Goal: Information Seeking & Learning: Learn about a topic

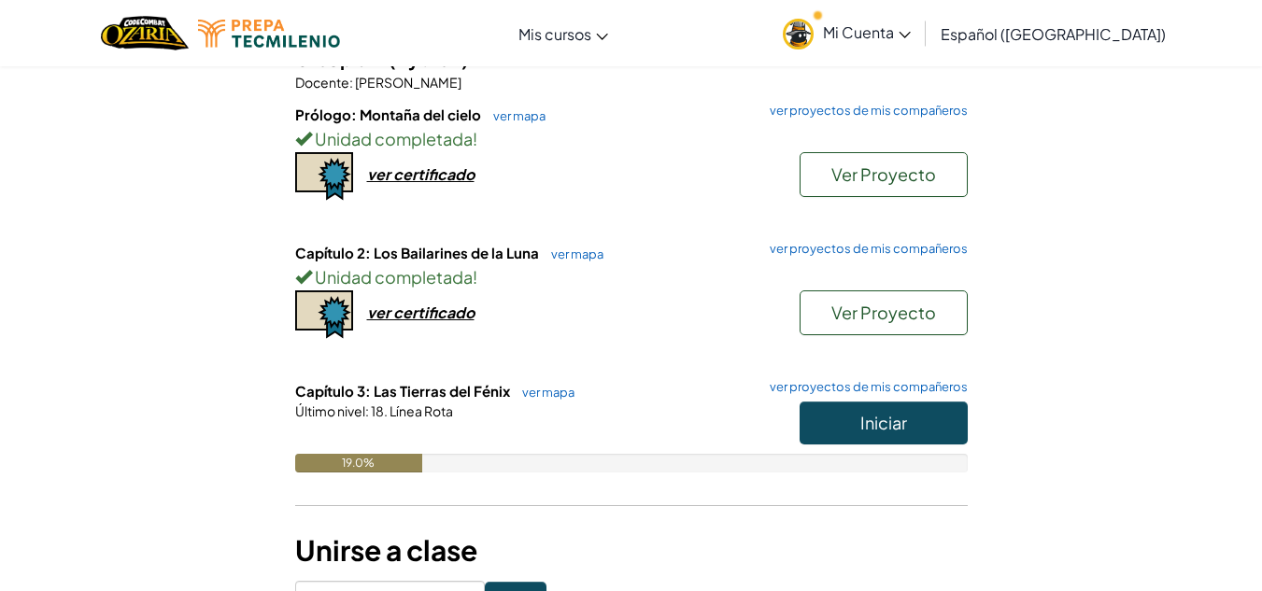
scroll to position [241, 0]
click at [848, 416] on button "Iniciar" at bounding box center [884, 422] width 168 height 43
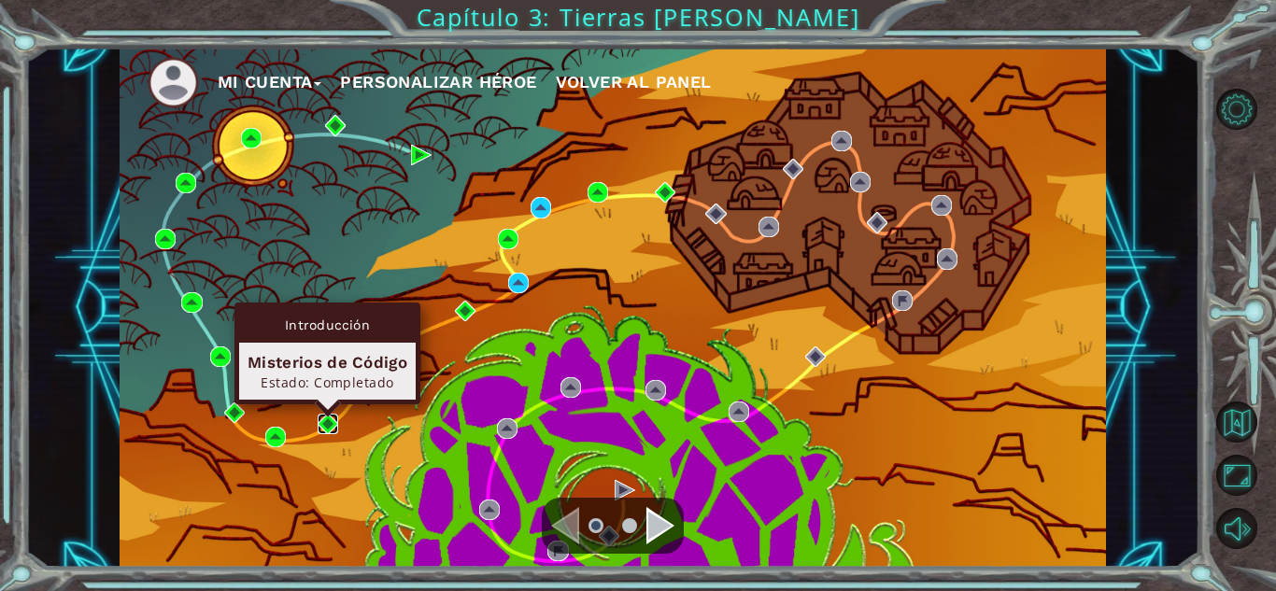
click at [322, 419] on img at bounding box center [328, 424] width 21 height 21
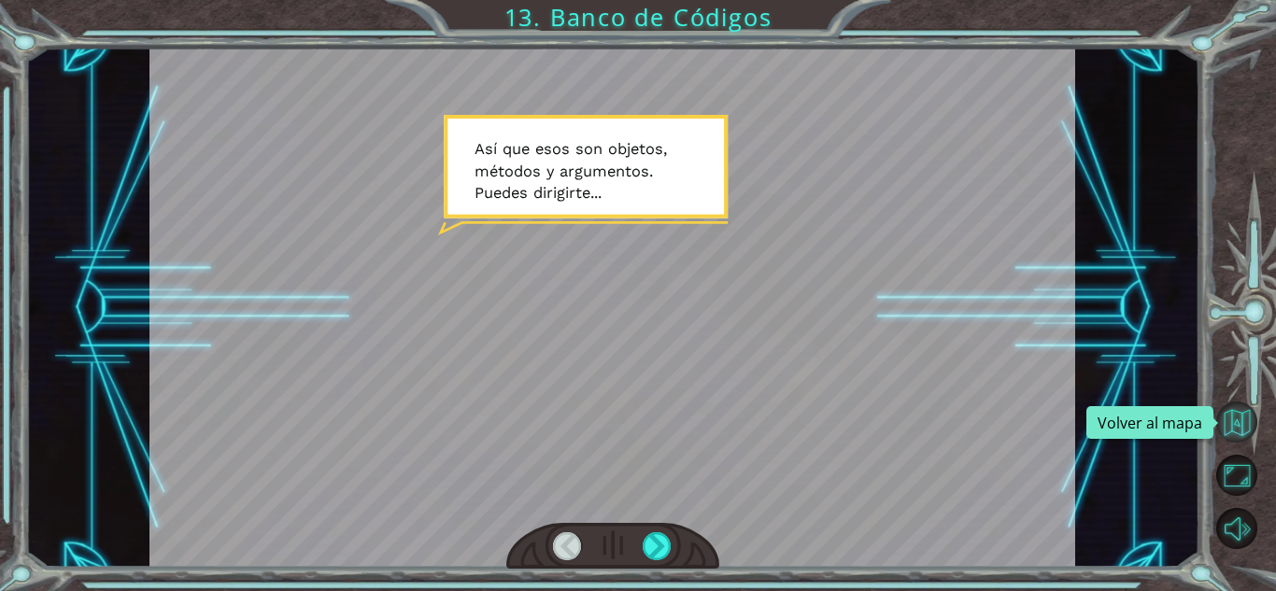
click at [1231, 432] on button "Volver al mapa" at bounding box center [1236, 422] width 41 height 41
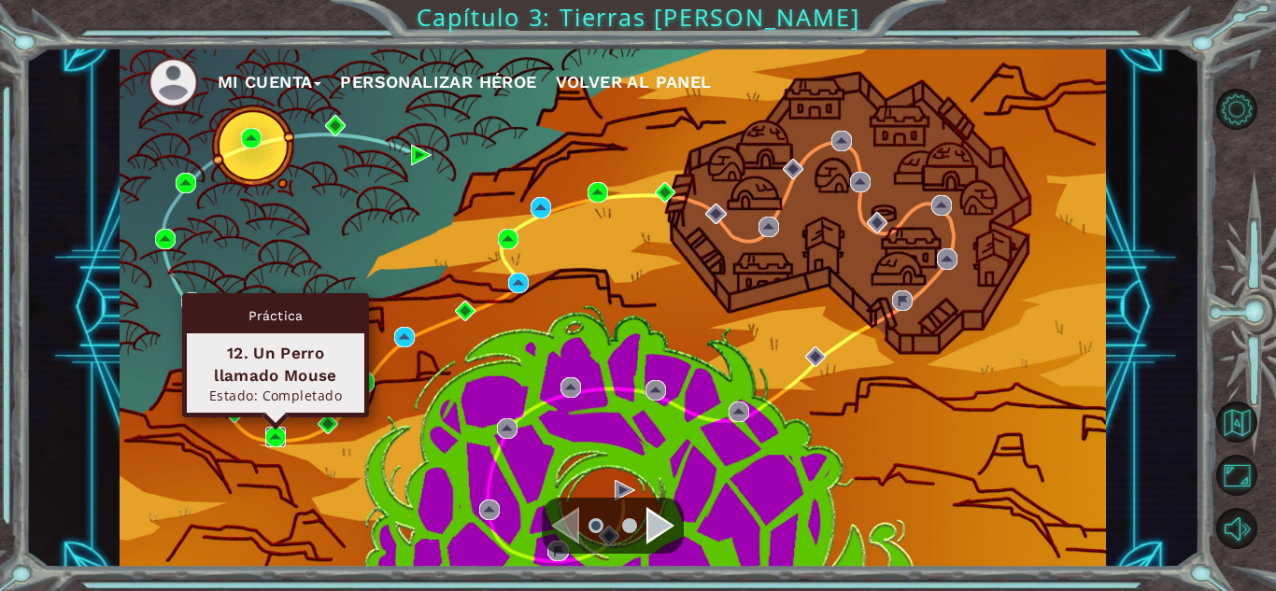
click at [277, 435] on img at bounding box center [275, 437] width 21 height 21
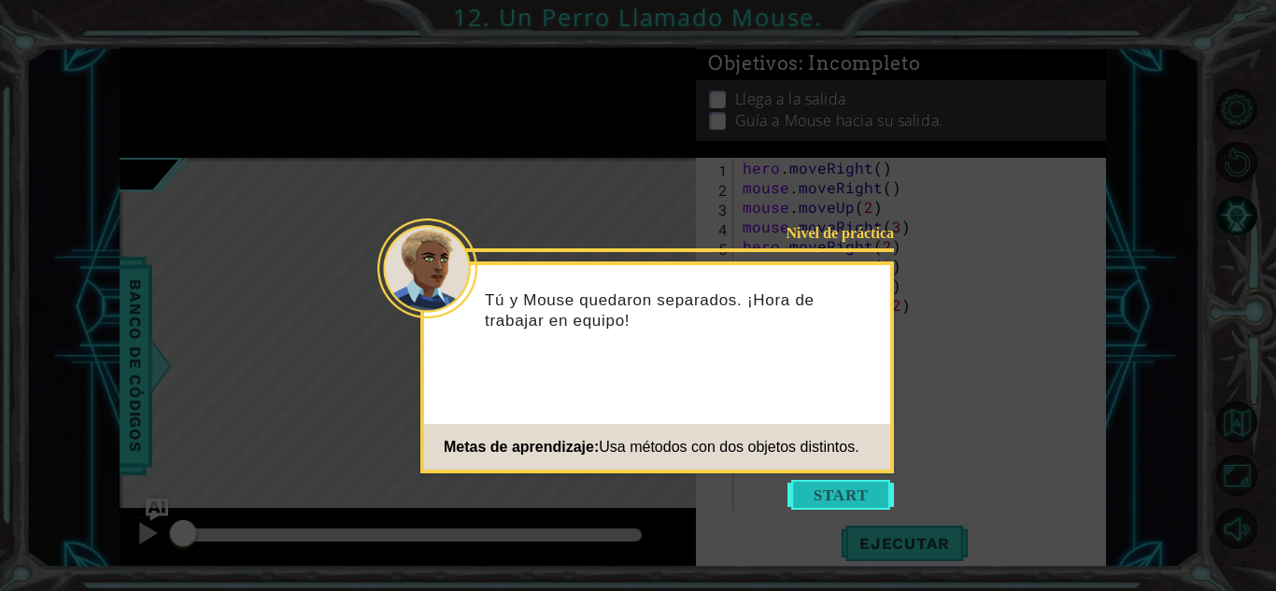
click at [807, 500] on button "Start" at bounding box center [841, 495] width 107 height 30
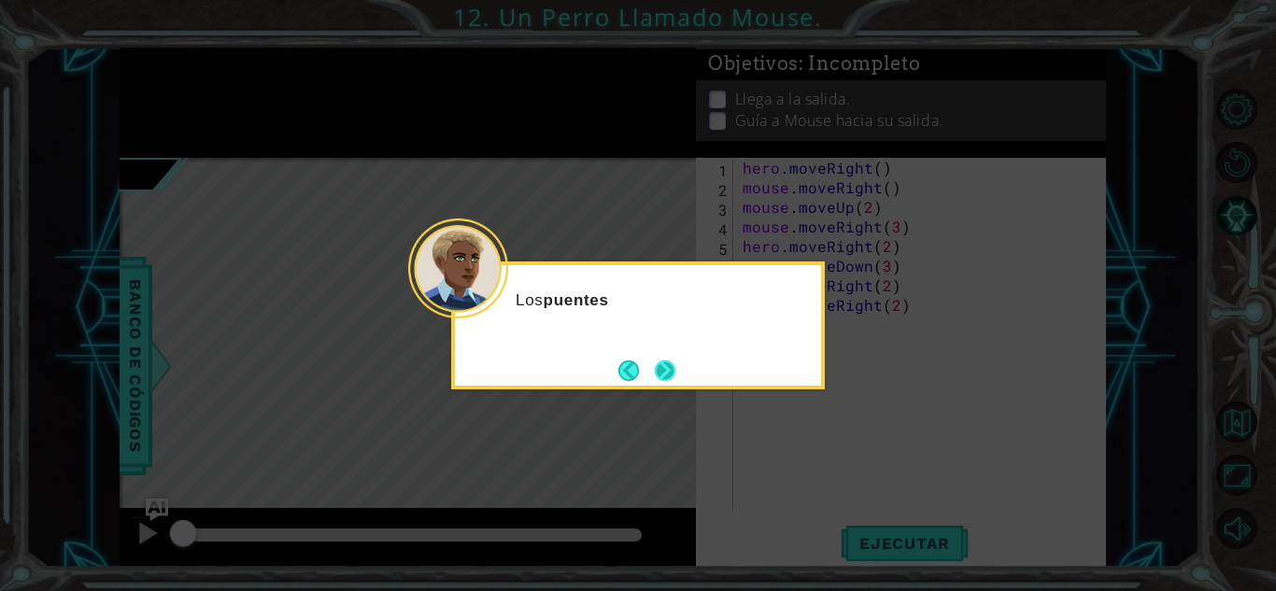
click at [666, 369] on button "Next" at bounding box center [665, 371] width 21 height 21
click at [666, 369] on icon at bounding box center [638, 295] width 1276 height 591
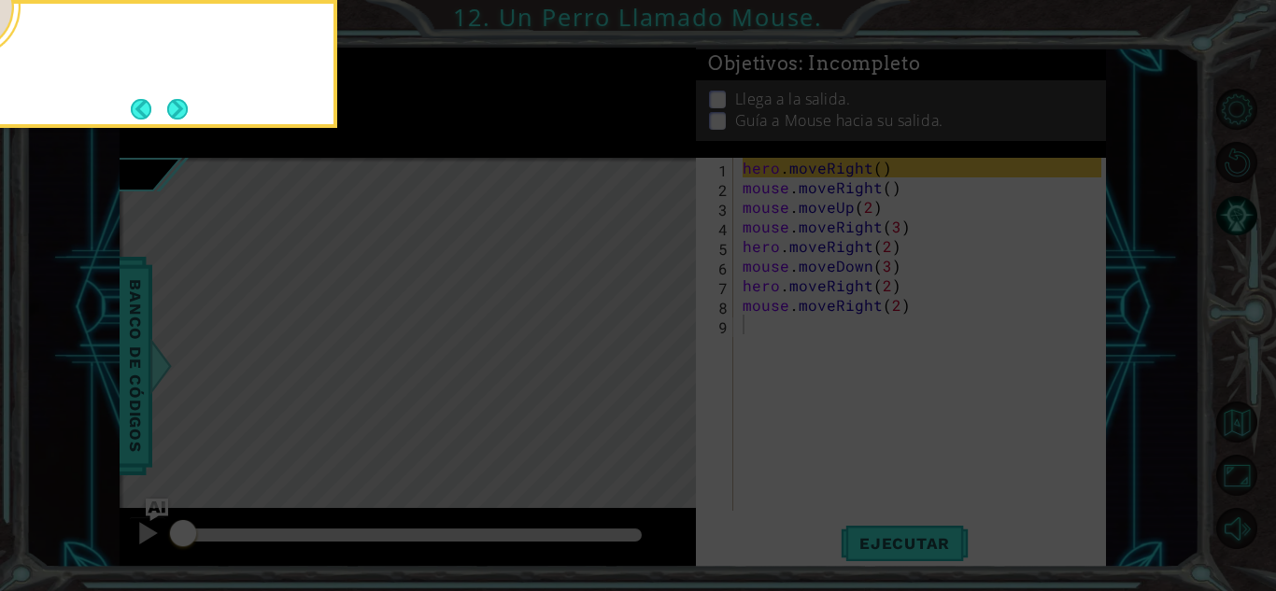
click at [666, 369] on icon at bounding box center [638, 88] width 1276 height 1006
click at [178, 101] on button "Next" at bounding box center [177, 109] width 21 height 21
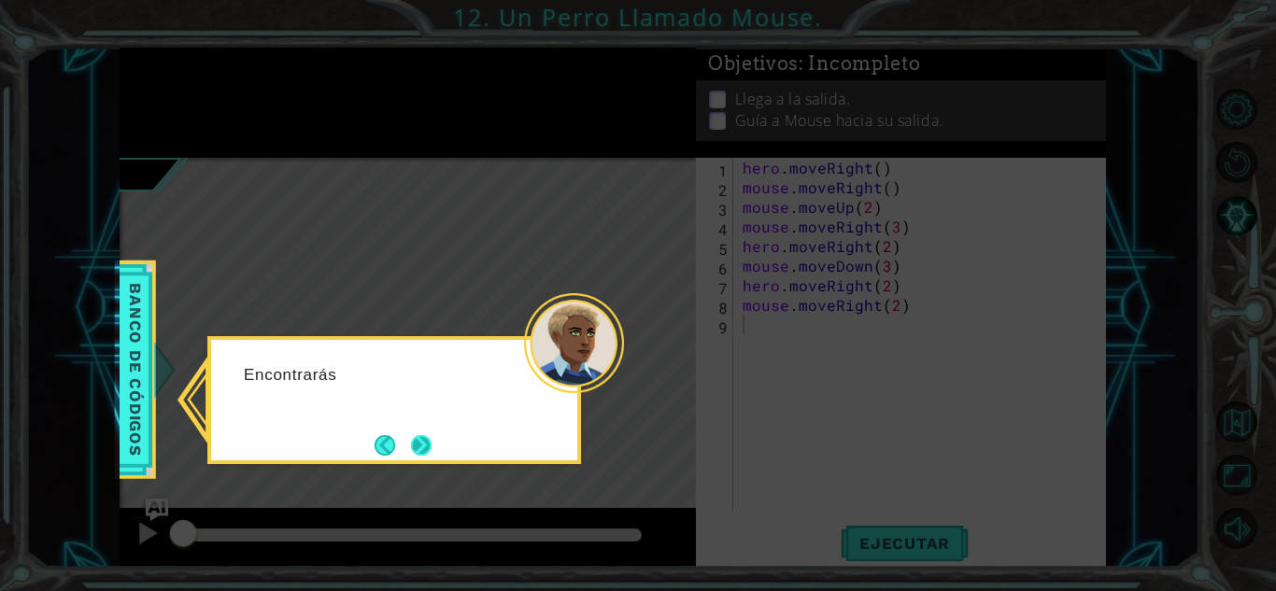
click at [432, 437] on button "Next" at bounding box center [421, 445] width 21 height 21
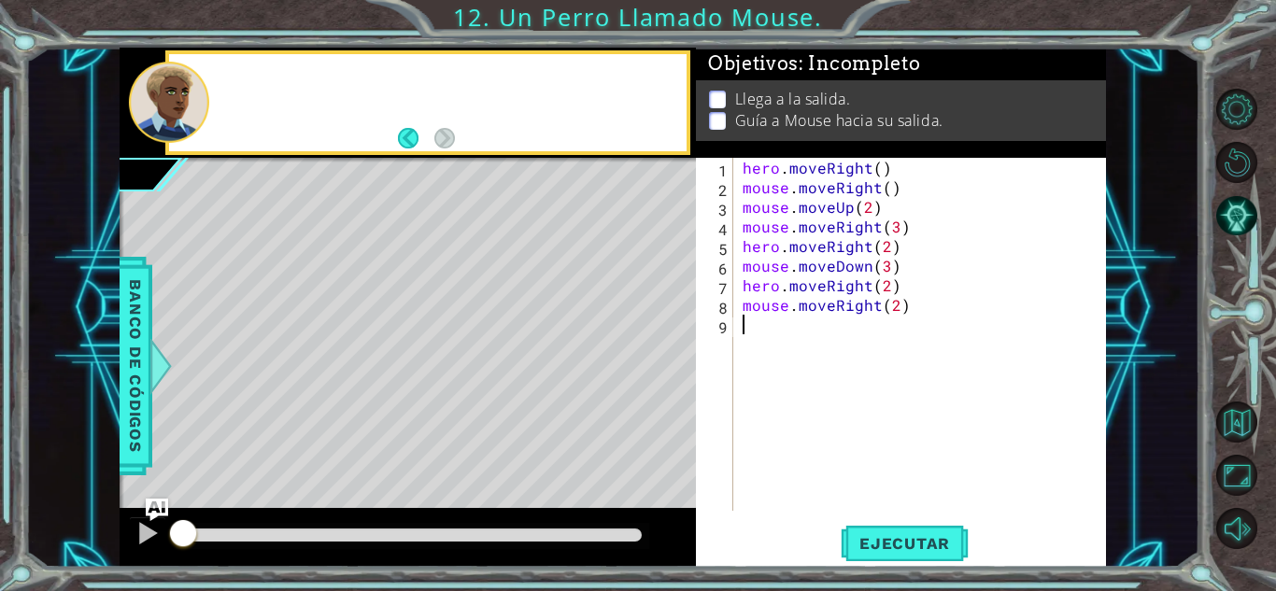
click at [434, 436] on div "Level Map" at bounding box center [551, 433] width 863 height 550
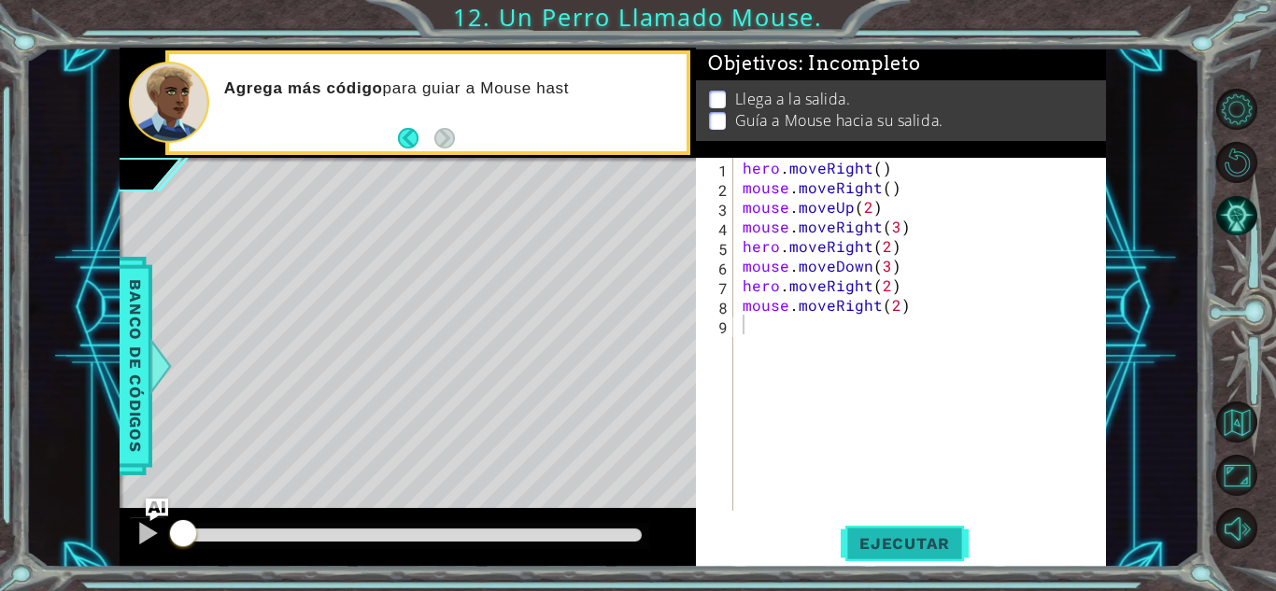
click at [902, 538] on span "Ejecutar" at bounding box center [905, 543] width 128 height 19
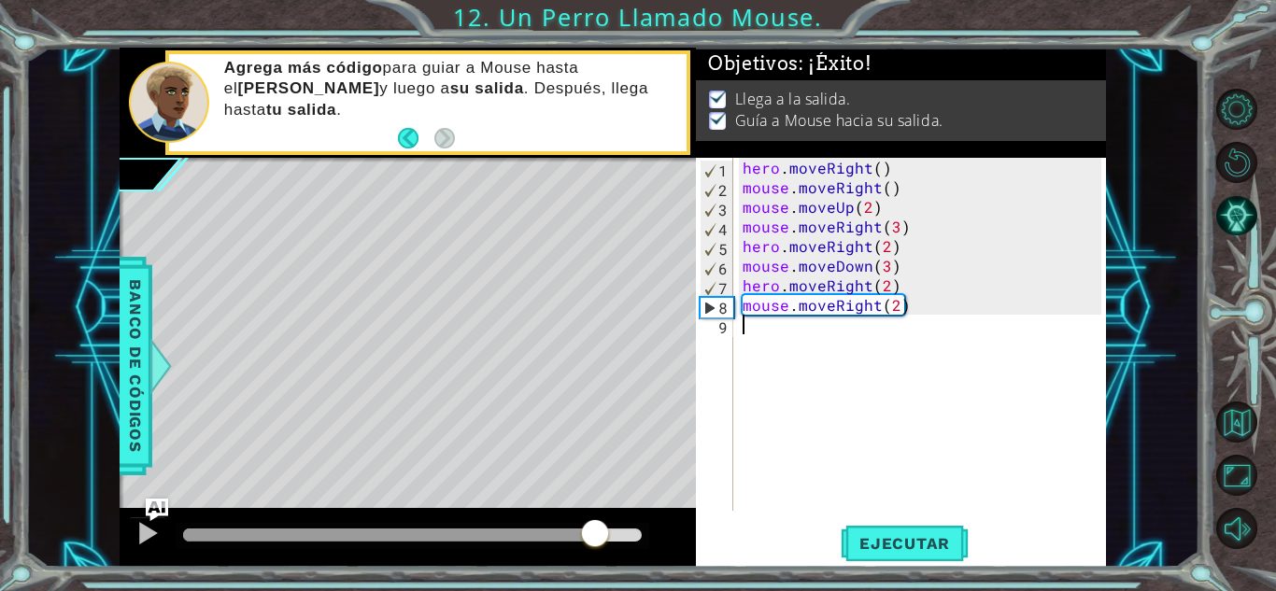
drag, startPoint x: 254, startPoint y: 530, endPoint x: 607, endPoint y: 528, distance: 353.1
click at [606, 528] on div at bounding box center [595, 535] width 34 height 34
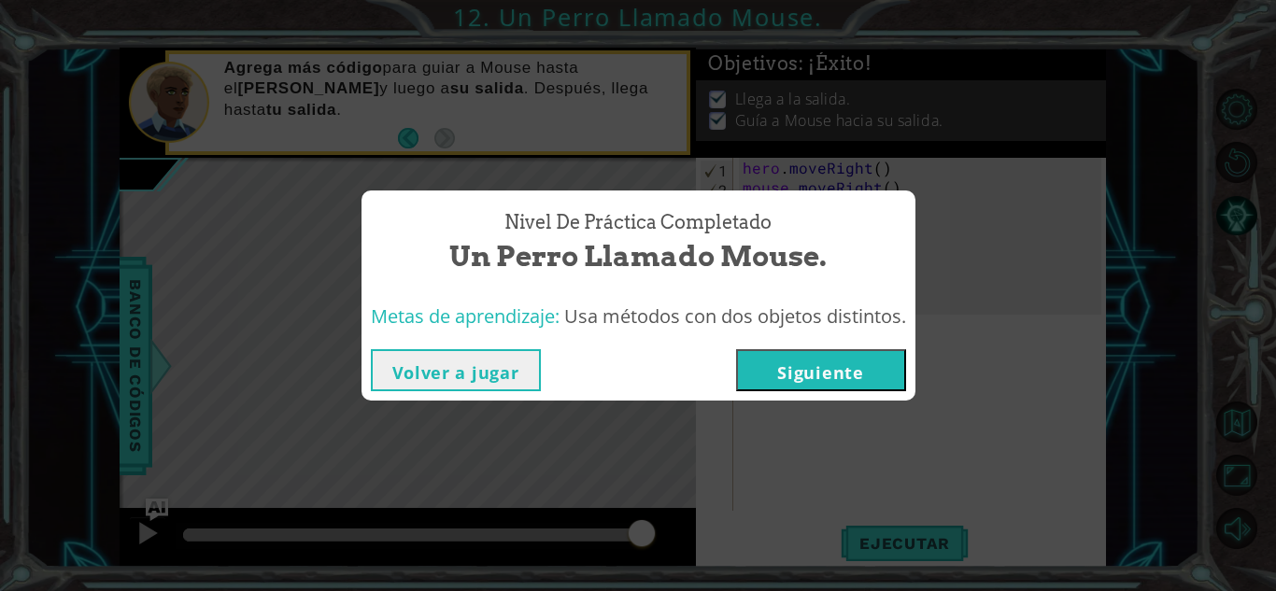
click at [832, 366] on button "Siguiente" at bounding box center [821, 370] width 170 height 42
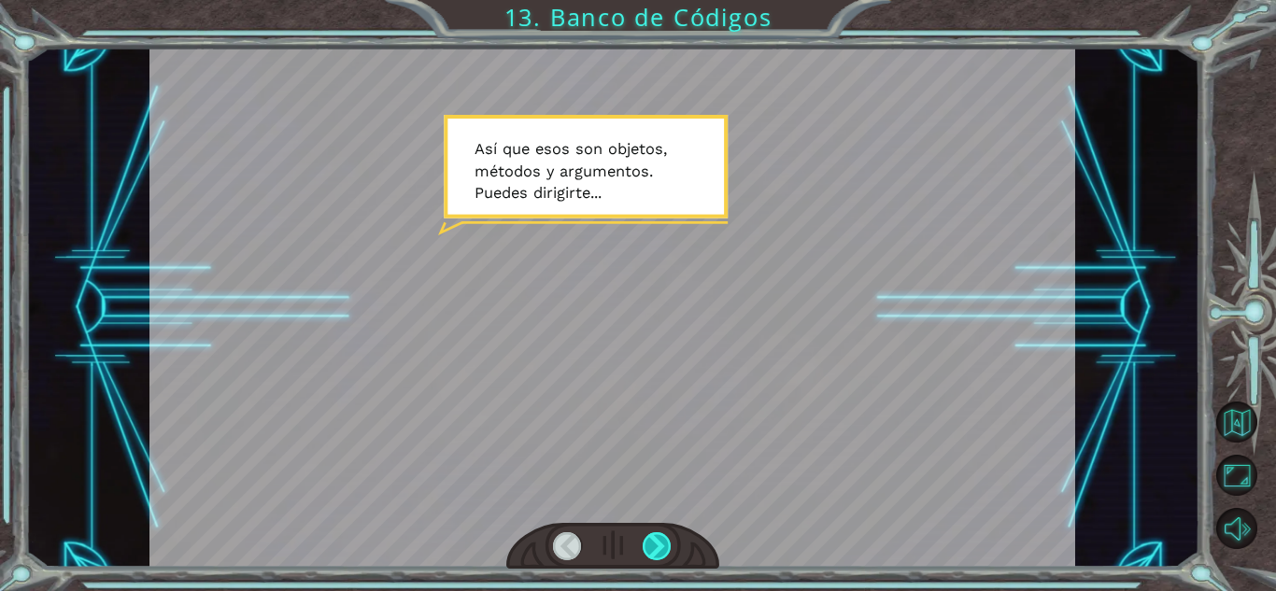
click at [658, 559] on div at bounding box center [657, 547] width 29 height 28
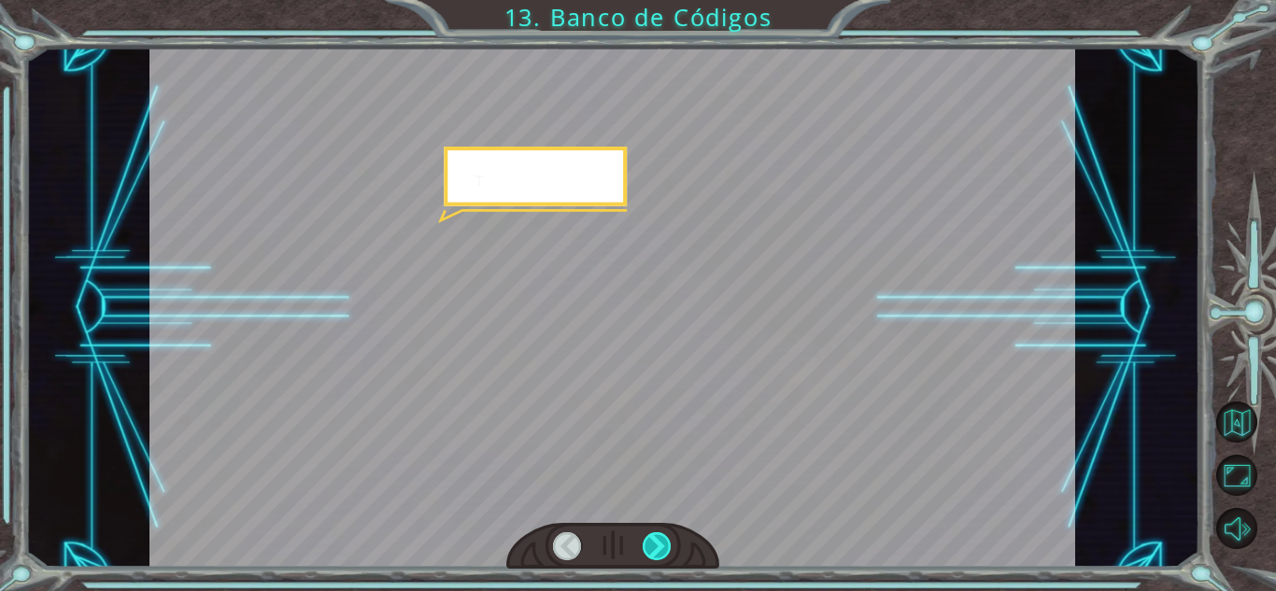
click at [658, 559] on div at bounding box center [657, 547] width 29 height 28
click at [652, 549] on div at bounding box center [657, 547] width 29 height 28
click at [651, 547] on div at bounding box center [657, 547] width 29 height 28
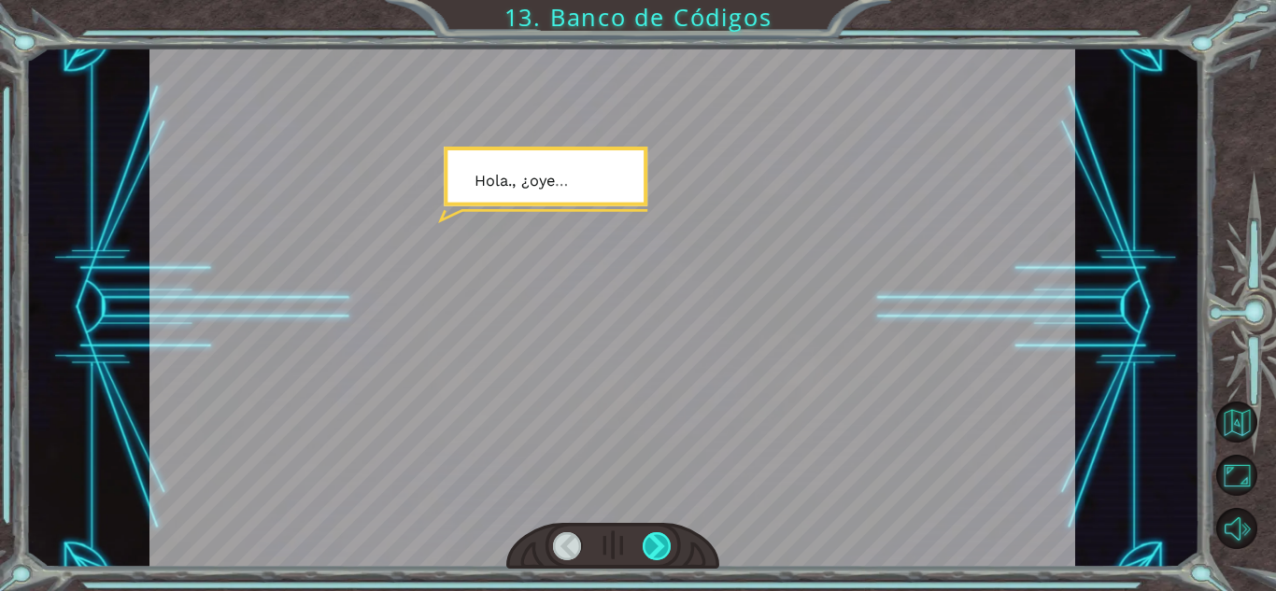
click at [651, 547] on div at bounding box center [657, 547] width 29 height 28
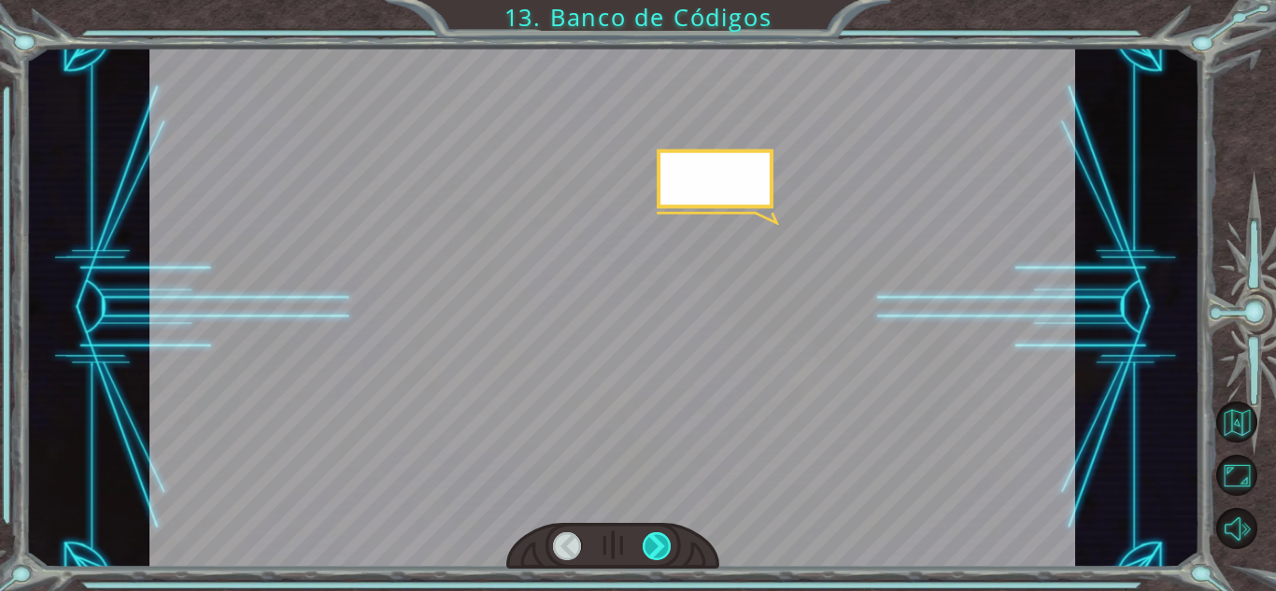
click at [651, 547] on div at bounding box center [657, 547] width 29 height 28
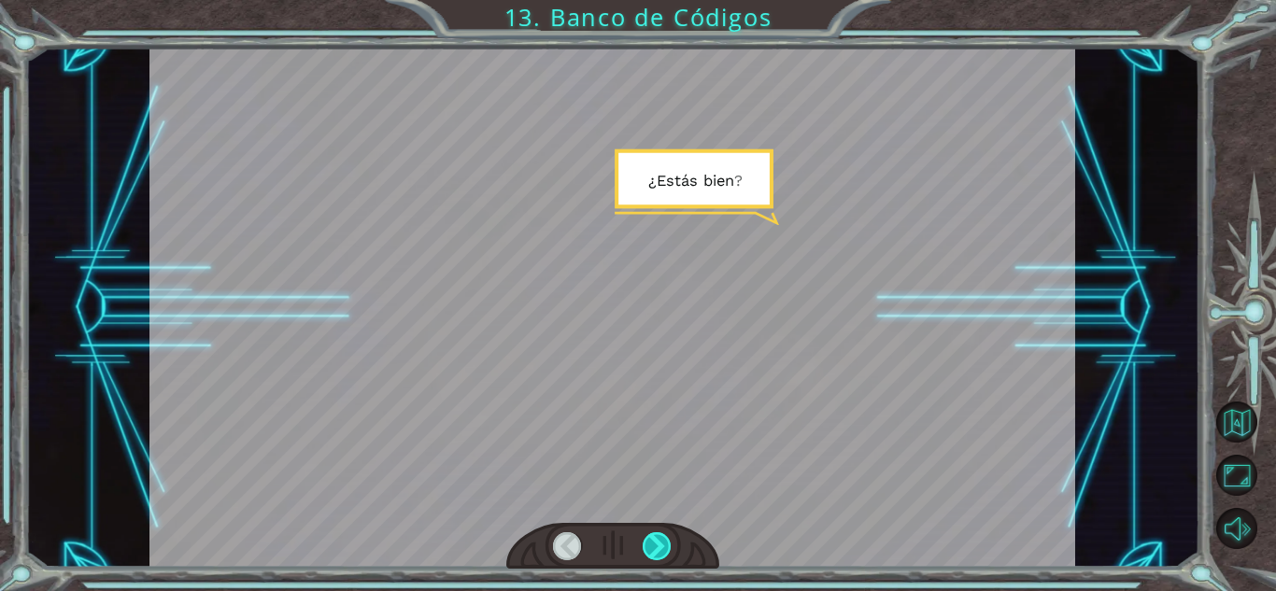
click at [651, 547] on div at bounding box center [657, 547] width 29 height 28
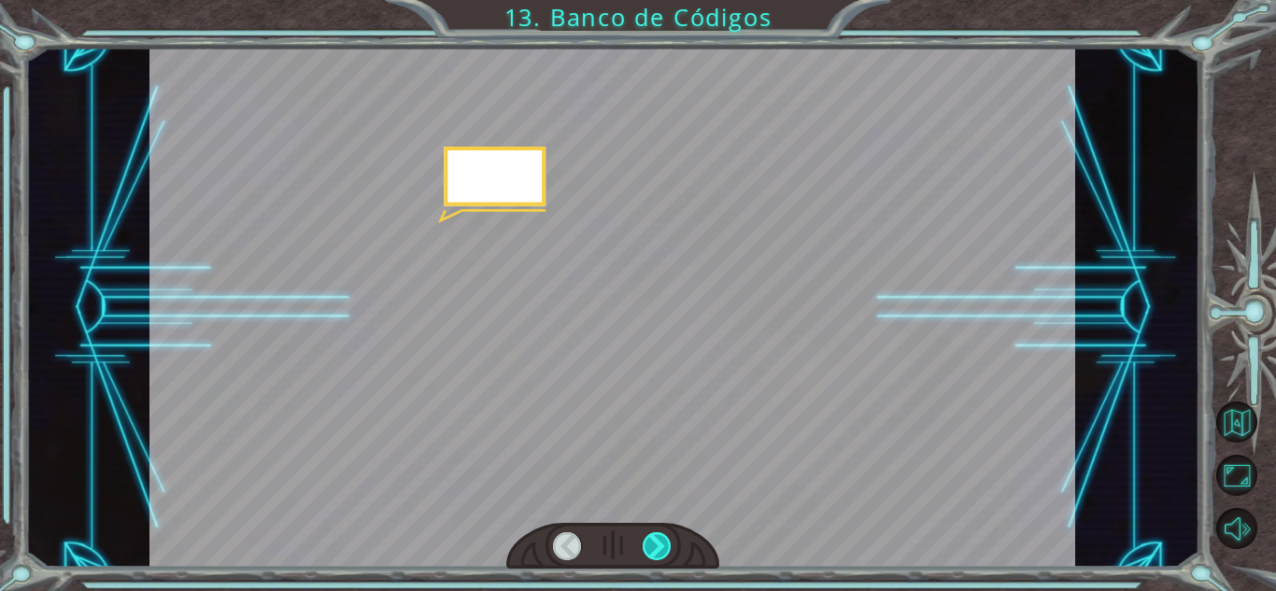
click at [651, 547] on div at bounding box center [657, 547] width 29 height 28
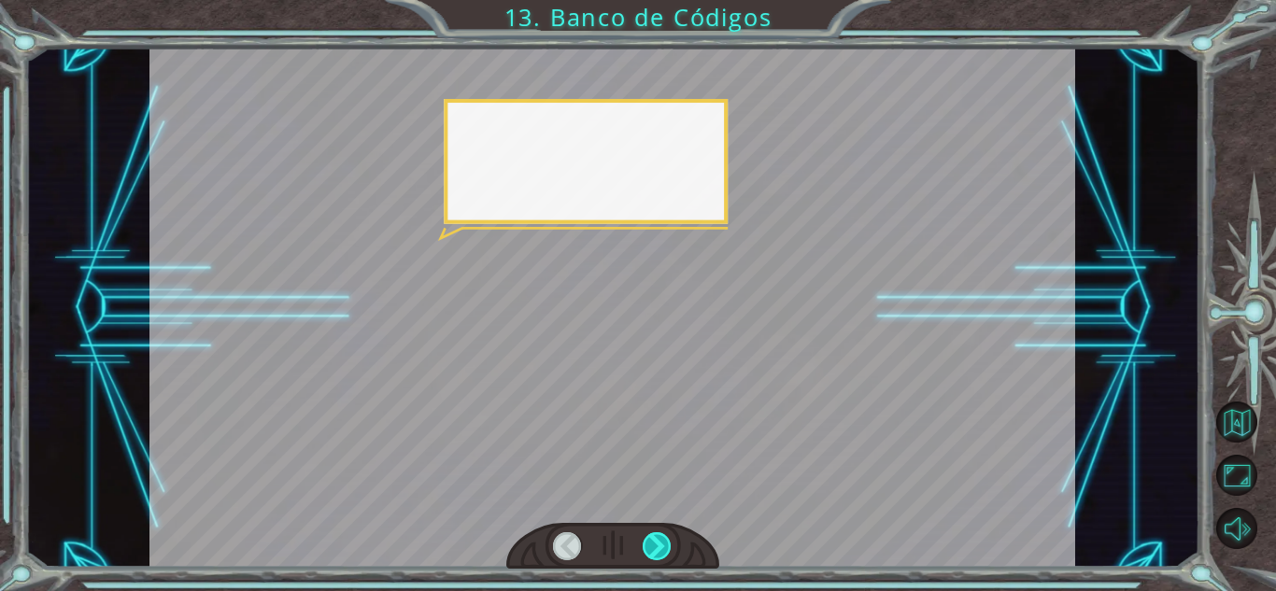
click at [651, 547] on div at bounding box center [657, 547] width 29 height 28
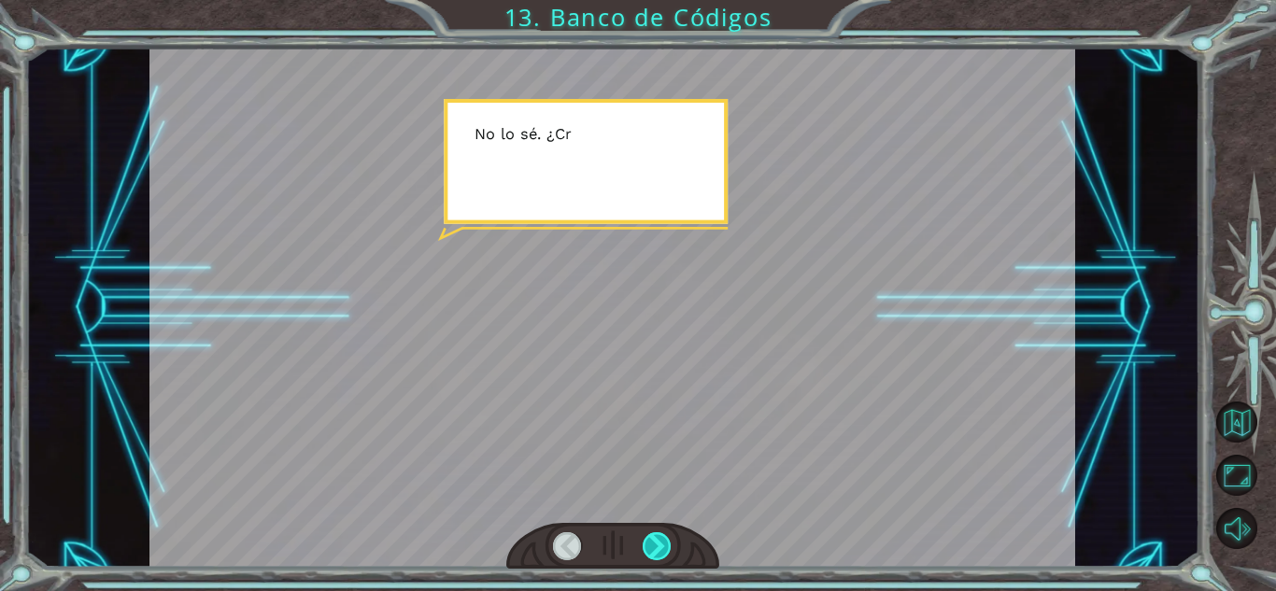
click at [651, 547] on div at bounding box center [657, 547] width 29 height 28
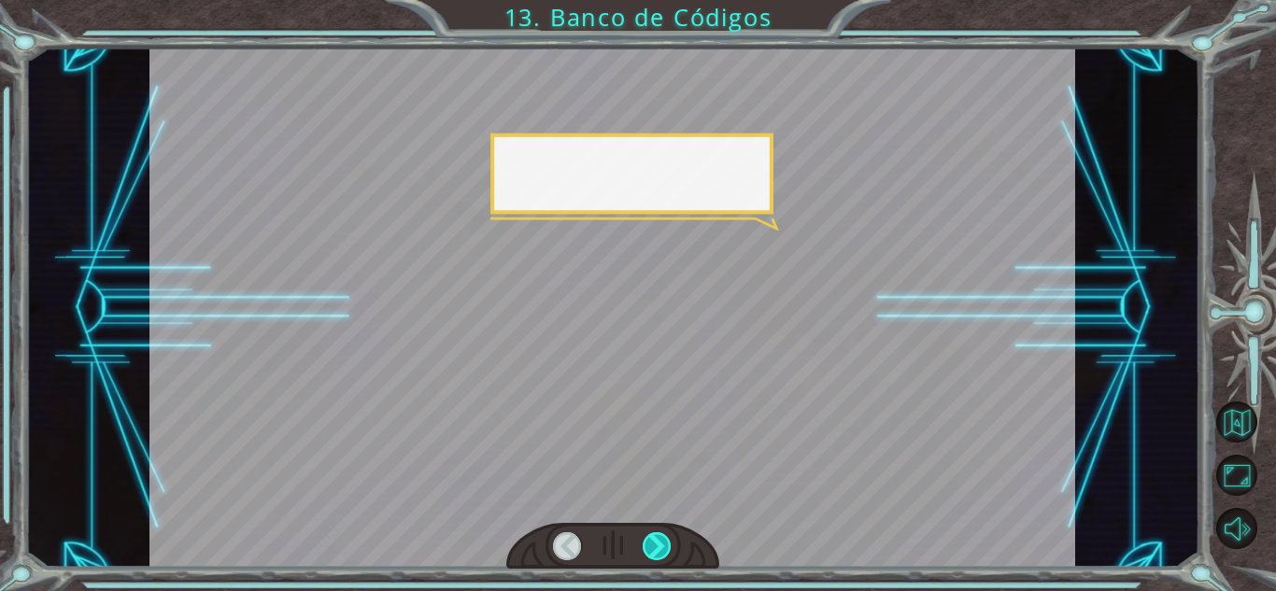
click at [651, 547] on div at bounding box center [657, 547] width 29 height 28
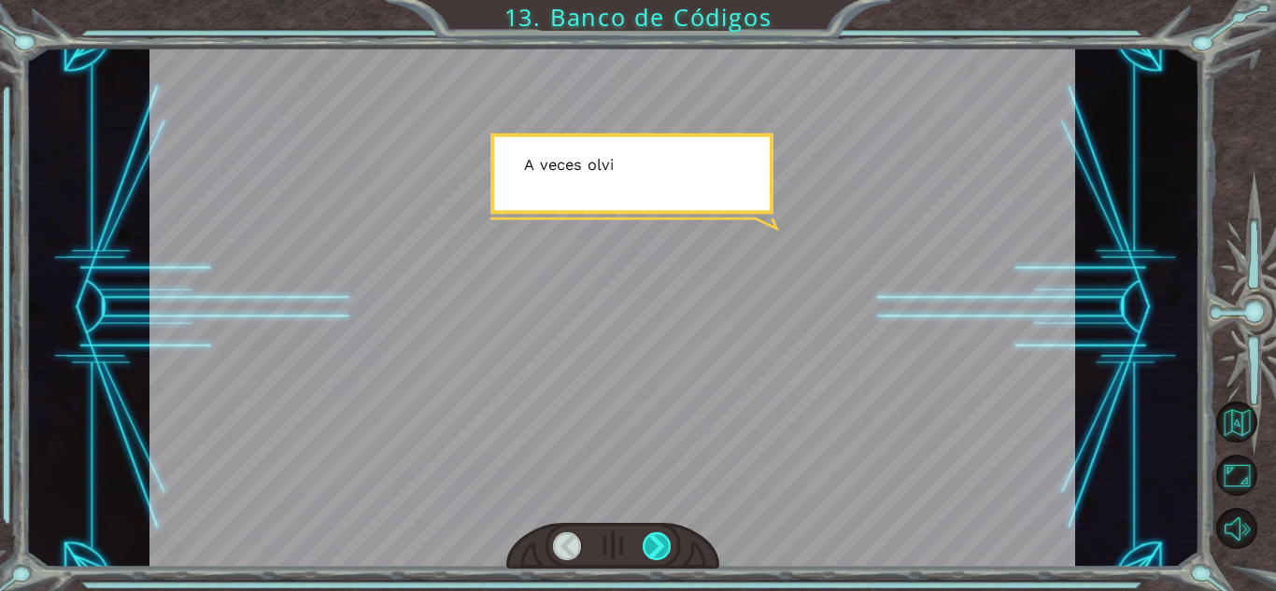
click at [651, 547] on div at bounding box center [657, 547] width 29 height 28
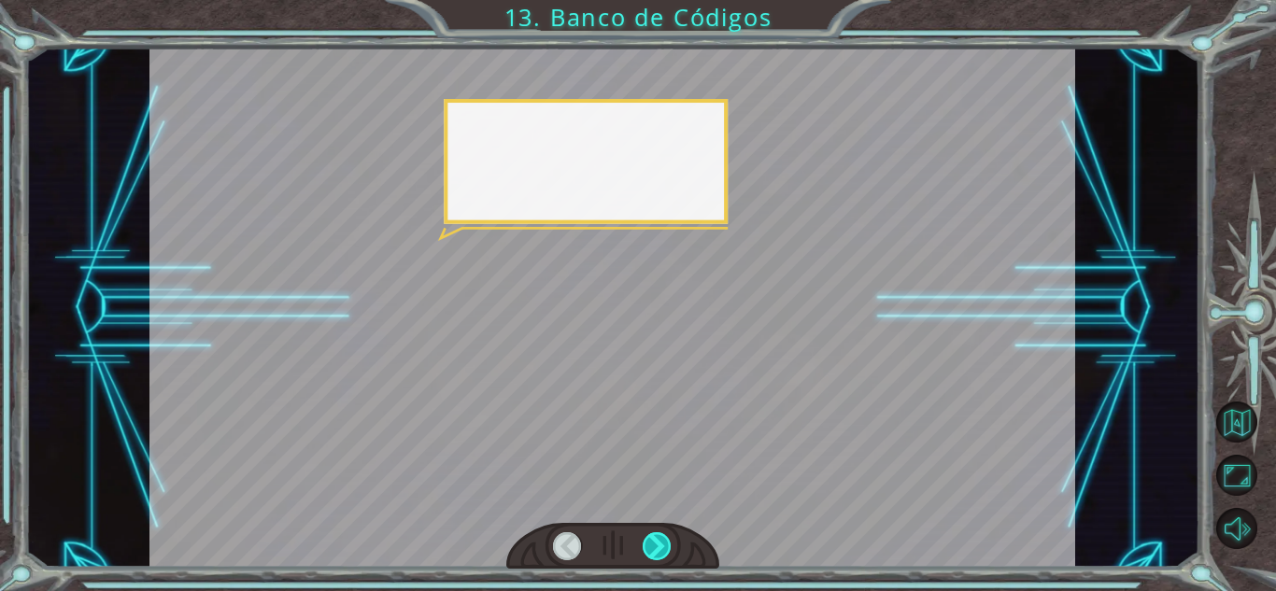
click at [651, 547] on div at bounding box center [657, 547] width 29 height 28
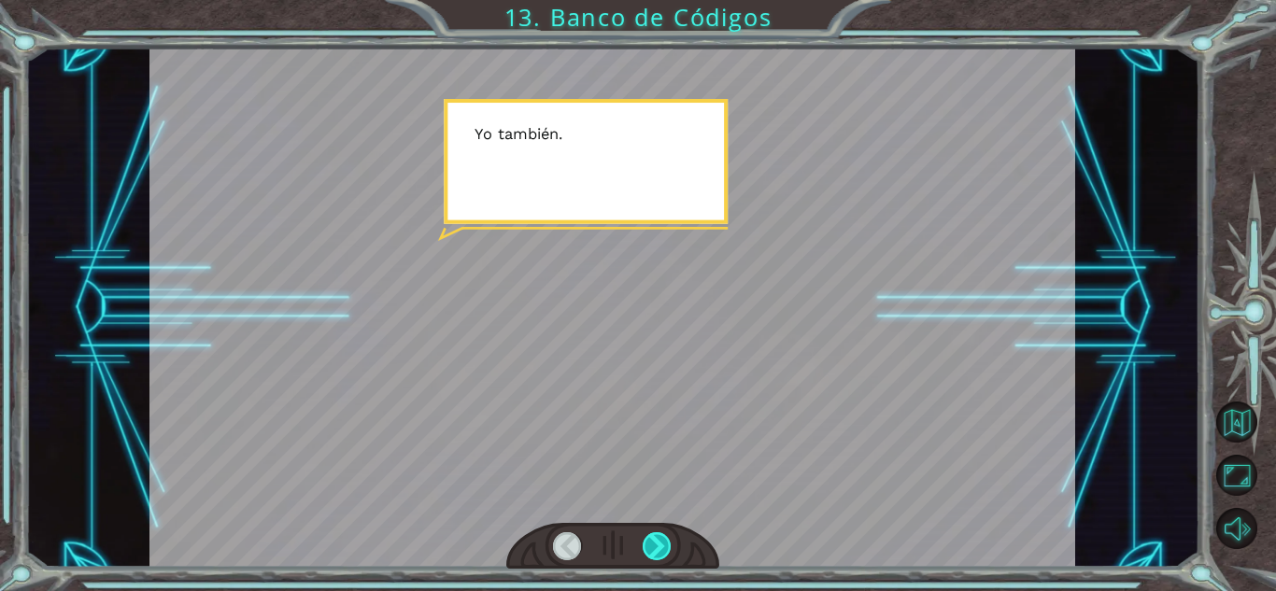
click at [651, 547] on div at bounding box center [657, 547] width 29 height 28
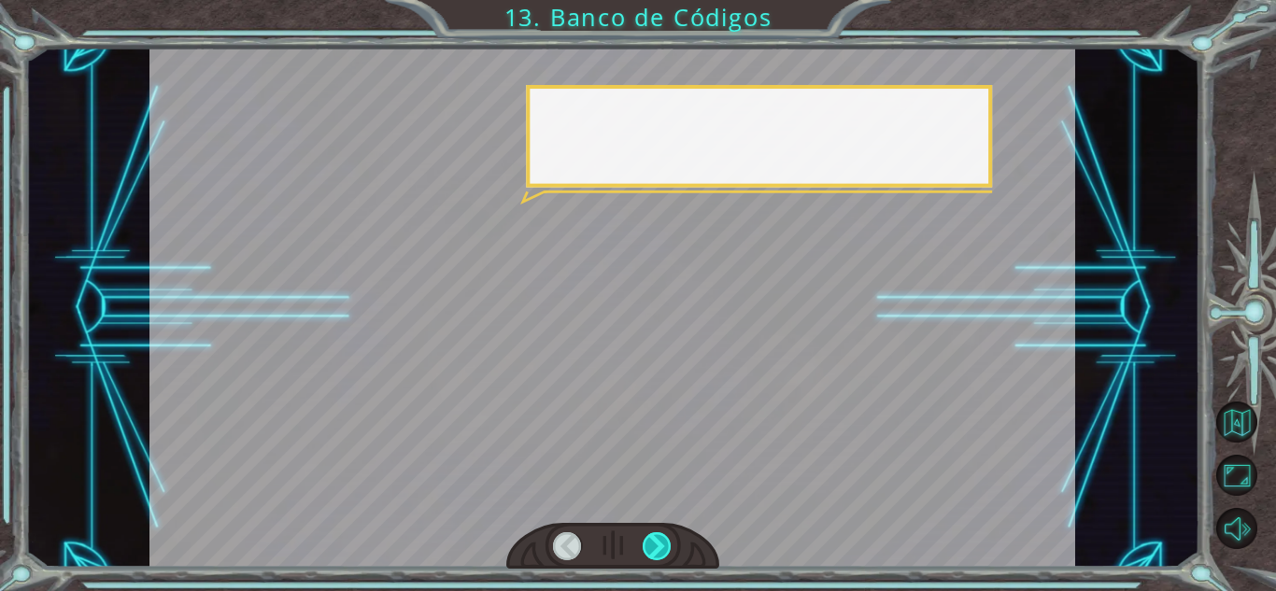
click at [651, 547] on div at bounding box center [657, 547] width 29 height 28
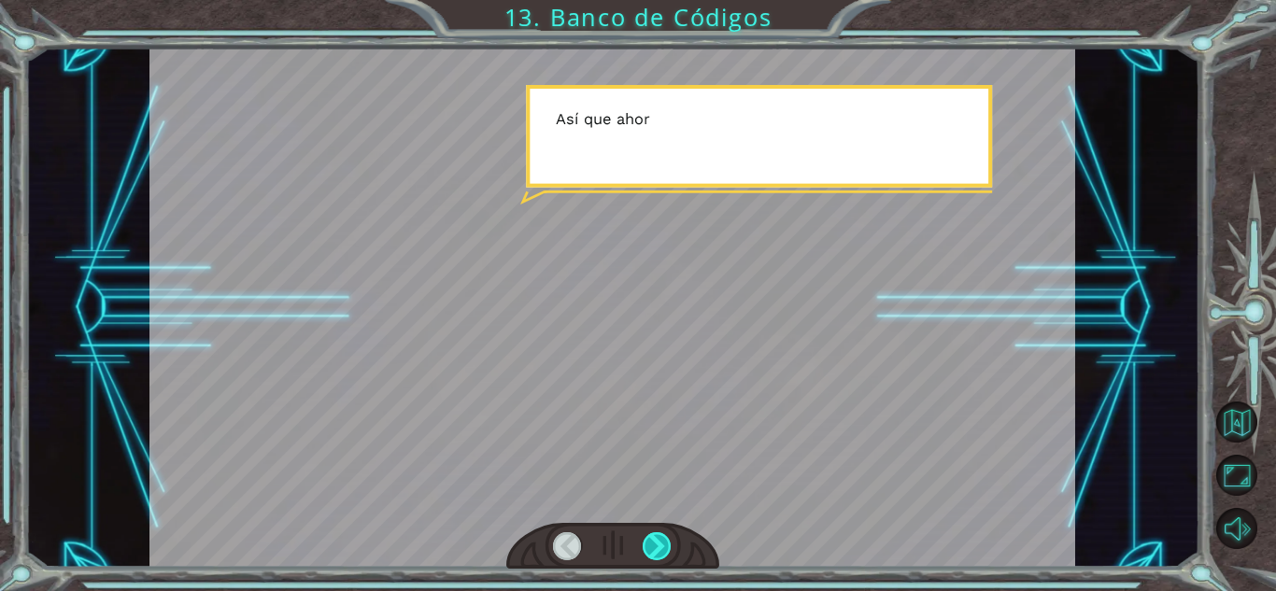
click at [651, 547] on div at bounding box center [657, 547] width 29 height 28
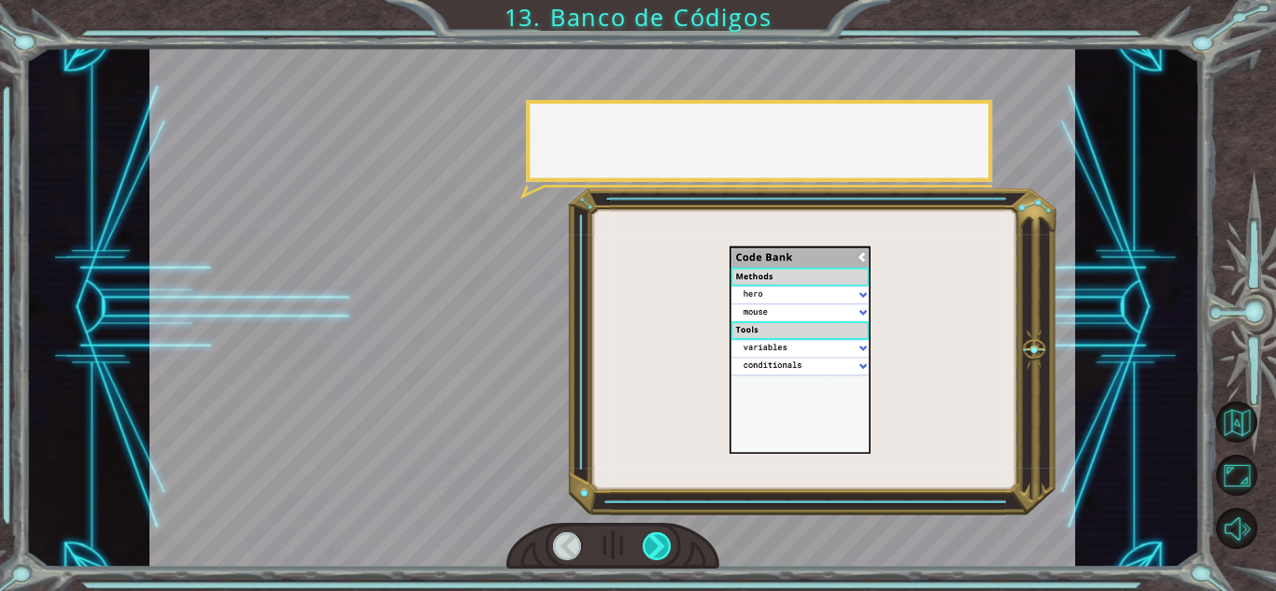
click at [651, 547] on div at bounding box center [657, 547] width 29 height 28
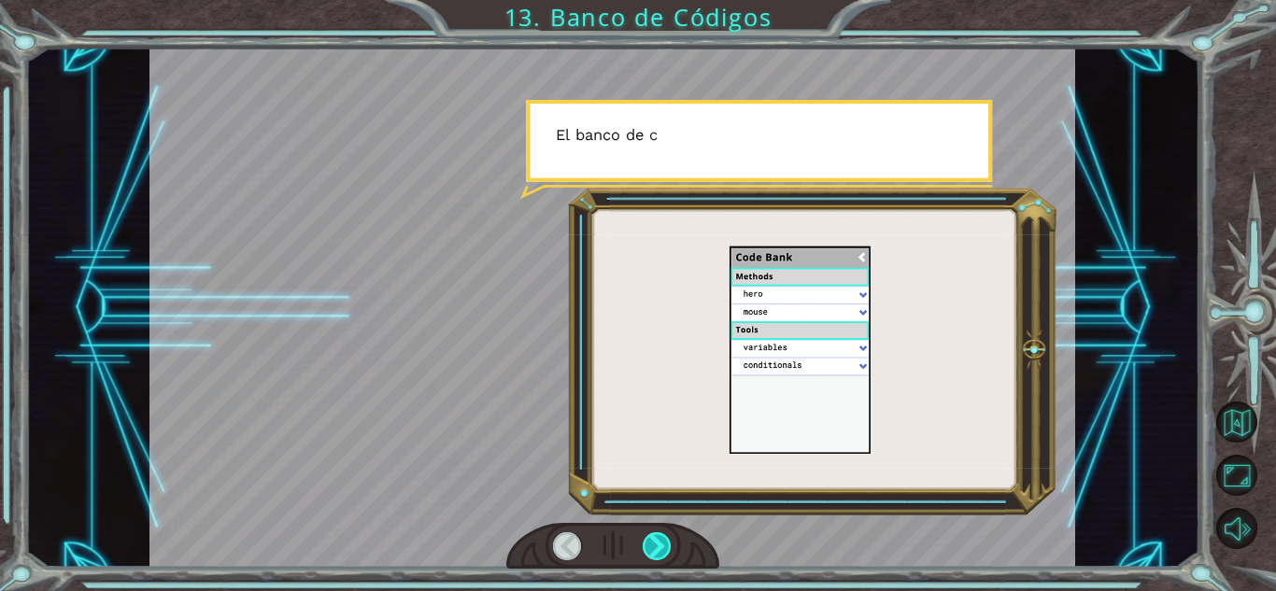
click at [651, 547] on div at bounding box center [657, 547] width 29 height 28
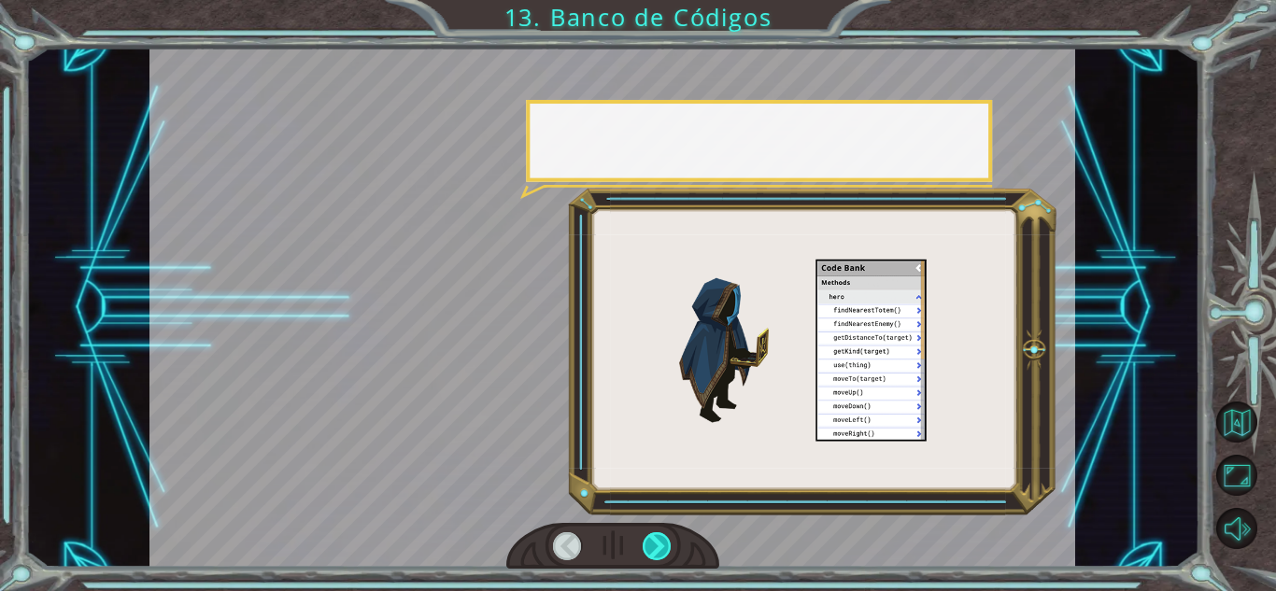
click at [651, 547] on div at bounding box center [657, 547] width 29 height 28
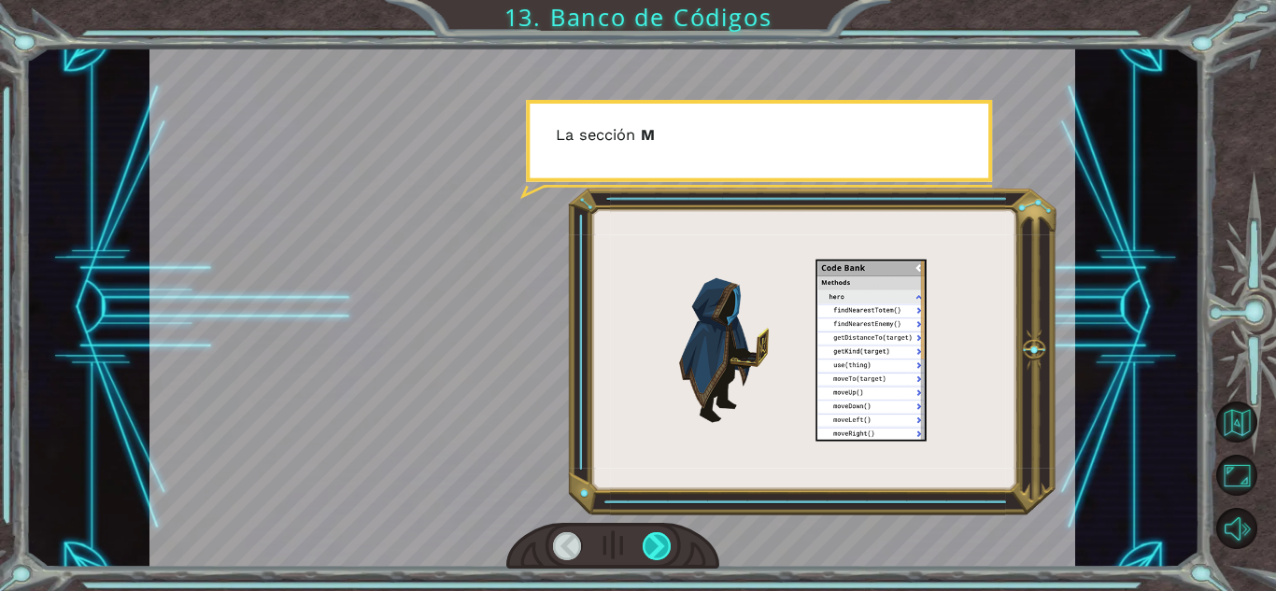
click at [651, 547] on div at bounding box center [657, 547] width 29 height 28
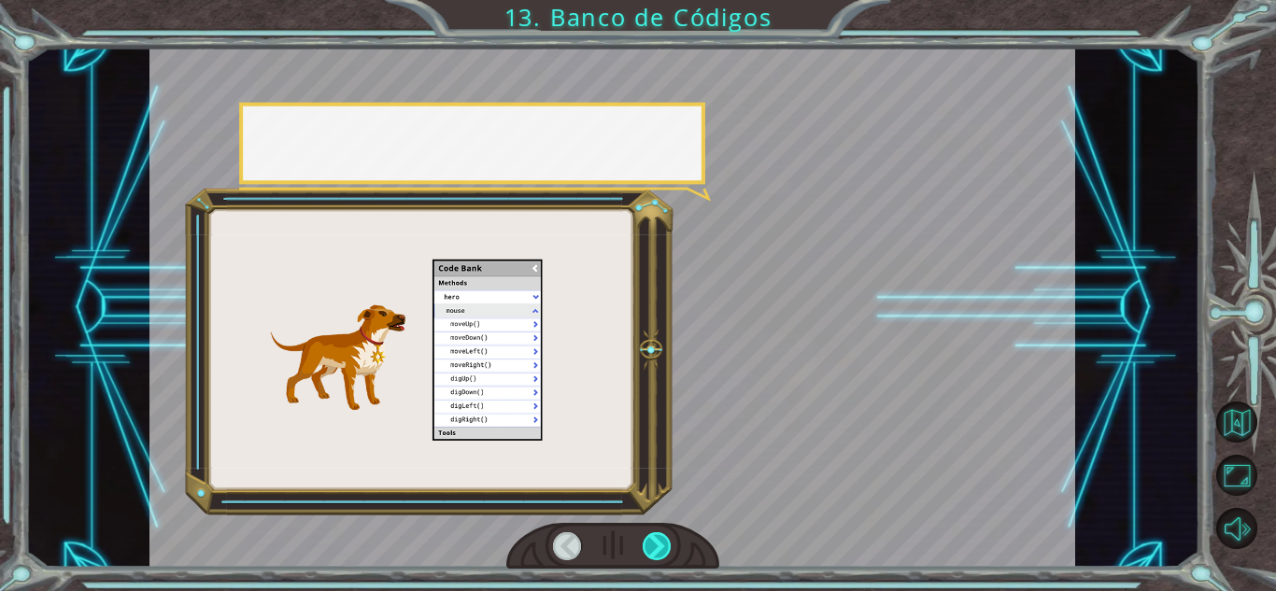
click at [651, 547] on div at bounding box center [657, 547] width 29 height 28
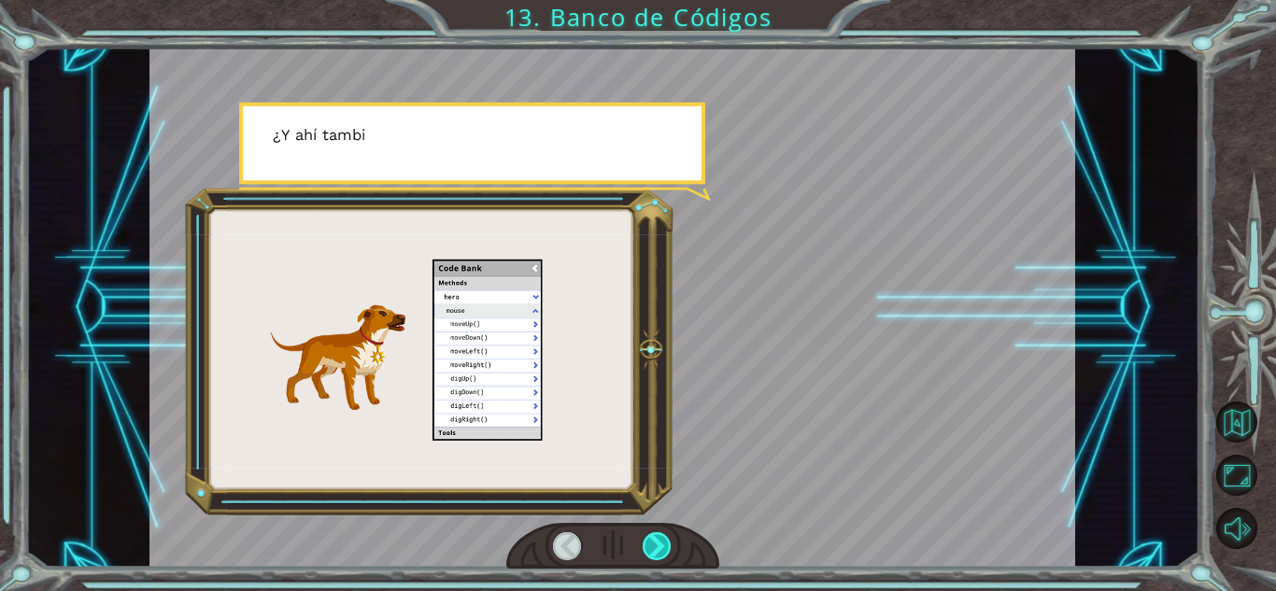
click at [651, 547] on div at bounding box center [657, 547] width 29 height 28
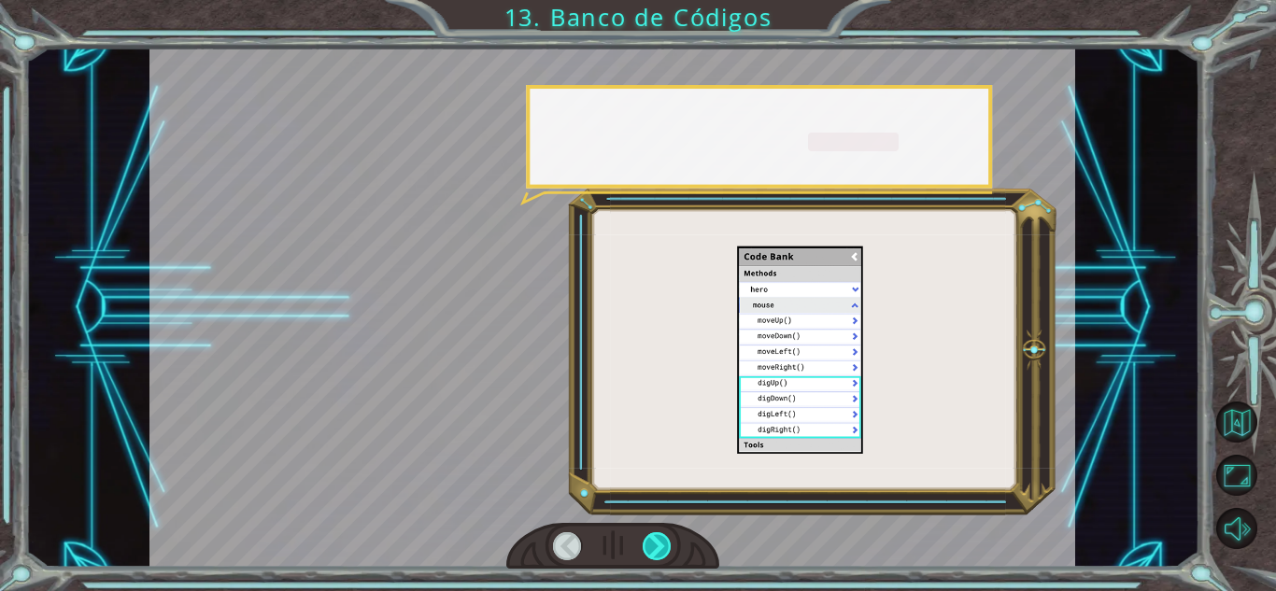
click at [651, 547] on div at bounding box center [657, 547] width 29 height 28
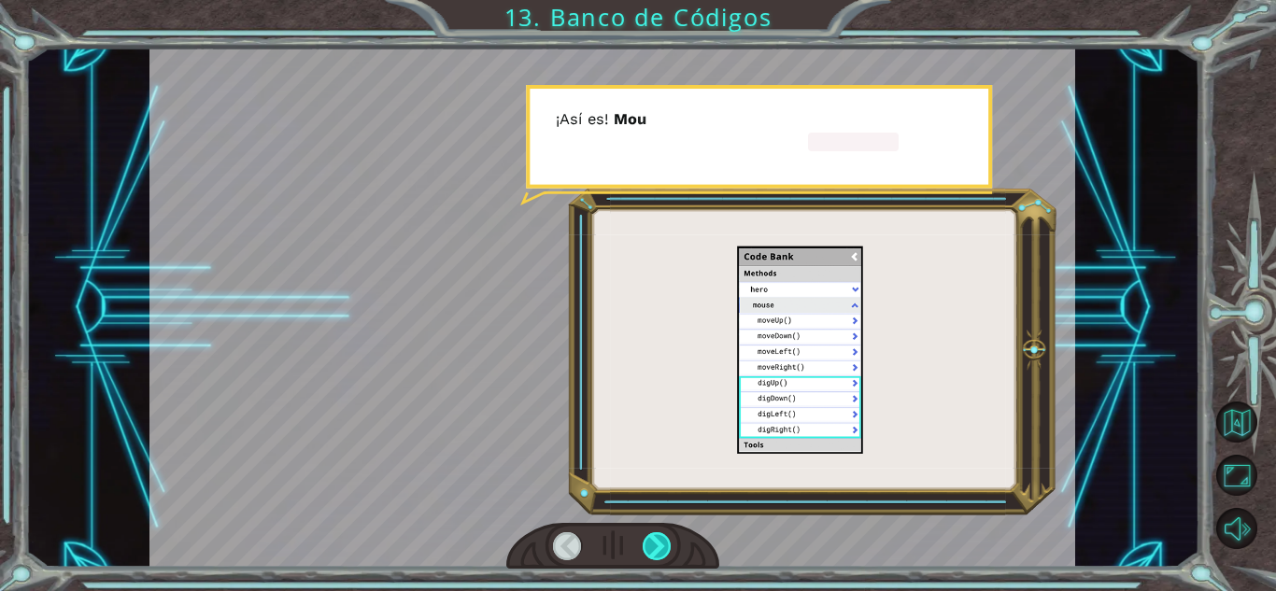
click at [651, 547] on div at bounding box center [657, 547] width 29 height 28
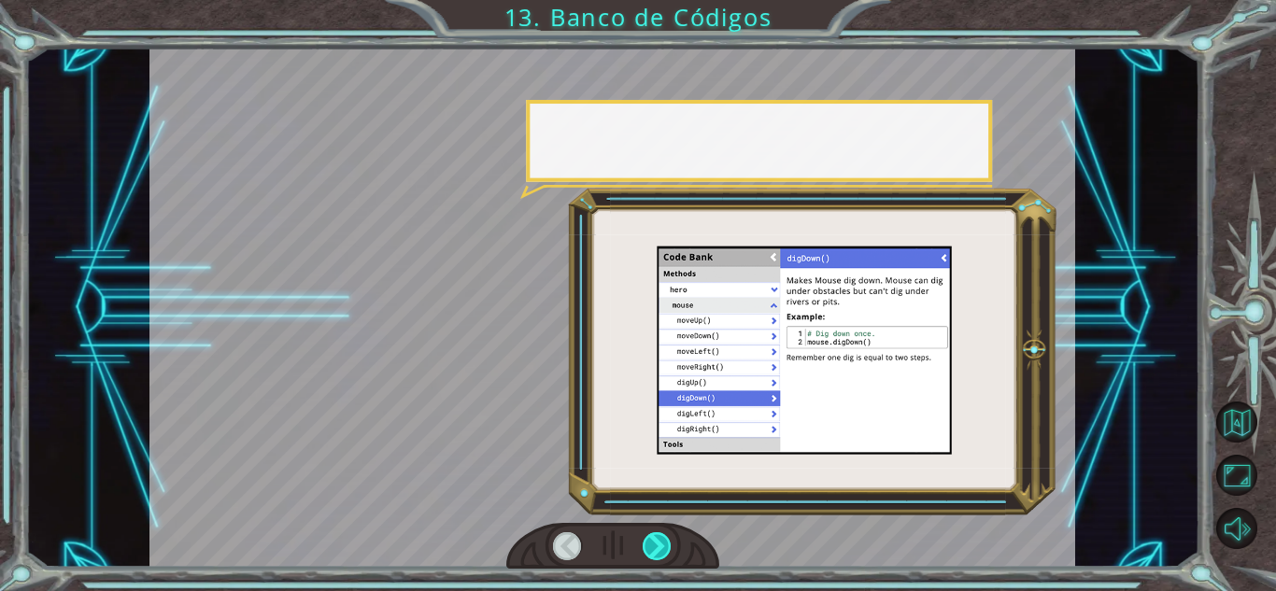
click at [651, 547] on div at bounding box center [657, 547] width 29 height 28
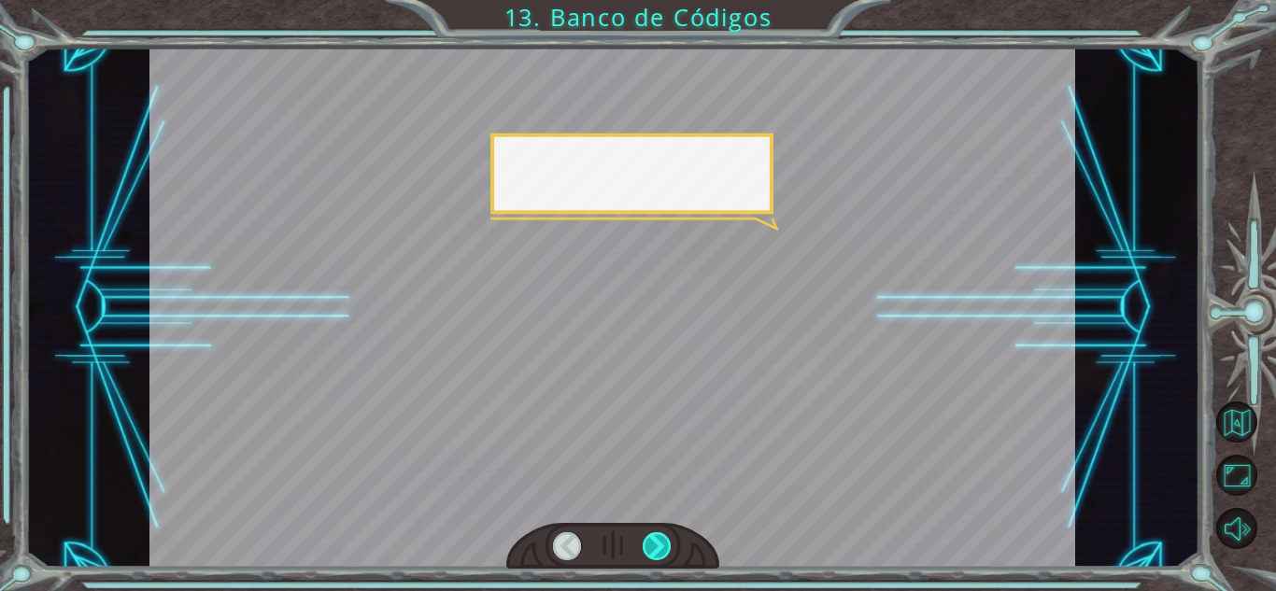
click at [656, 534] on div at bounding box center [657, 547] width 29 height 28
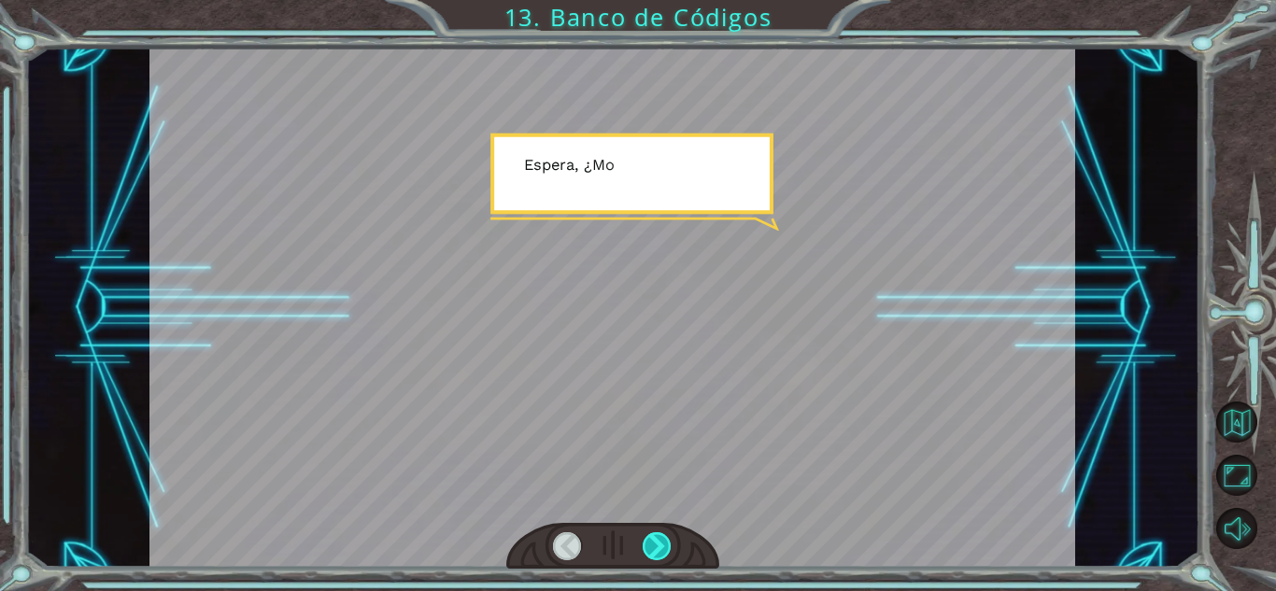
click at [651, 538] on div at bounding box center [657, 547] width 29 height 28
click at [650, 539] on div at bounding box center [657, 547] width 29 height 28
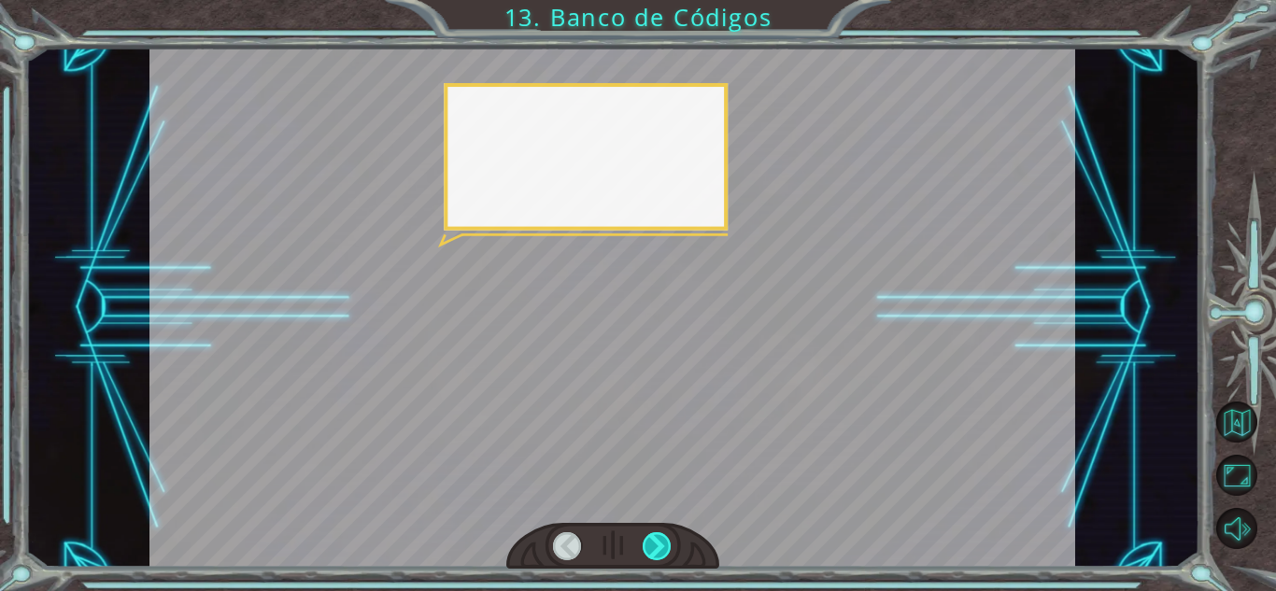
click at [650, 539] on div at bounding box center [657, 547] width 29 height 28
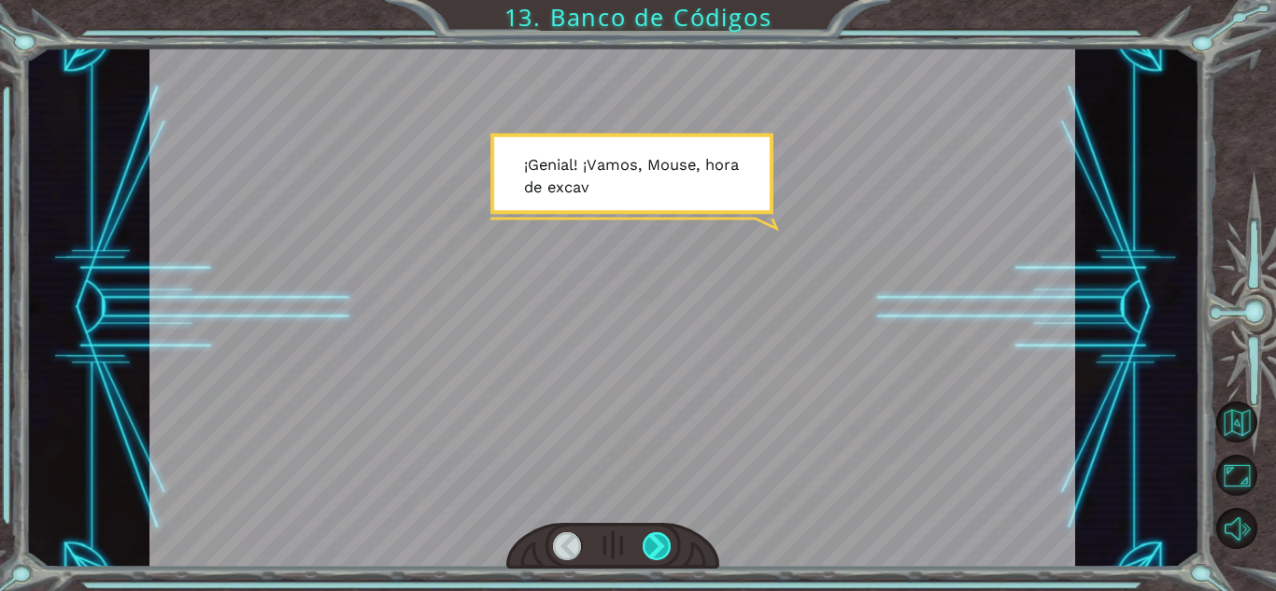
click at [652, 539] on div at bounding box center [657, 547] width 29 height 28
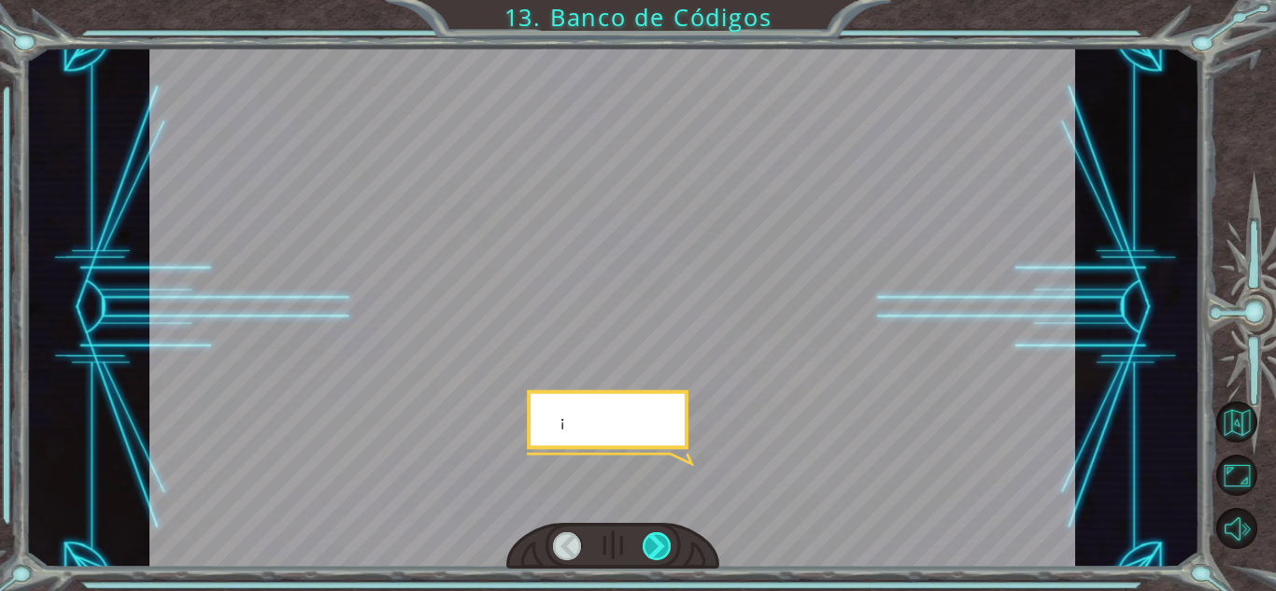
click at [652, 539] on div at bounding box center [657, 547] width 29 height 28
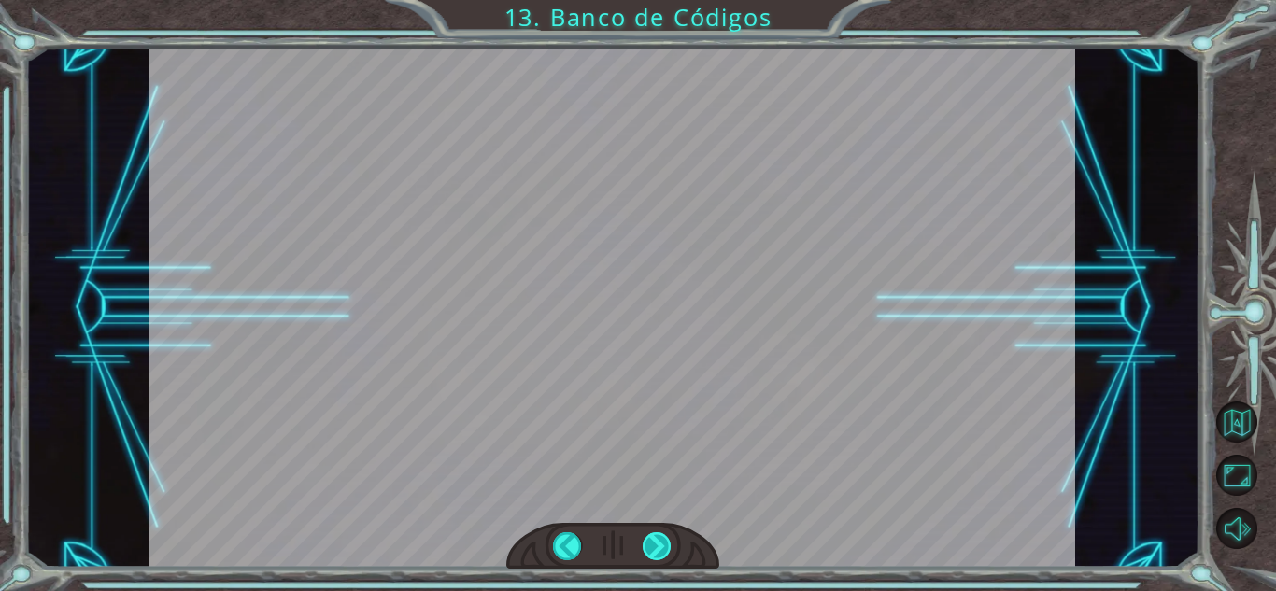
click at [652, 539] on div at bounding box center [657, 547] width 29 height 28
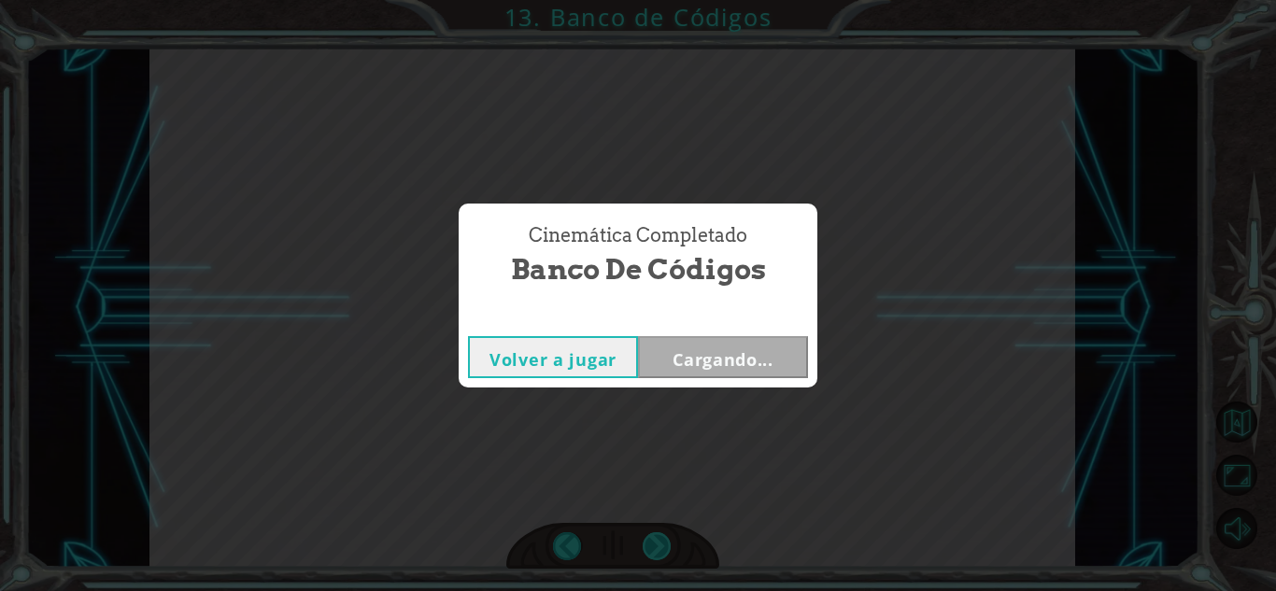
click at [652, 539] on div "Cinemática Completado Banco de Códigos Volver a jugar Cargando..." at bounding box center [638, 295] width 1276 height 591
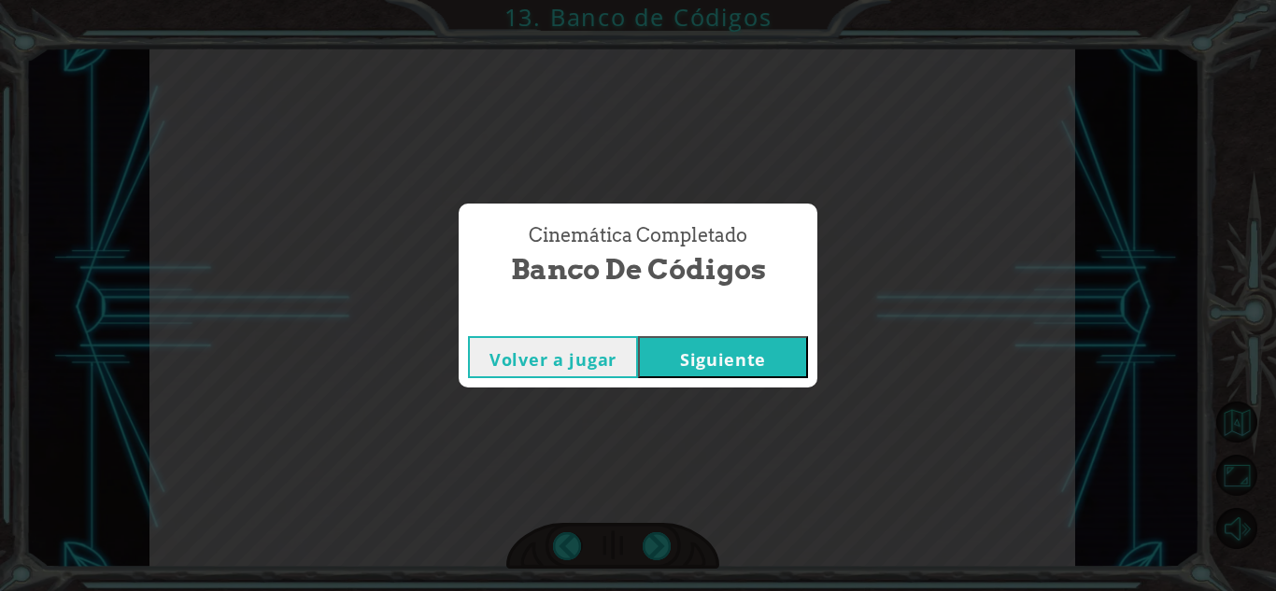
click at [765, 351] on button "Siguiente" at bounding box center [723, 357] width 170 height 42
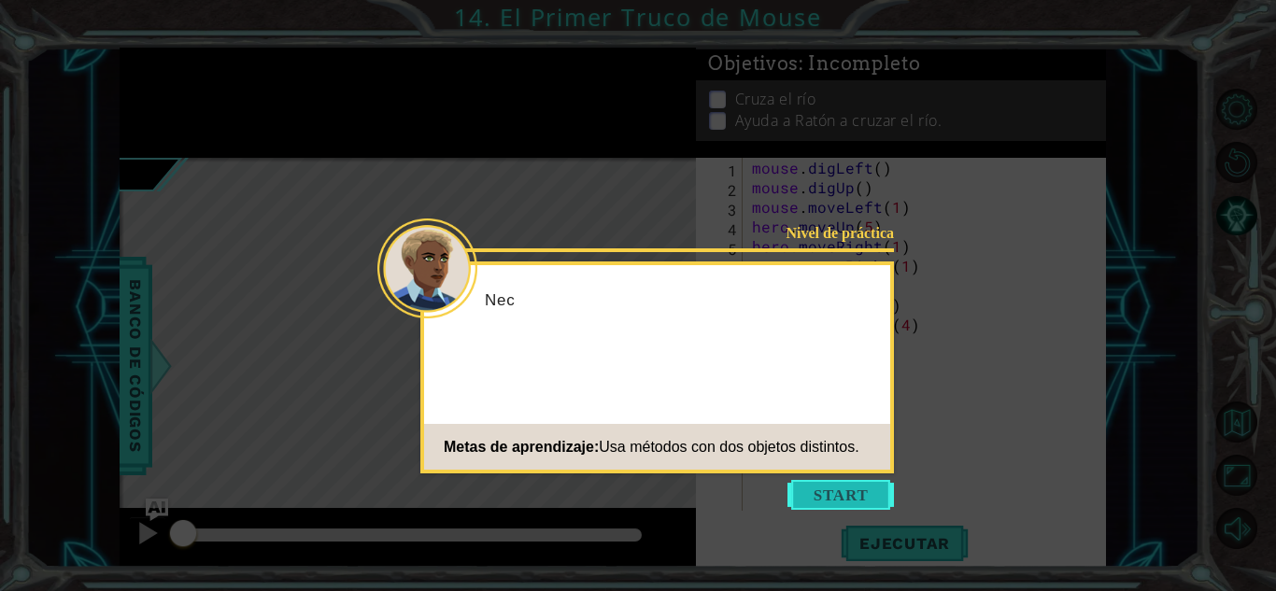
click at [826, 485] on button "Start" at bounding box center [841, 495] width 107 height 30
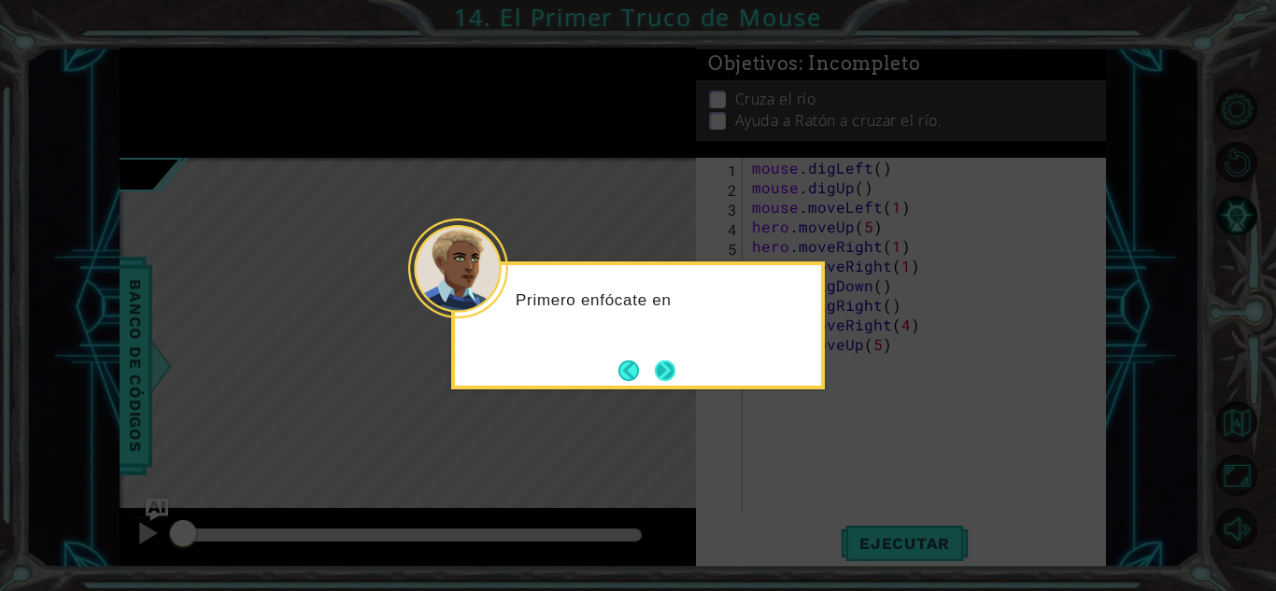
click at [659, 378] on button "Next" at bounding box center [665, 371] width 21 height 21
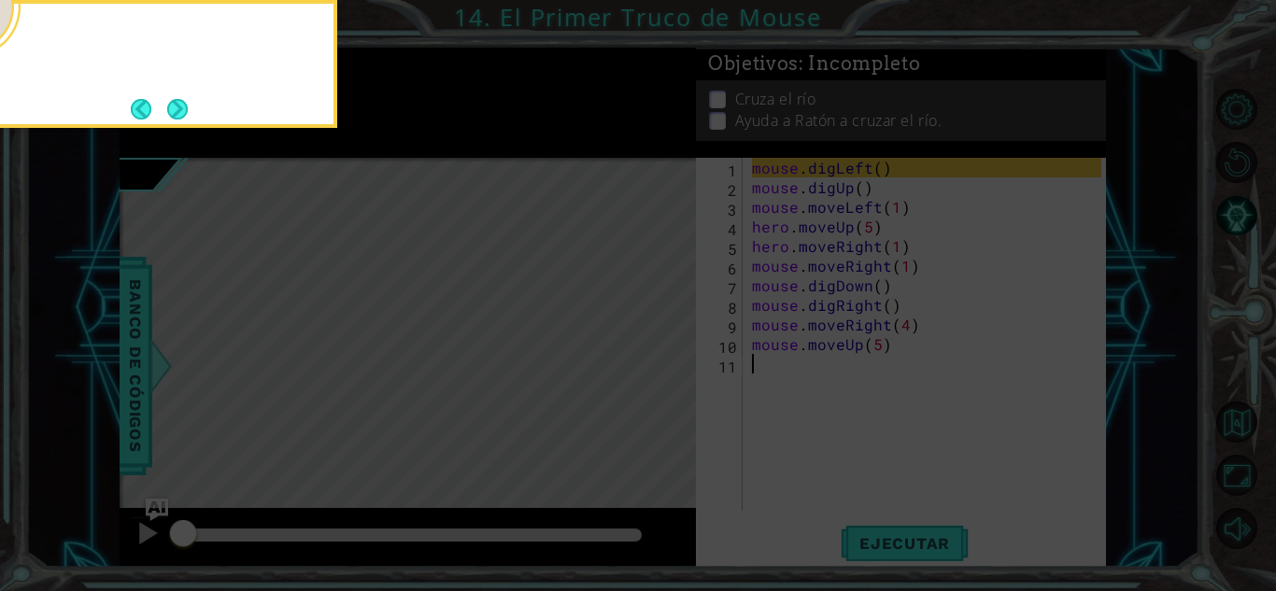
click at [662, 377] on icon at bounding box center [638, 88] width 1276 height 1006
click at [170, 99] on button "Next" at bounding box center [177, 109] width 21 height 21
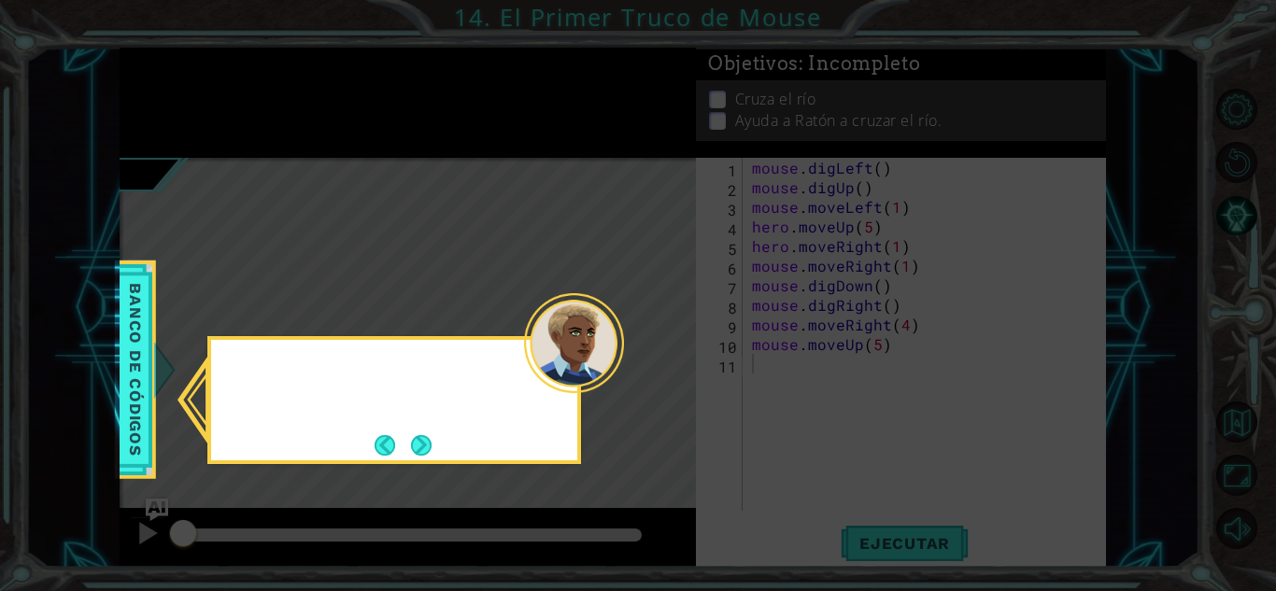
click at [171, 97] on icon at bounding box center [638, 295] width 1276 height 591
click at [447, 442] on div "Encontrarás m" at bounding box center [394, 400] width 374 height 128
click at [426, 441] on button "Next" at bounding box center [421, 445] width 21 height 21
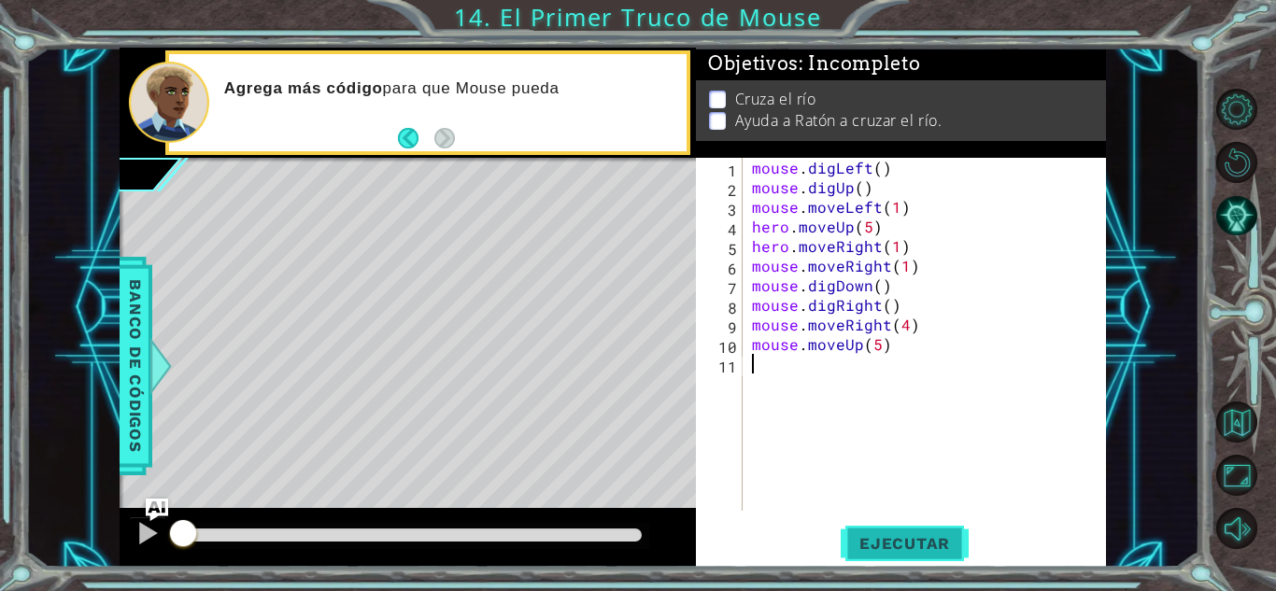
click at [898, 536] on span "Ejecutar" at bounding box center [905, 543] width 128 height 19
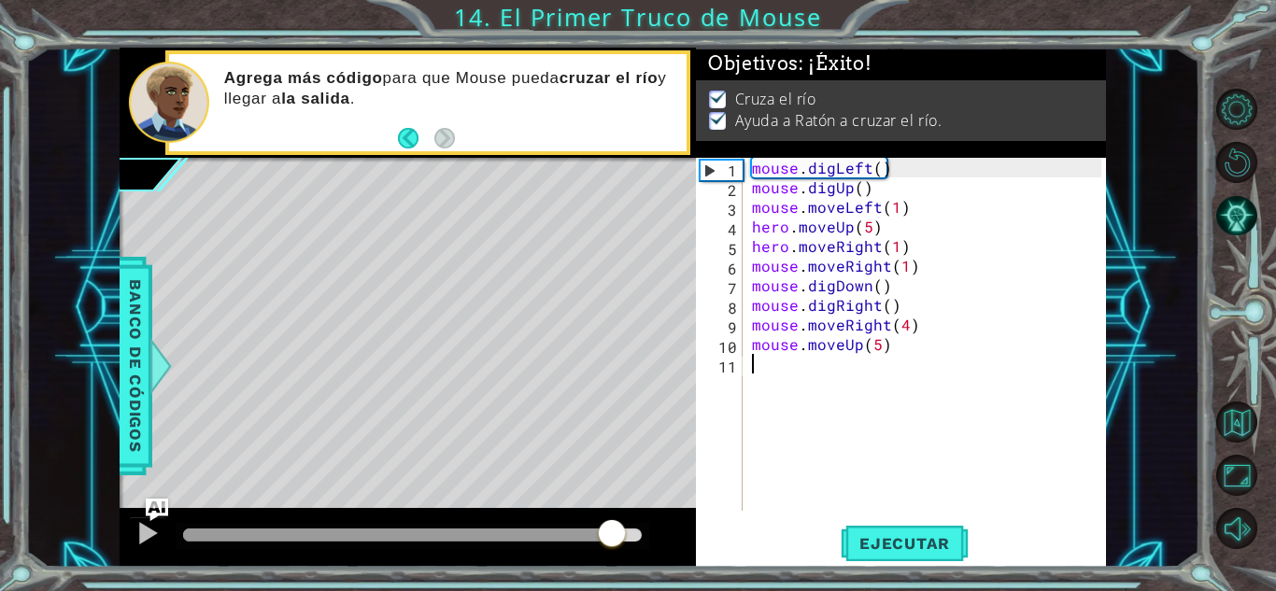
drag, startPoint x: 192, startPoint y: 535, endPoint x: 617, endPoint y: 510, distance: 425.8
click at [617, 510] on div at bounding box center [408, 538] width 576 height 60
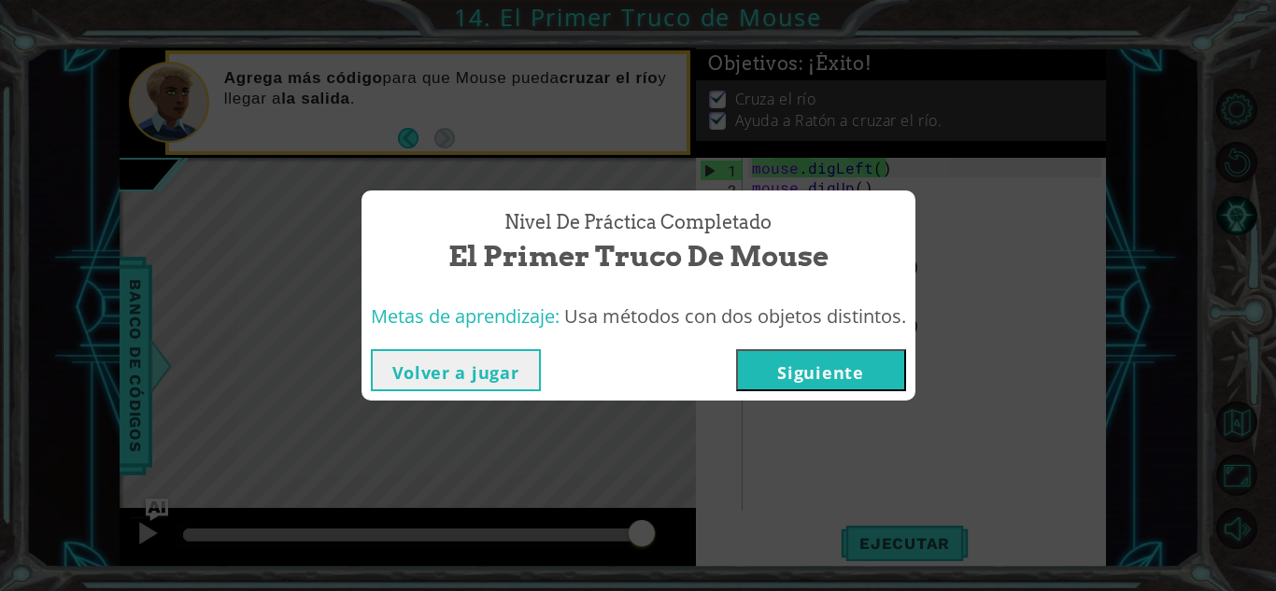
click at [817, 377] on button "Siguiente" at bounding box center [821, 370] width 170 height 42
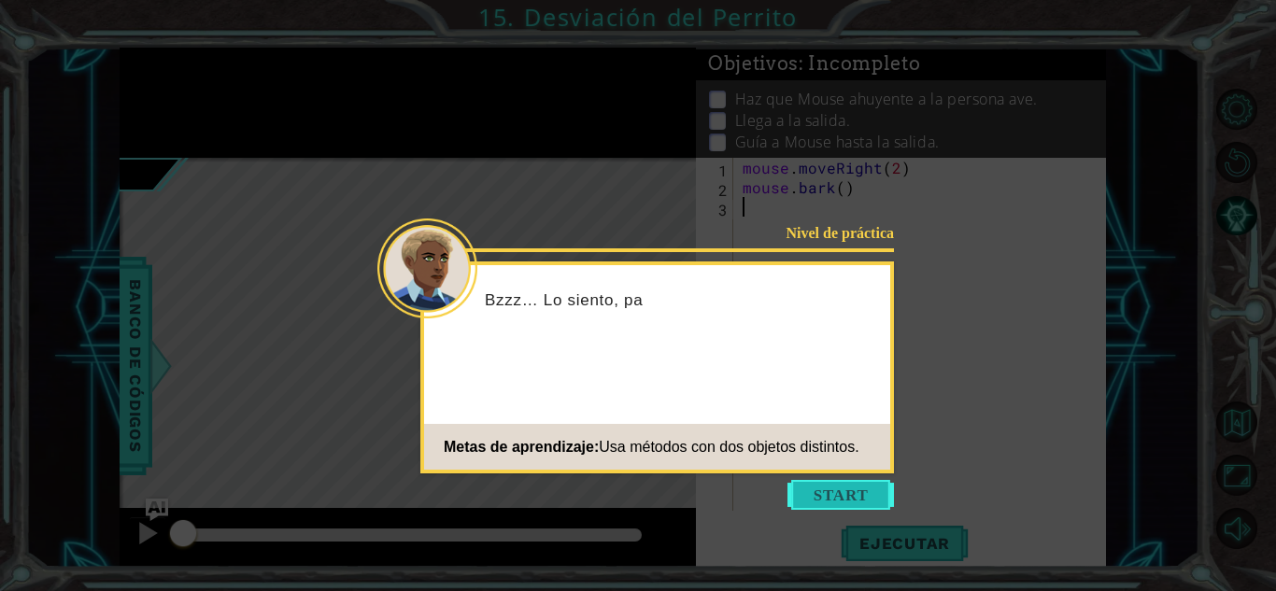
click at [826, 487] on button "Start" at bounding box center [841, 495] width 107 height 30
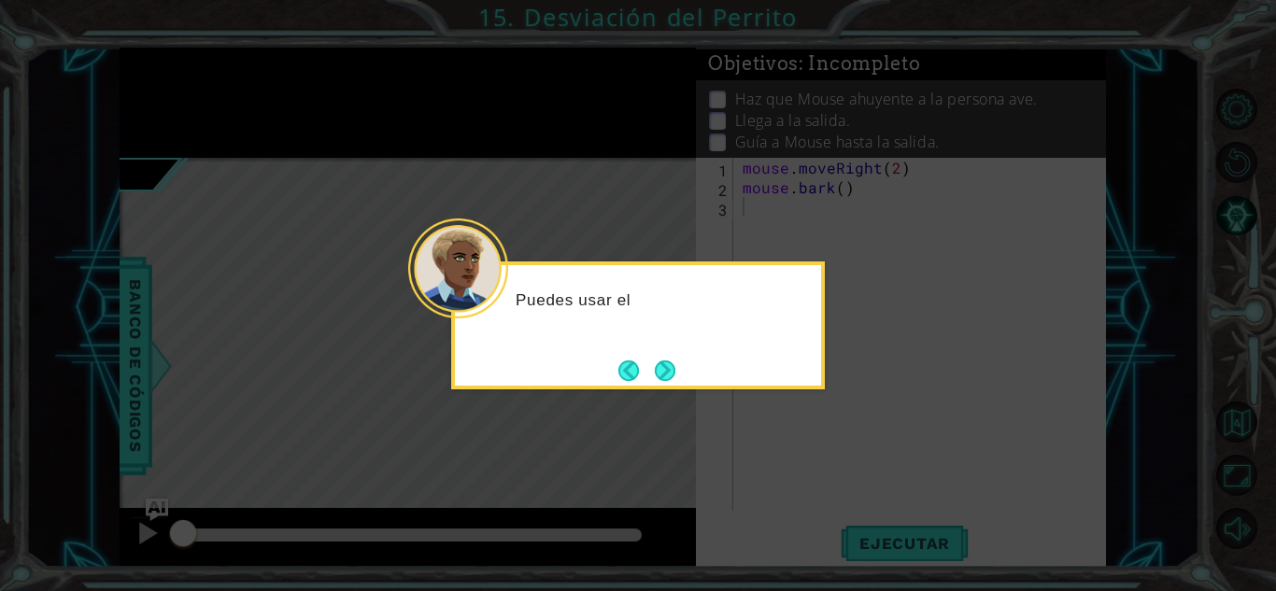
click at [666, 369] on button "Next" at bounding box center [665, 371] width 21 height 21
click at [665, 368] on icon at bounding box center [638, 295] width 1276 height 591
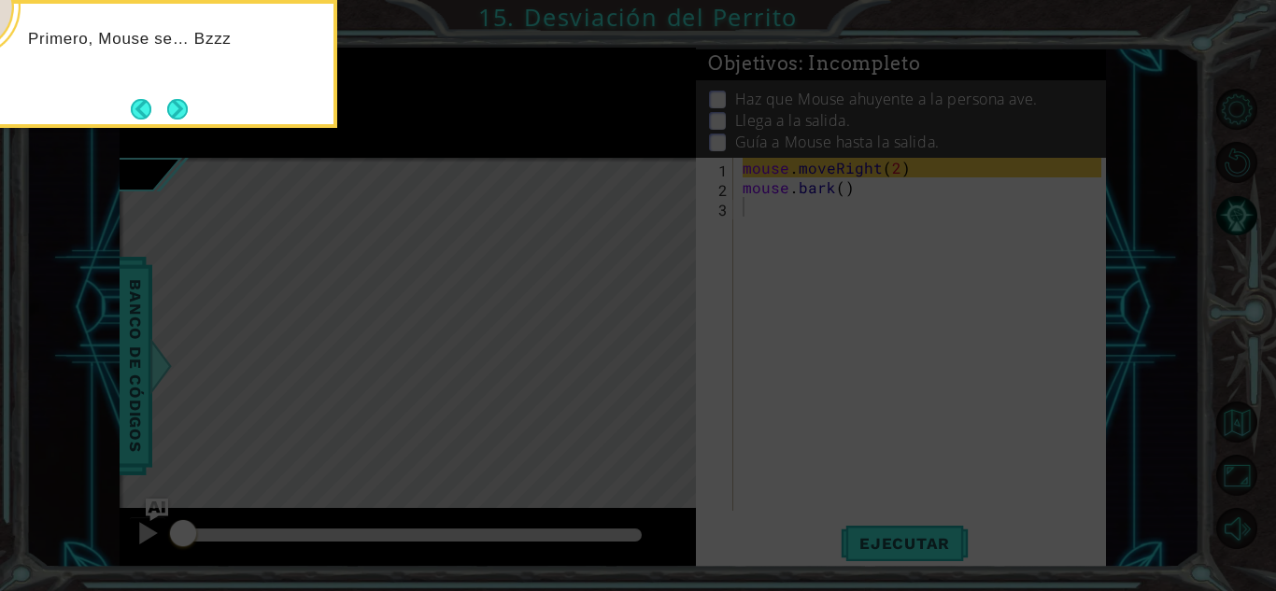
click at [187, 112] on button "Next" at bounding box center [177, 109] width 21 height 21
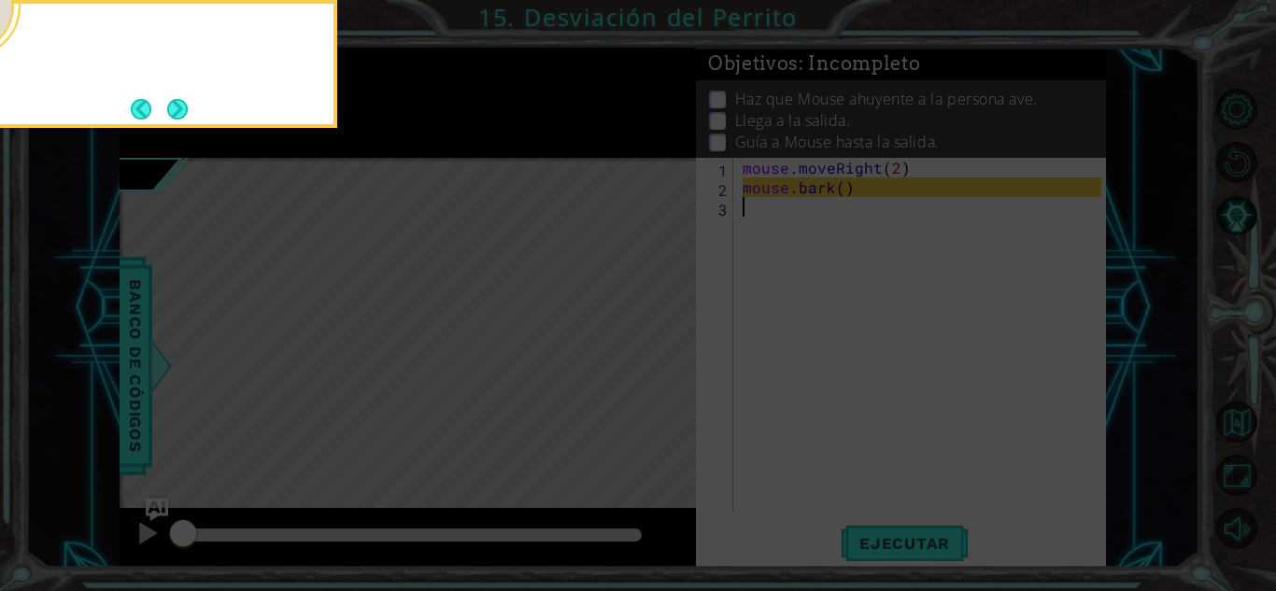
click at [186, 112] on button "Next" at bounding box center [177, 109] width 21 height 21
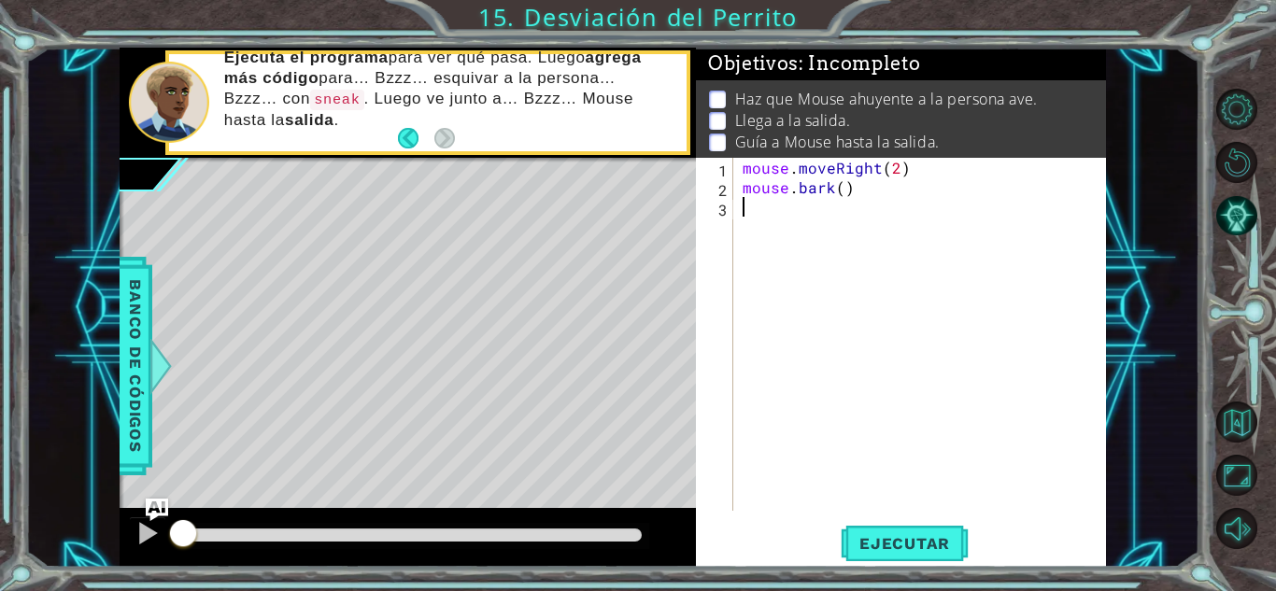
click at [750, 210] on div "mouse . moveRight ( 2 ) mouse . bark ( )" at bounding box center [925, 354] width 372 height 392
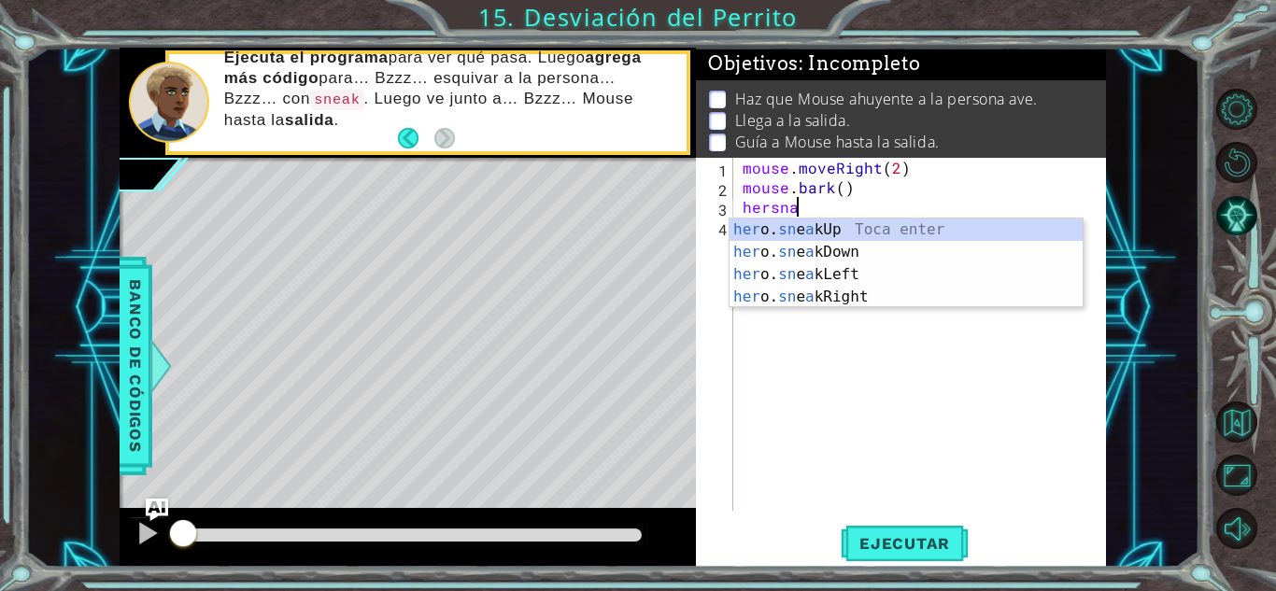
scroll to position [0, 2]
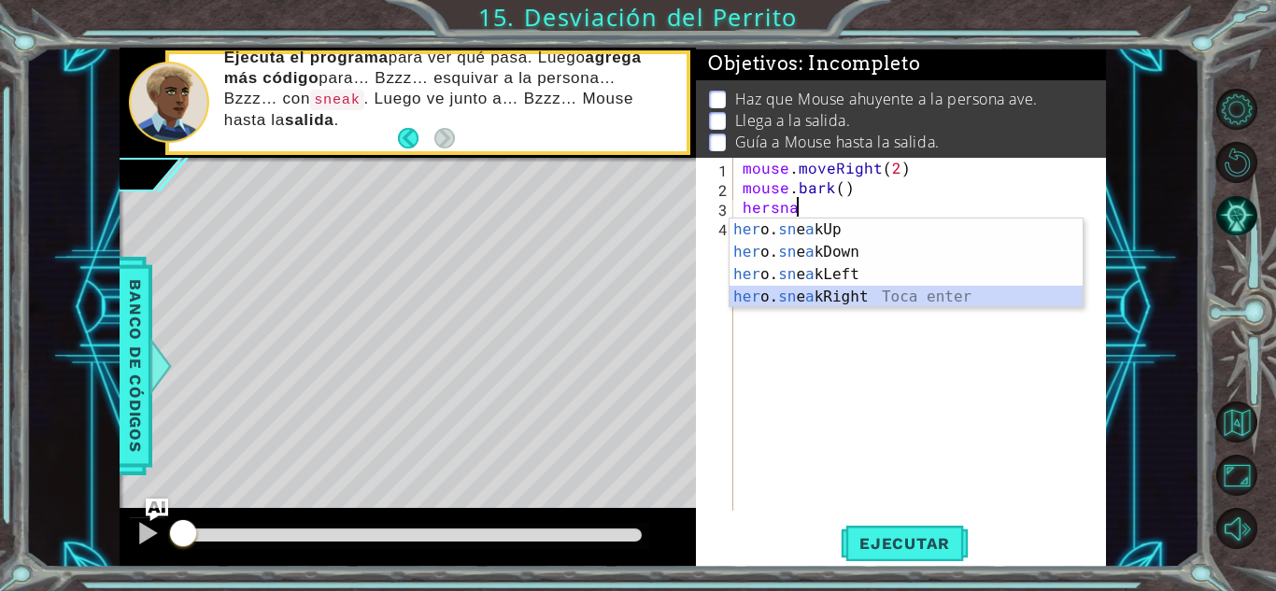
click at [840, 297] on div "her o. sn e a kUp Toca enter her o. sn e a kDown Toca enter her o. sn e a kLeft…" at bounding box center [906, 286] width 353 height 135
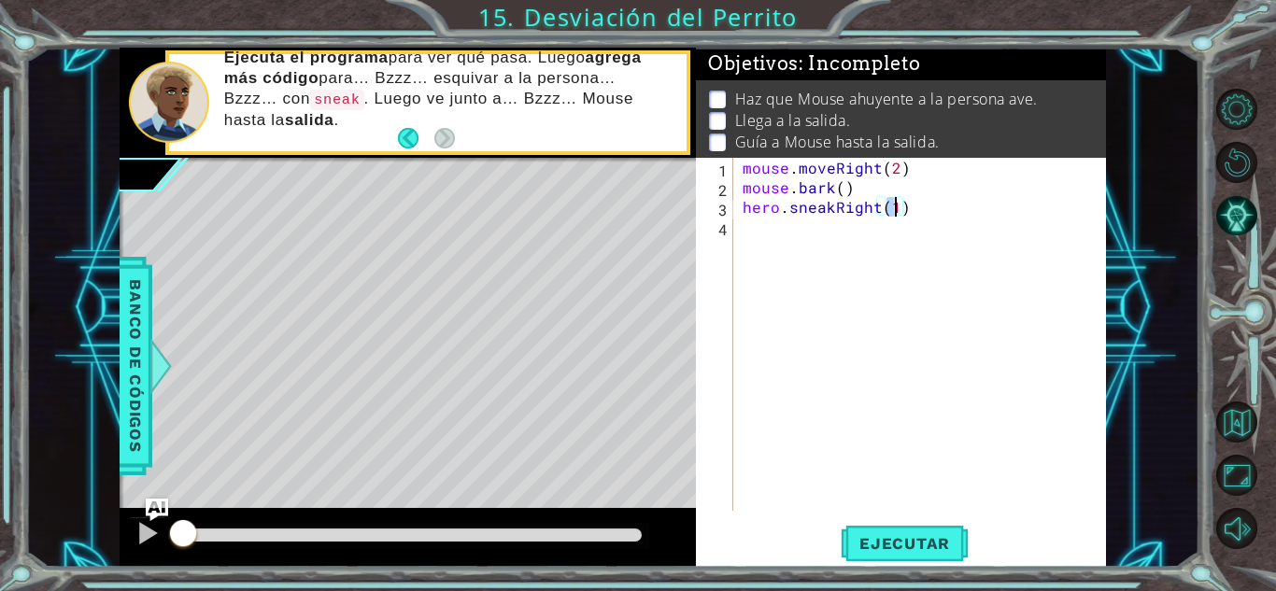
type textarea "hero.sneakRight(4)"
click at [779, 238] on div "mouse . moveRight ( 2 ) mouse . bark ( ) hero . sneakRight ( 4 )" at bounding box center [925, 354] width 372 height 392
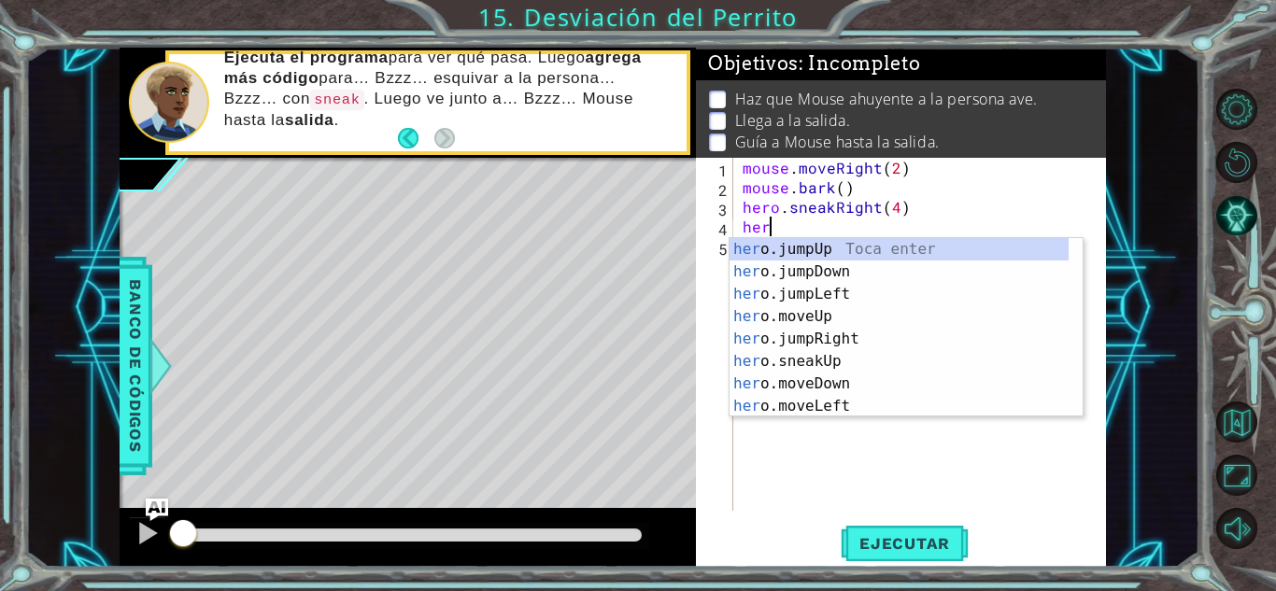
scroll to position [0, 2]
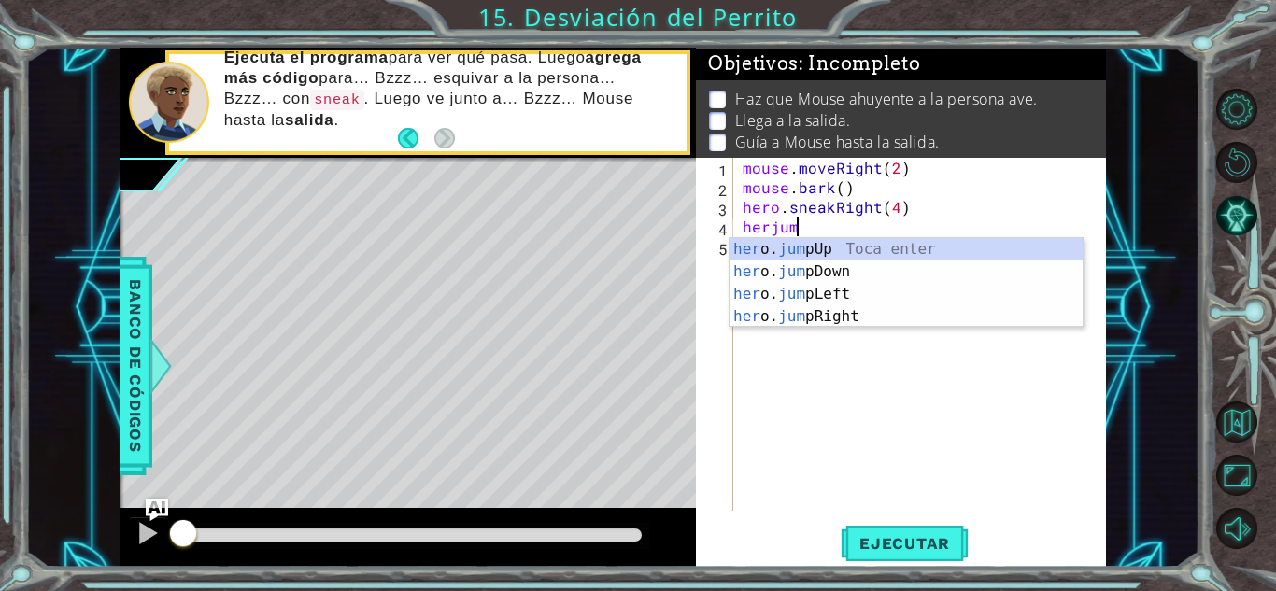
type textarea "herjump"
click at [788, 249] on div "her o. jump Up Toca enter her o. jump Down Toca enter her o. jump Left Toca ent…" at bounding box center [906, 305] width 353 height 135
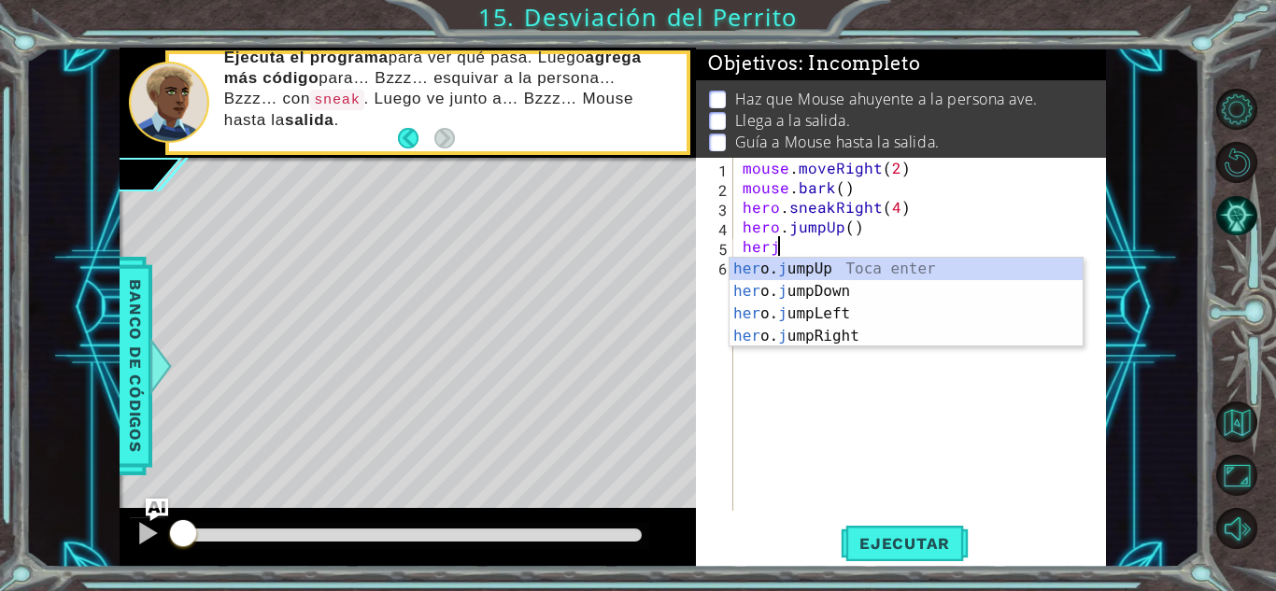
scroll to position [0, 2]
type textarea "herjur"
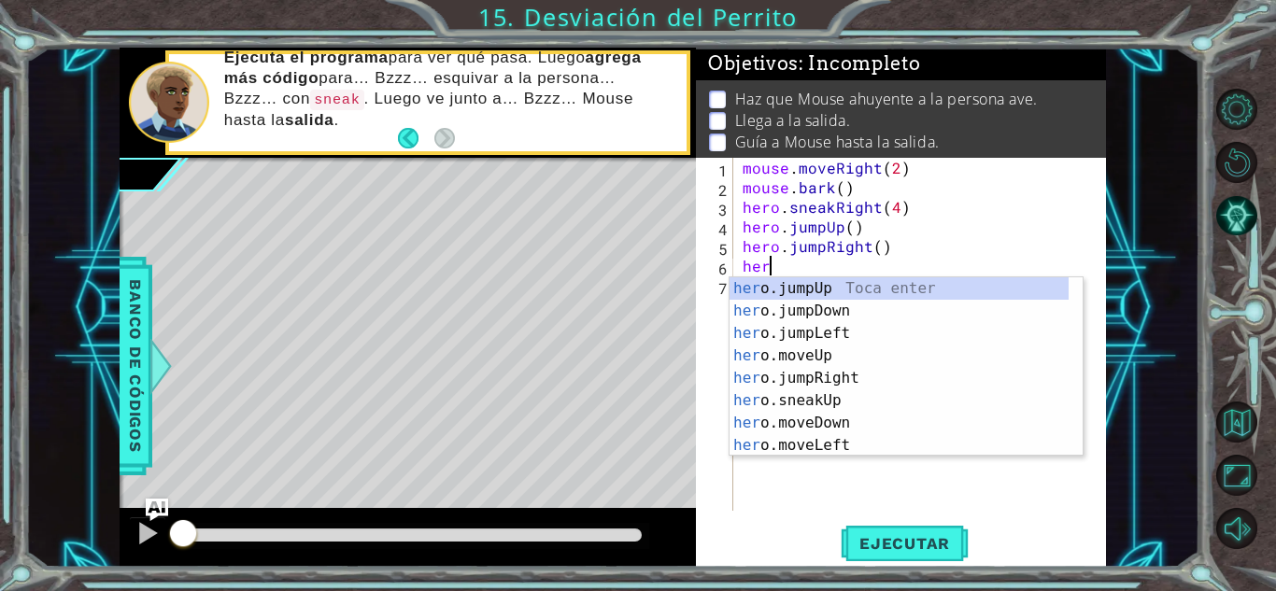
scroll to position [0, 0]
type textarea "h"
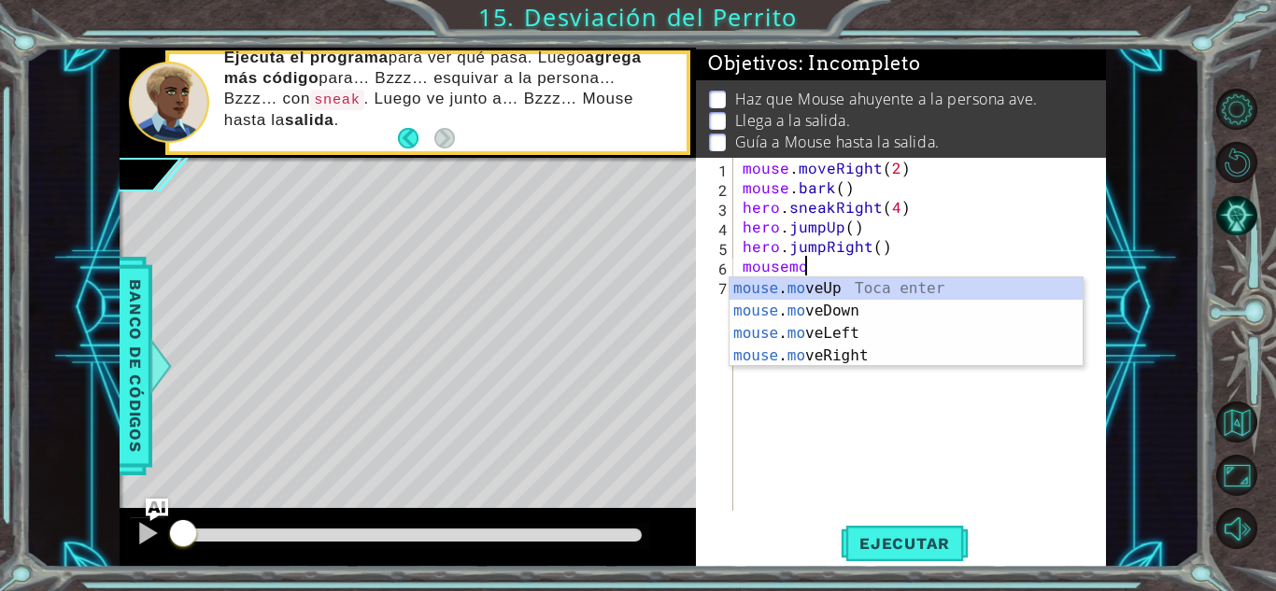
scroll to position [0, 3]
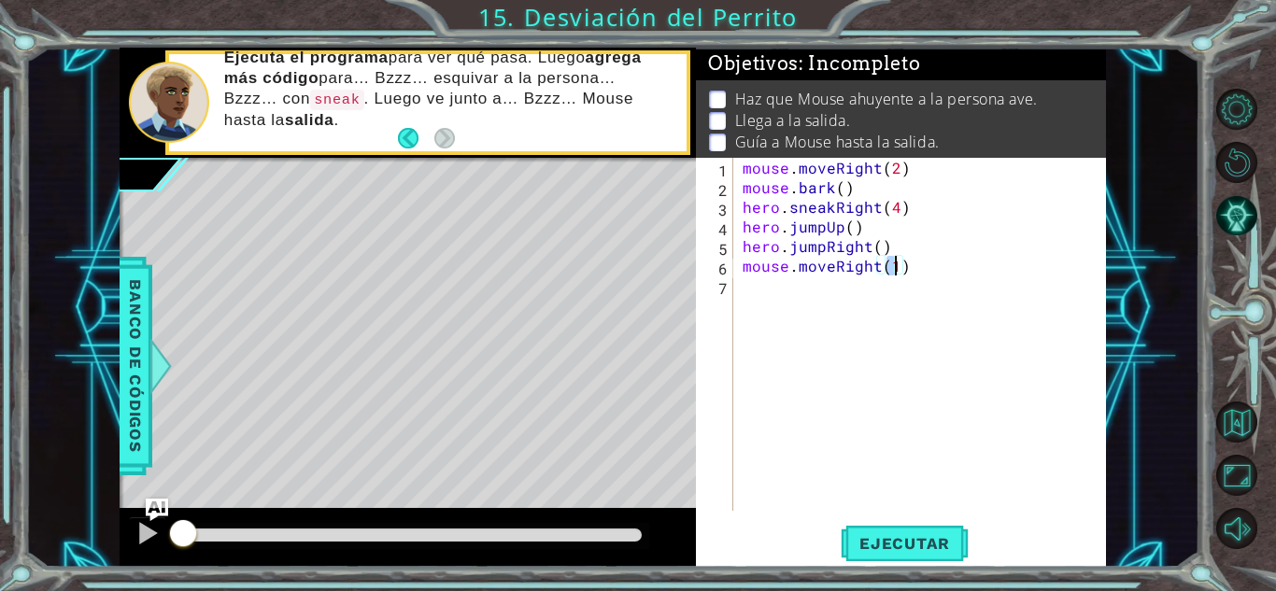
type textarea "mouse.moveRight(2)"
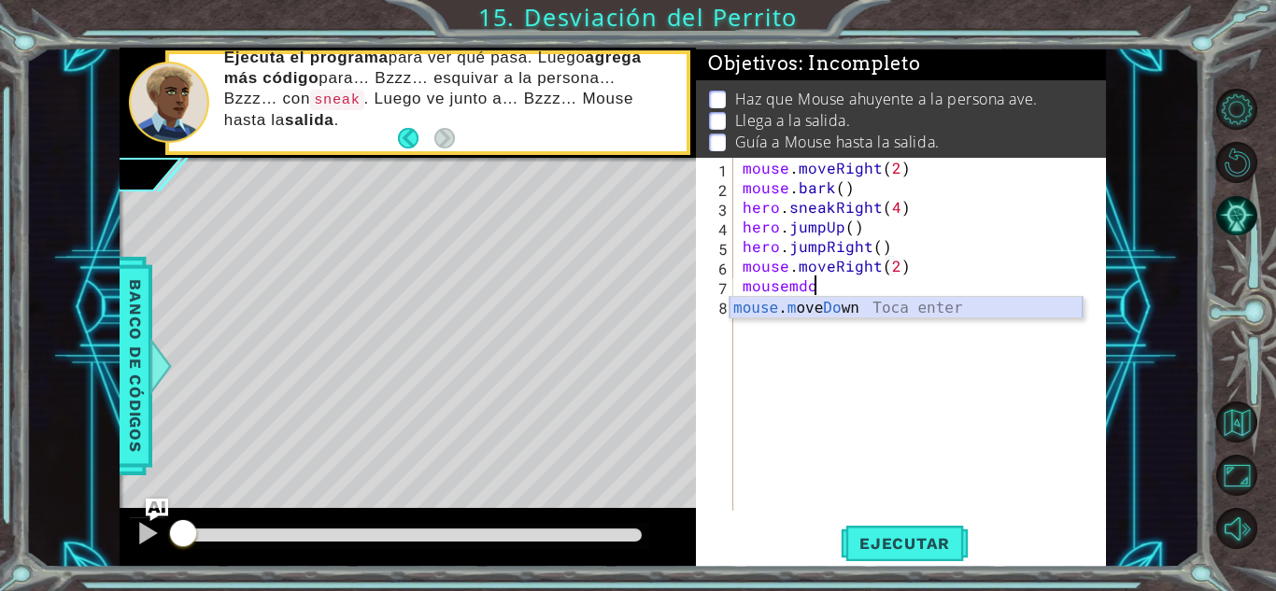
click at [859, 315] on div "mouse . m ove Do wn Toca enter" at bounding box center [906, 330] width 353 height 67
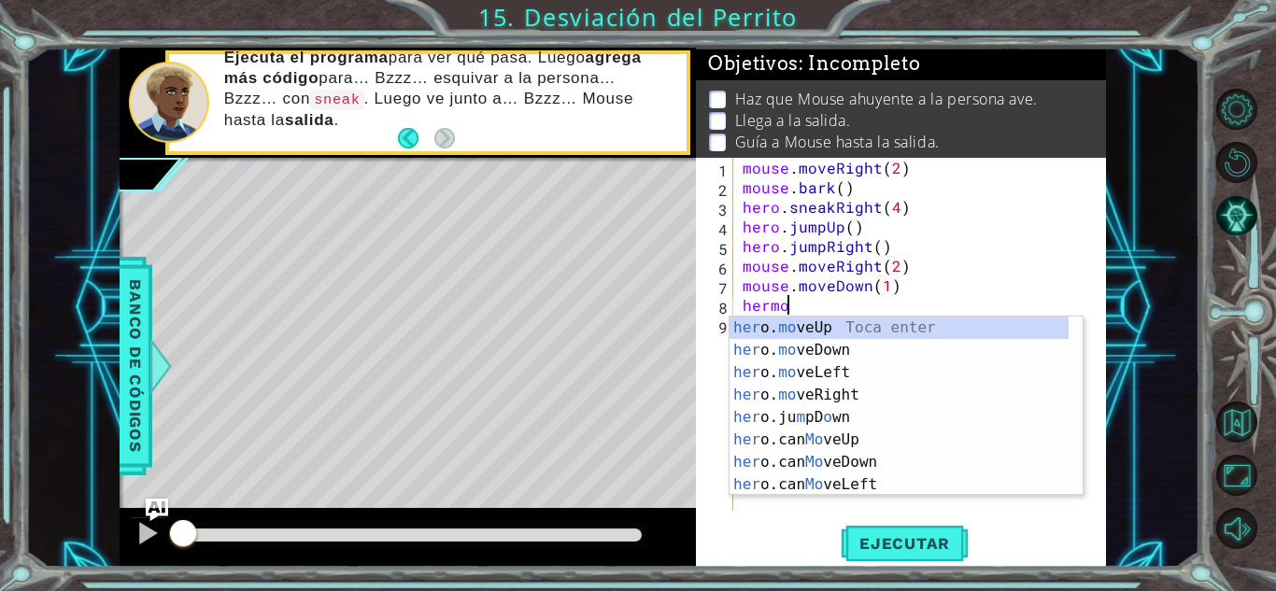
scroll to position [0, 1]
type textarea "herju"
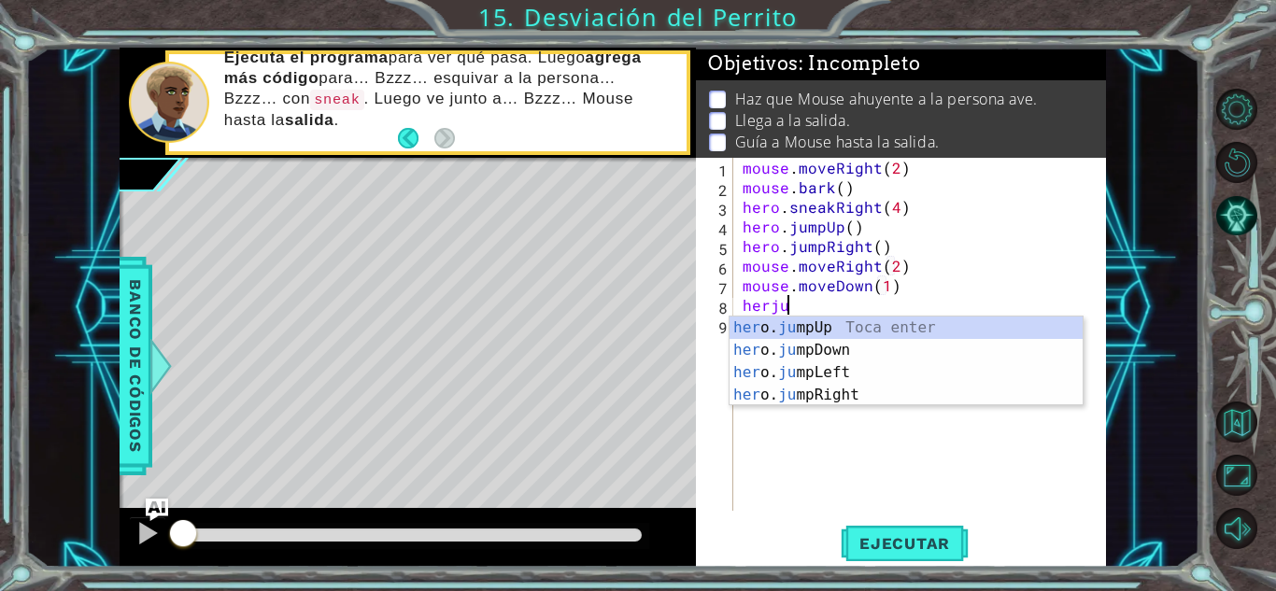
scroll to position [0, 2]
click at [808, 405] on div "her [PERSON_NAME] mpUp Toca enter her [PERSON_NAME] mpDown Toca enter her [PERS…" at bounding box center [906, 384] width 353 height 135
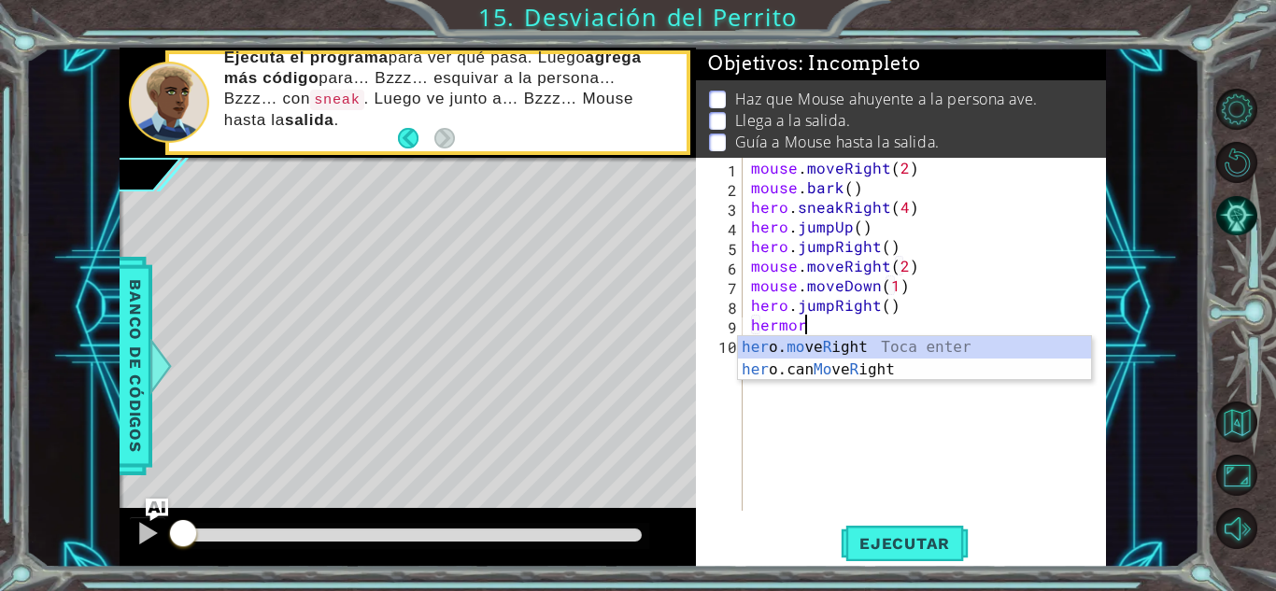
scroll to position [0, 3]
type textarea "hero.moveRight(1)"
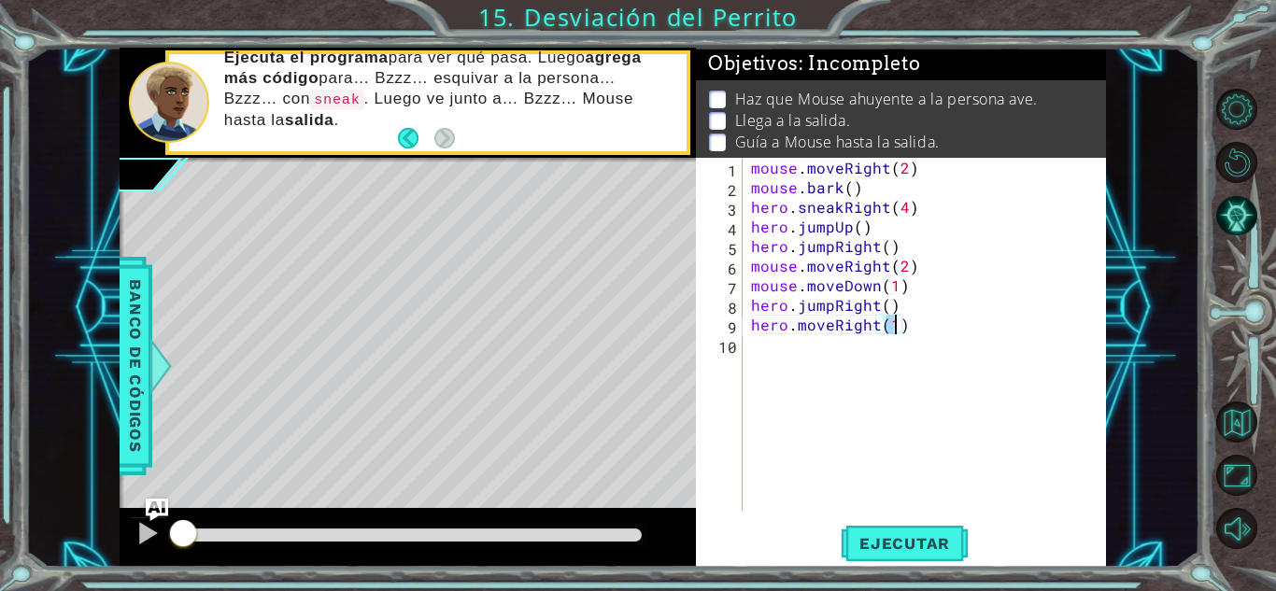
click at [784, 342] on div "mouse . moveRight ( 2 ) mouse . bark ( ) hero . sneakRight ( 4 ) hero . jumpUp …" at bounding box center [928, 354] width 363 height 392
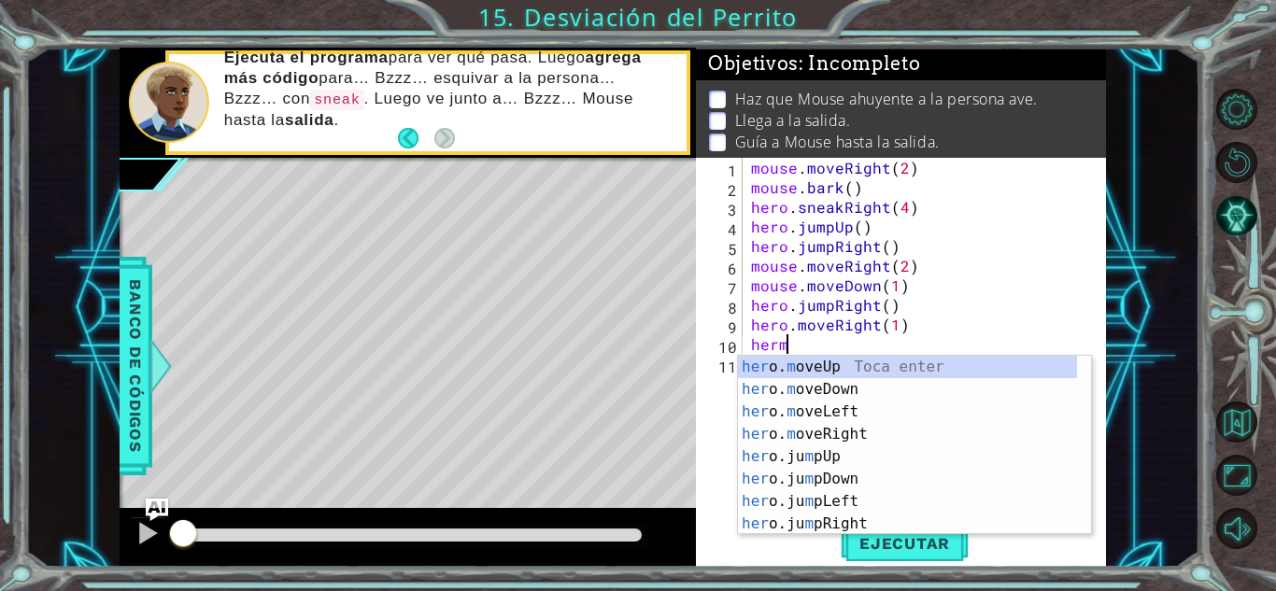
scroll to position [0, 2]
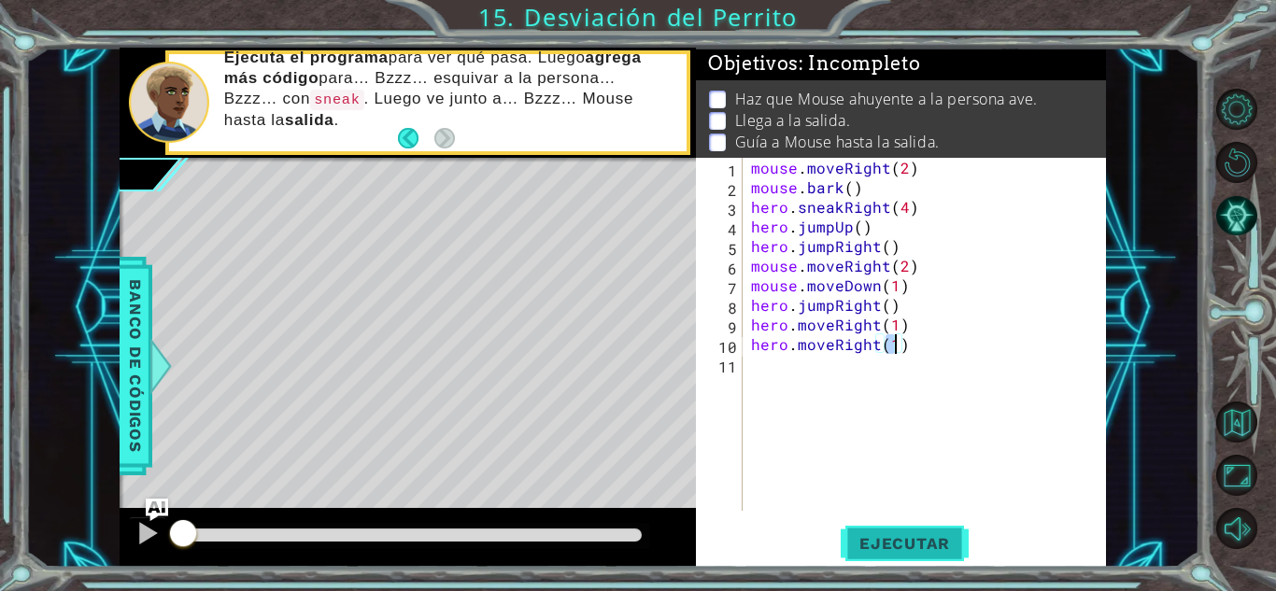
click at [889, 542] on span "Ejecutar" at bounding box center [905, 543] width 128 height 19
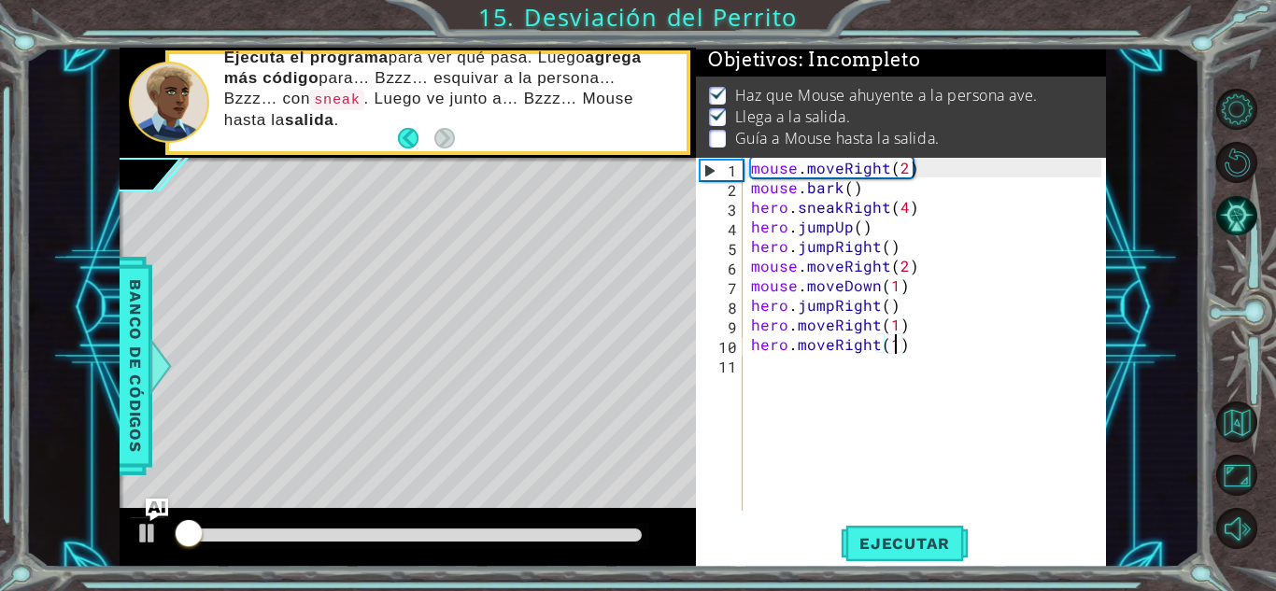
scroll to position [14, 0]
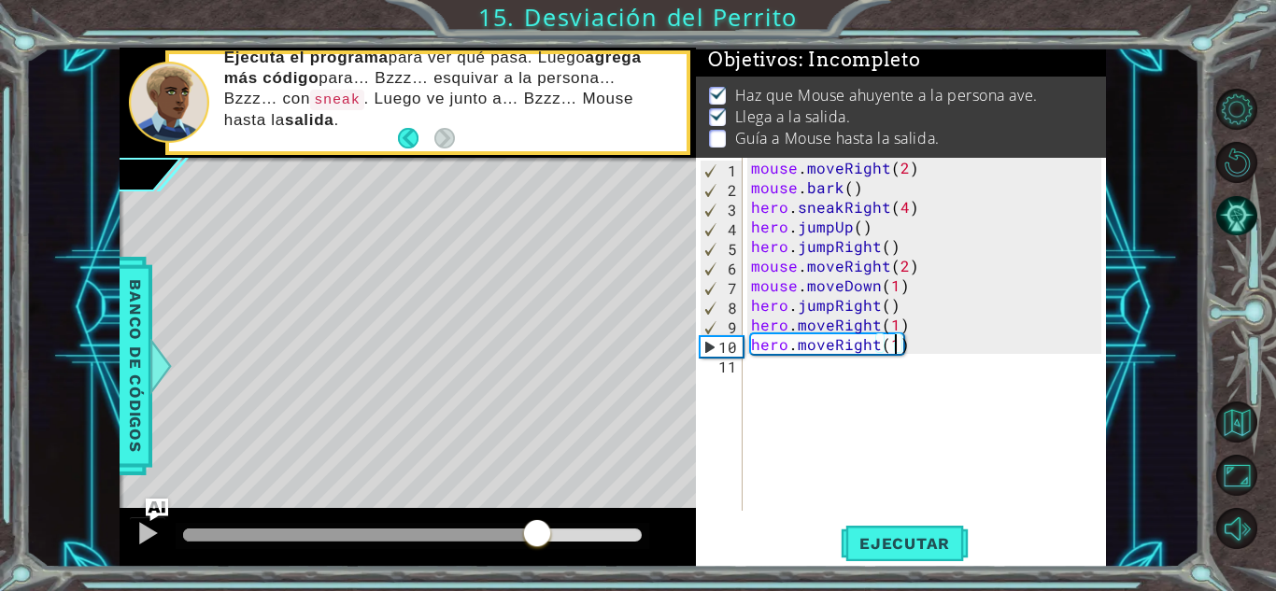
drag, startPoint x: 216, startPoint y: 522, endPoint x: 543, endPoint y: 515, distance: 327.1
click at [543, 515] on div at bounding box center [408, 538] width 576 height 60
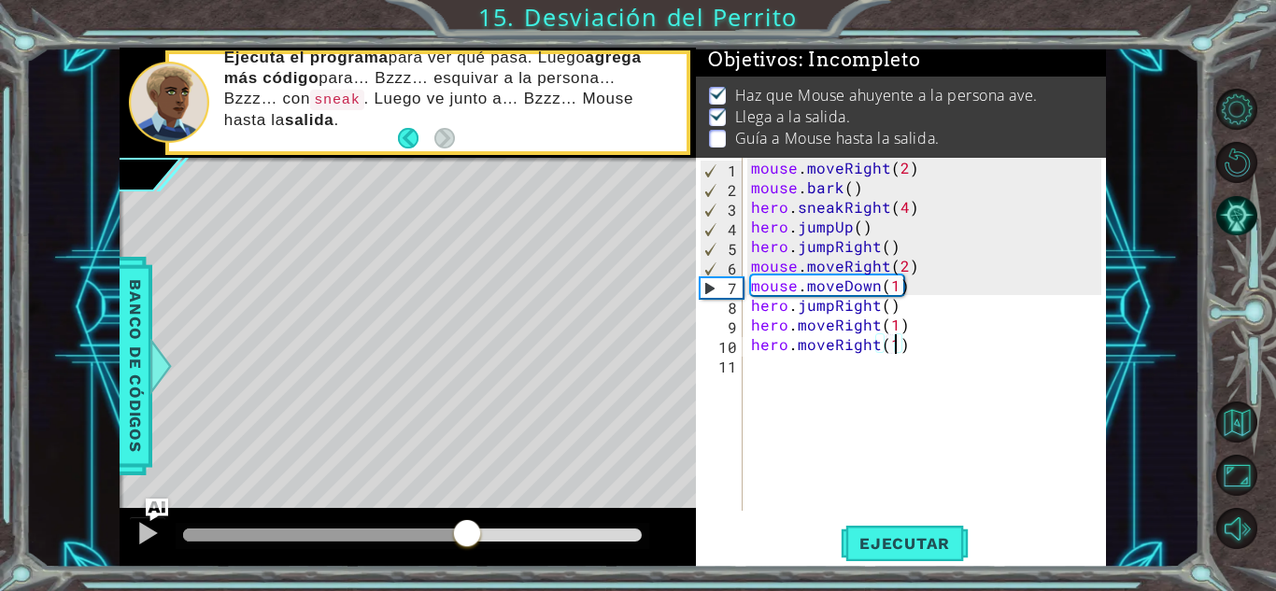
drag, startPoint x: 610, startPoint y: 534, endPoint x: 467, endPoint y: 528, distance: 143.1
click at [467, 528] on div at bounding box center [467, 535] width 34 height 34
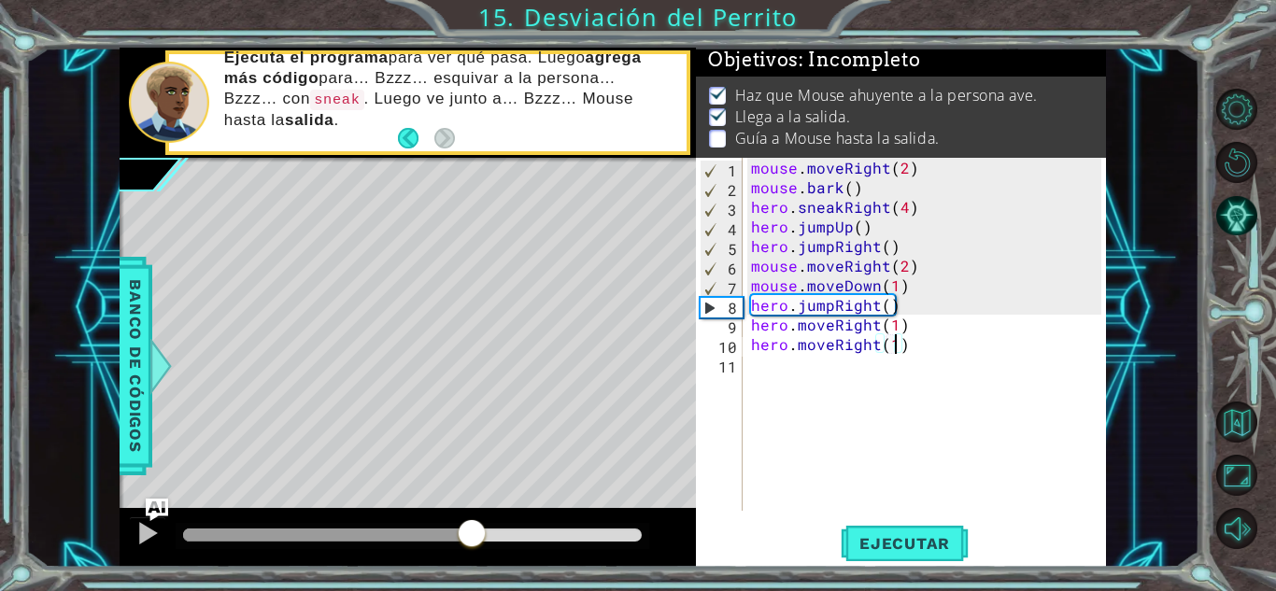
click at [902, 282] on div "mouse . moveRight ( 2 ) mouse . bark ( ) hero . sneakRight ( 4 ) hero . jumpUp …" at bounding box center [928, 354] width 363 height 392
type textarea "mouse.moveDown(1)"
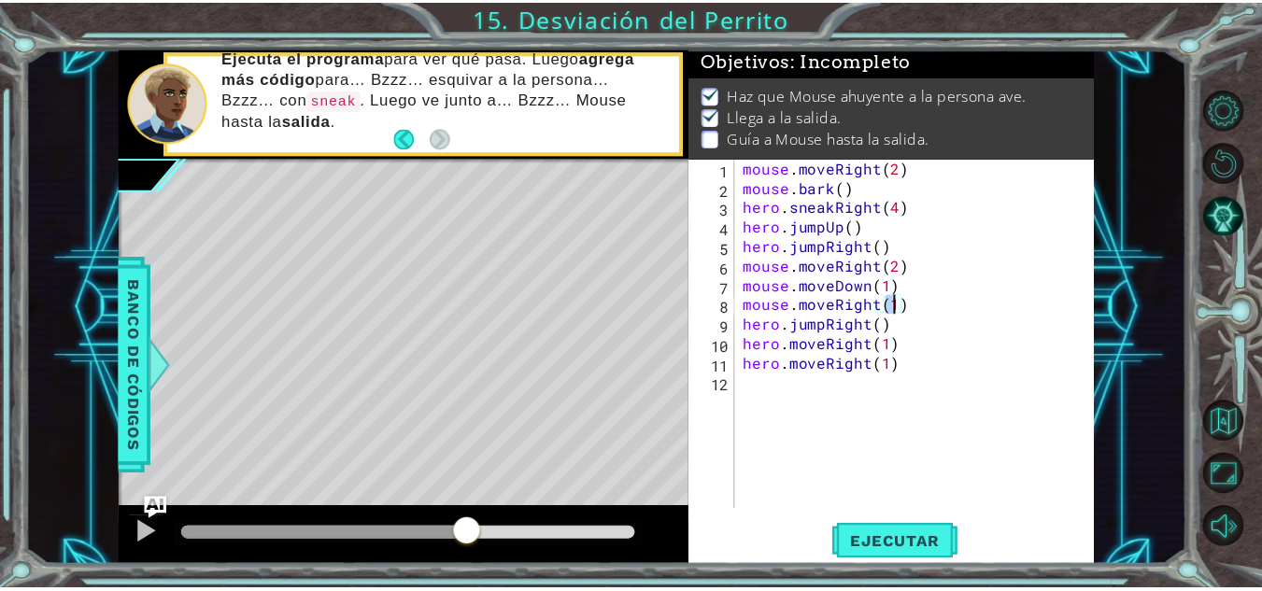
scroll to position [0, 8]
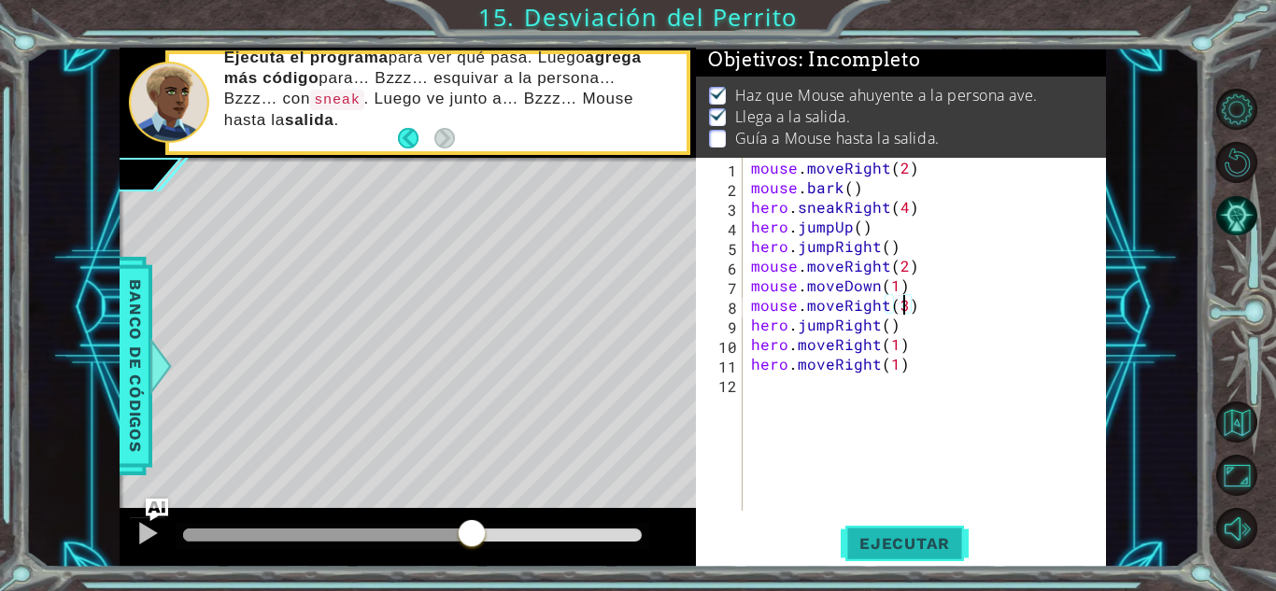
type textarea "mouse.moveRight(3)"
click at [887, 541] on span "Ejecutar" at bounding box center [905, 543] width 128 height 19
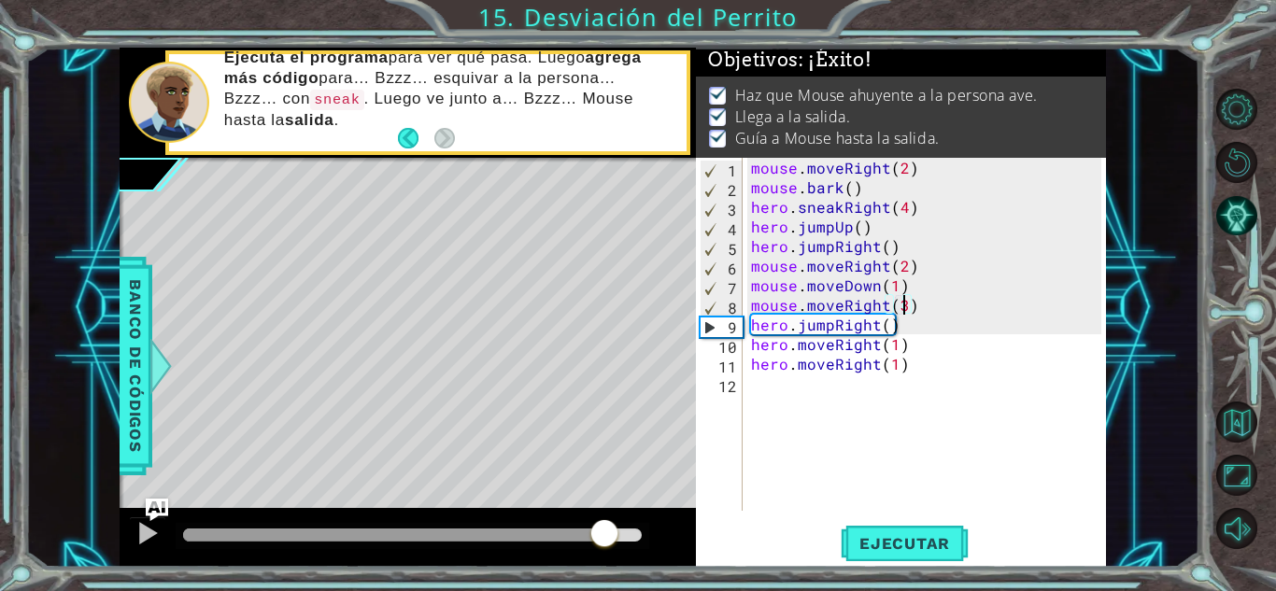
drag, startPoint x: 209, startPoint y: 531, endPoint x: 618, endPoint y: 527, distance: 409.2
click at [618, 527] on div at bounding box center [605, 535] width 34 height 34
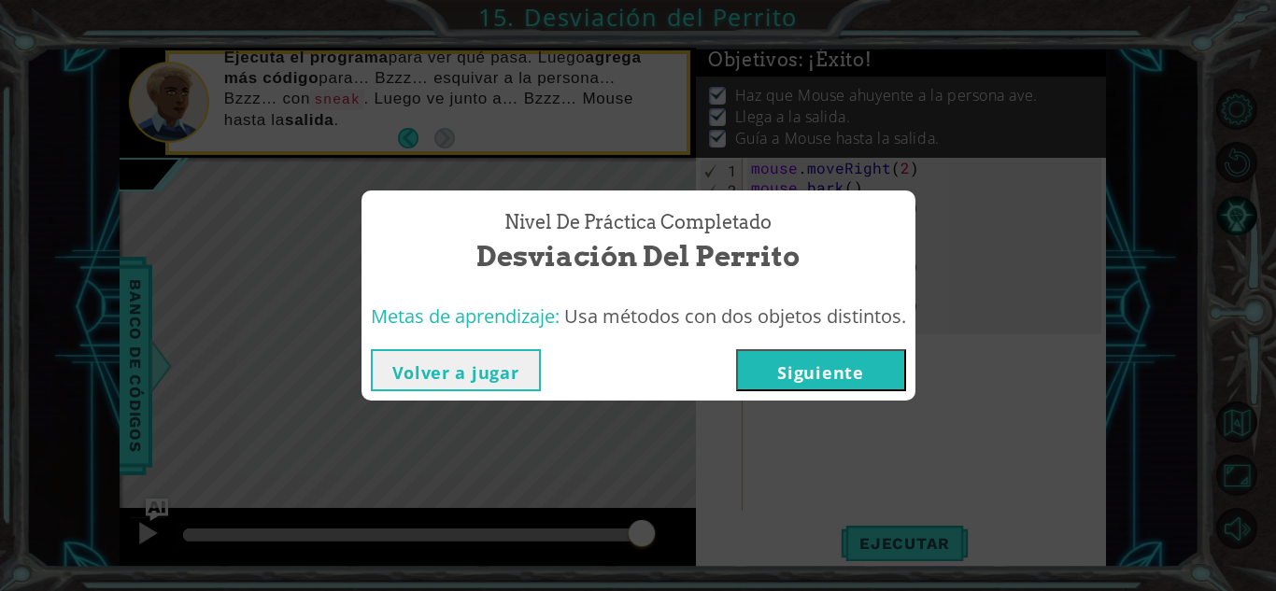
click at [820, 364] on button "Siguiente" at bounding box center [821, 370] width 170 height 42
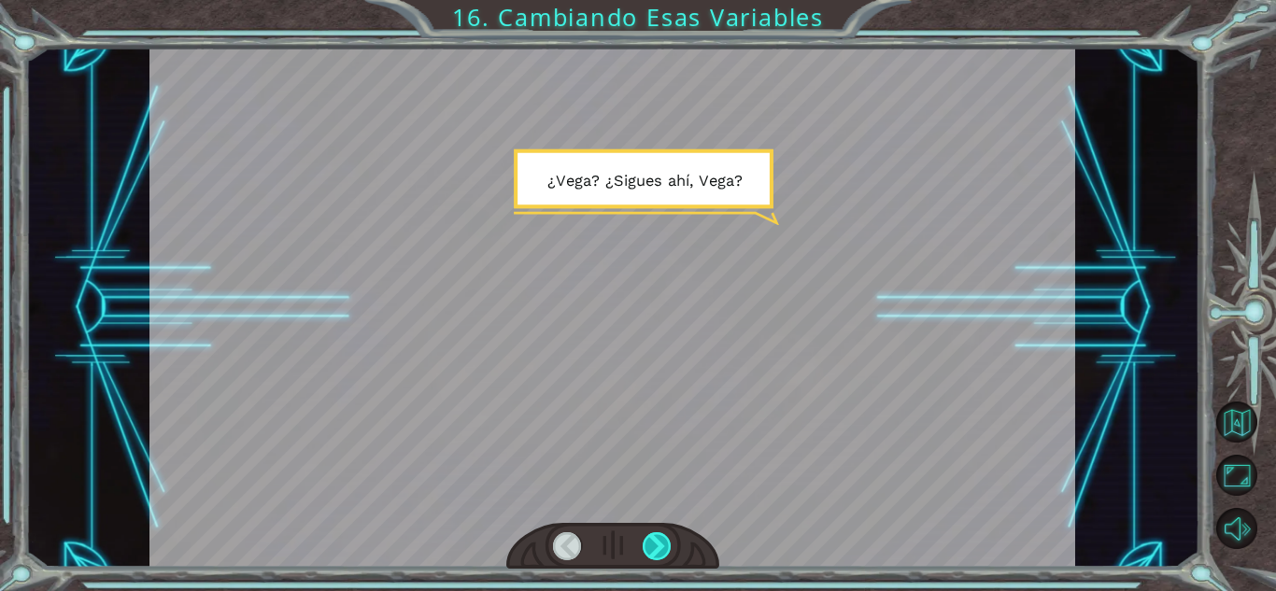
click at [661, 553] on div at bounding box center [657, 547] width 29 height 28
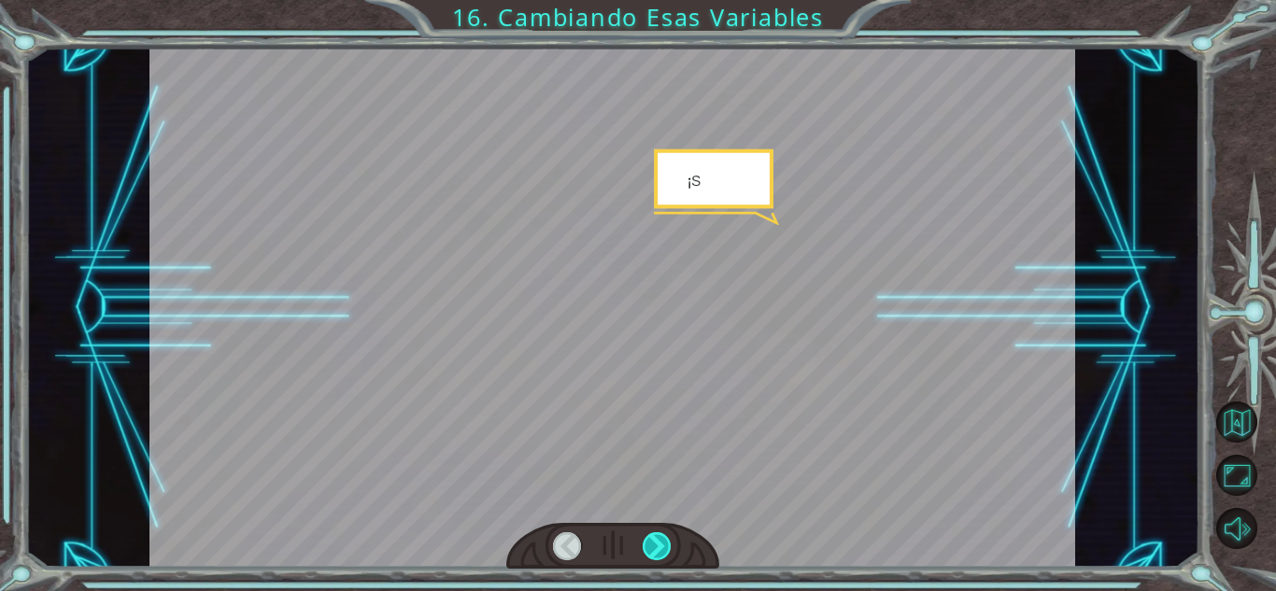
click at [661, 553] on div at bounding box center [657, 547] width 29 height 28
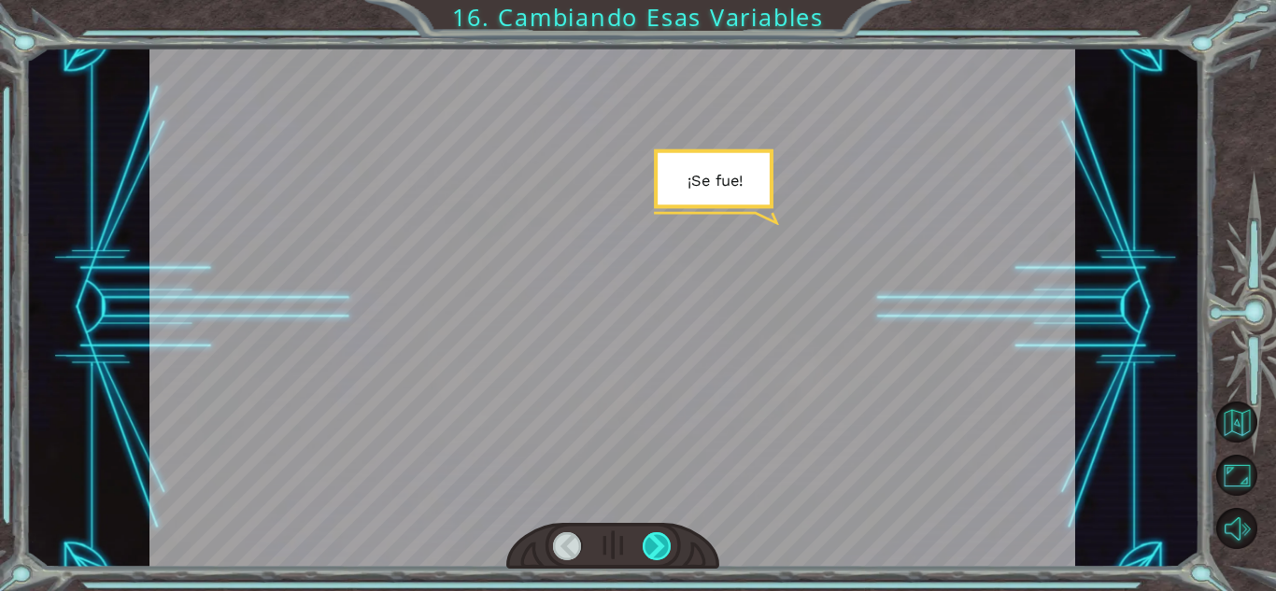
click at [661, 553] on div at bounding box center [657, 547] width 29 height 28
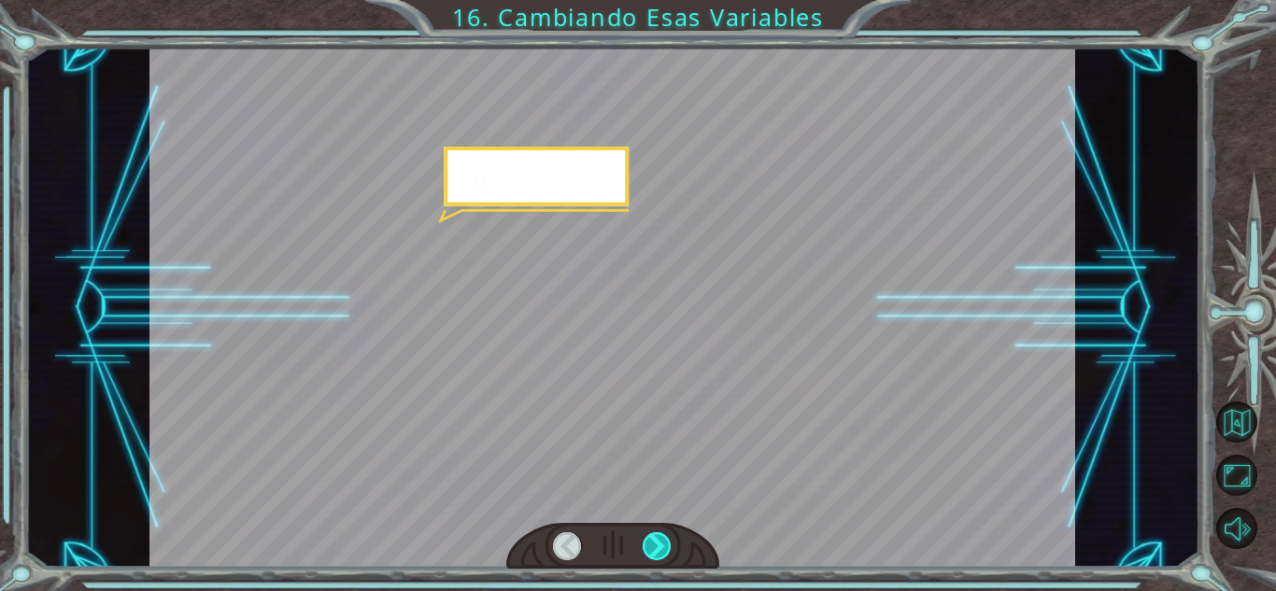
click at [661, 553] on div at bounding box center [657, 547] width 29 height 28
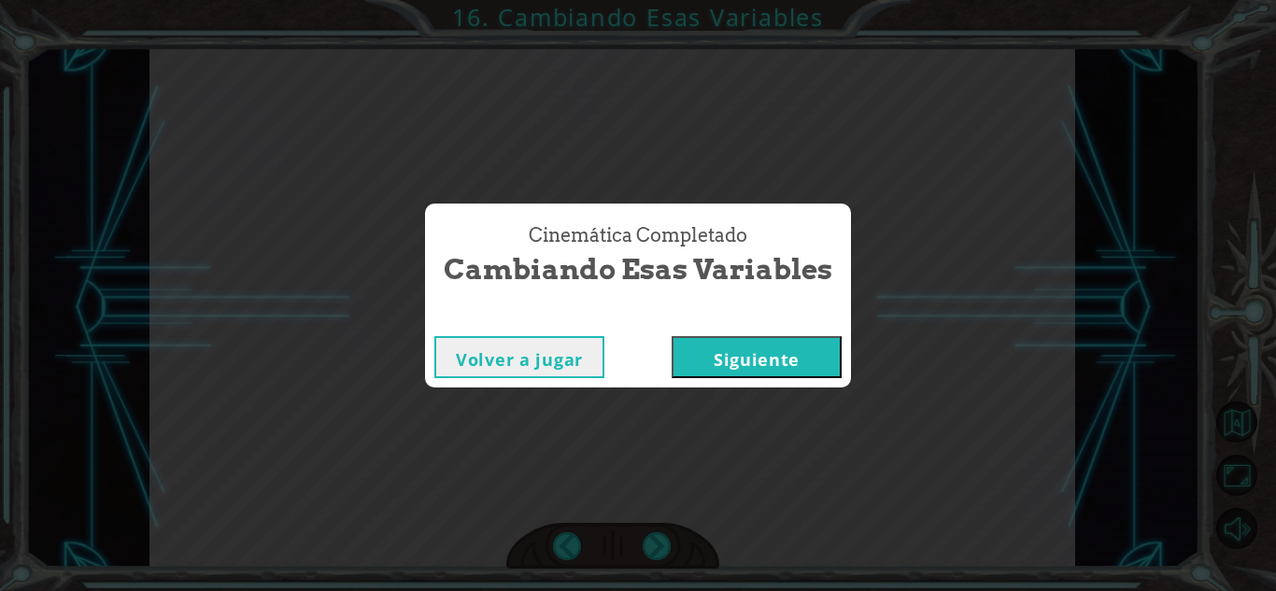
click at [731, 345] on button "Siguiente" at bounding box center [757, 357] width 170 height 42
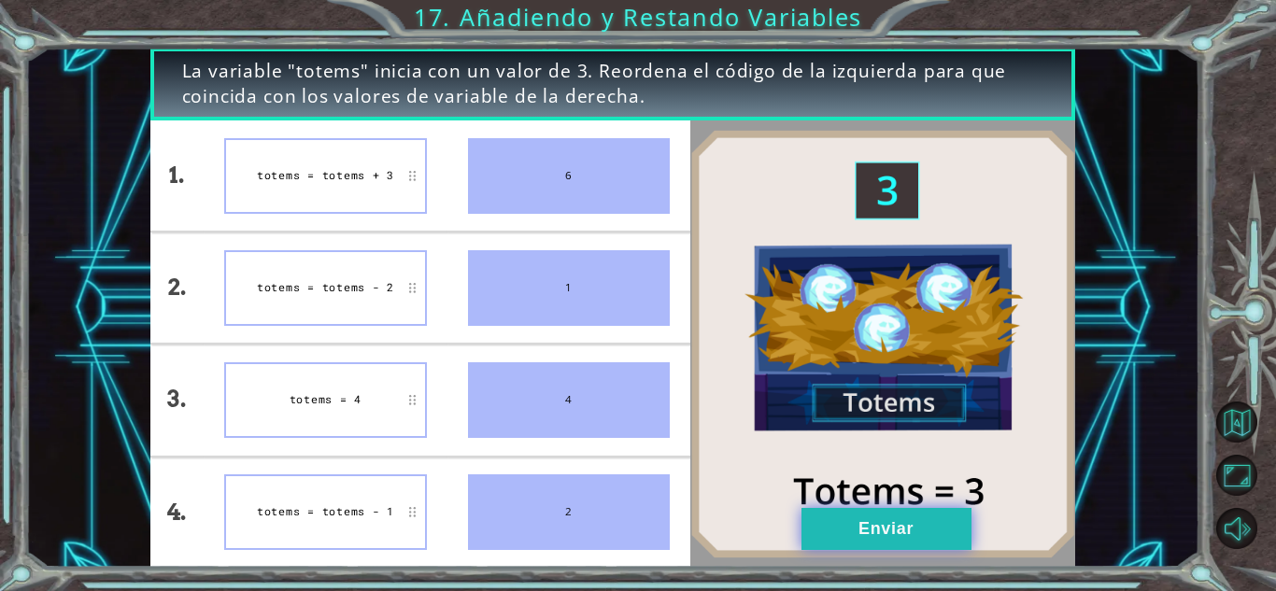
click at [861, 540] on button "Enviar" at bounding box center [887, 529] width 170 height 42
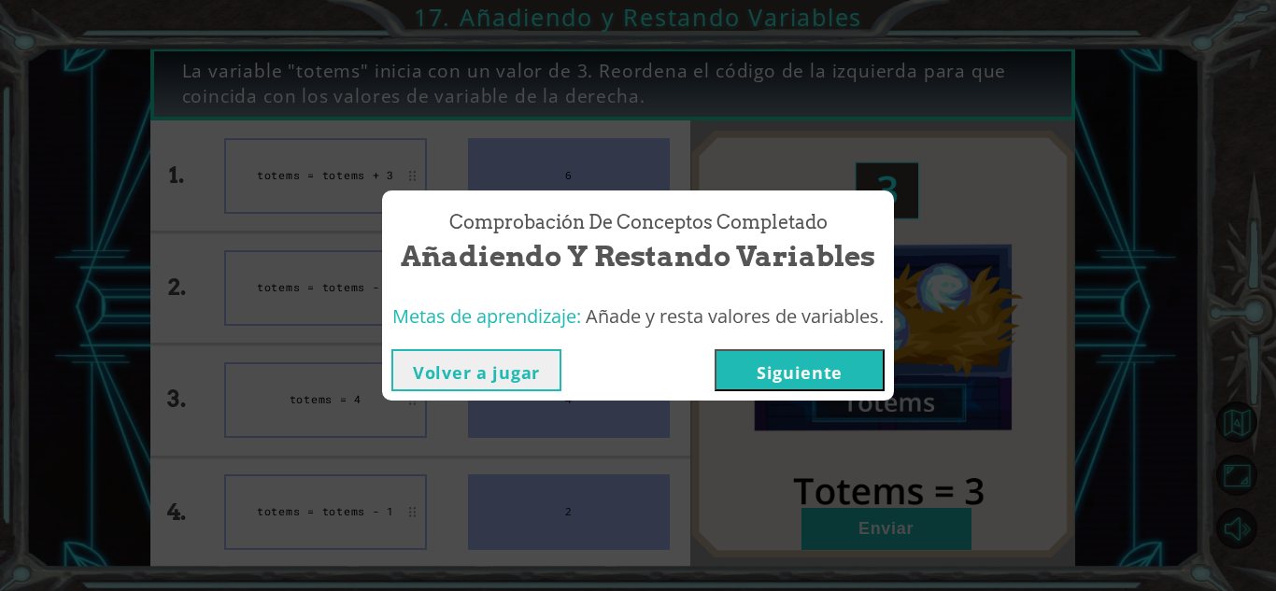
click at [792, 361] on button "Siguiente" at bounding box center [800, 370] width 170 height 42
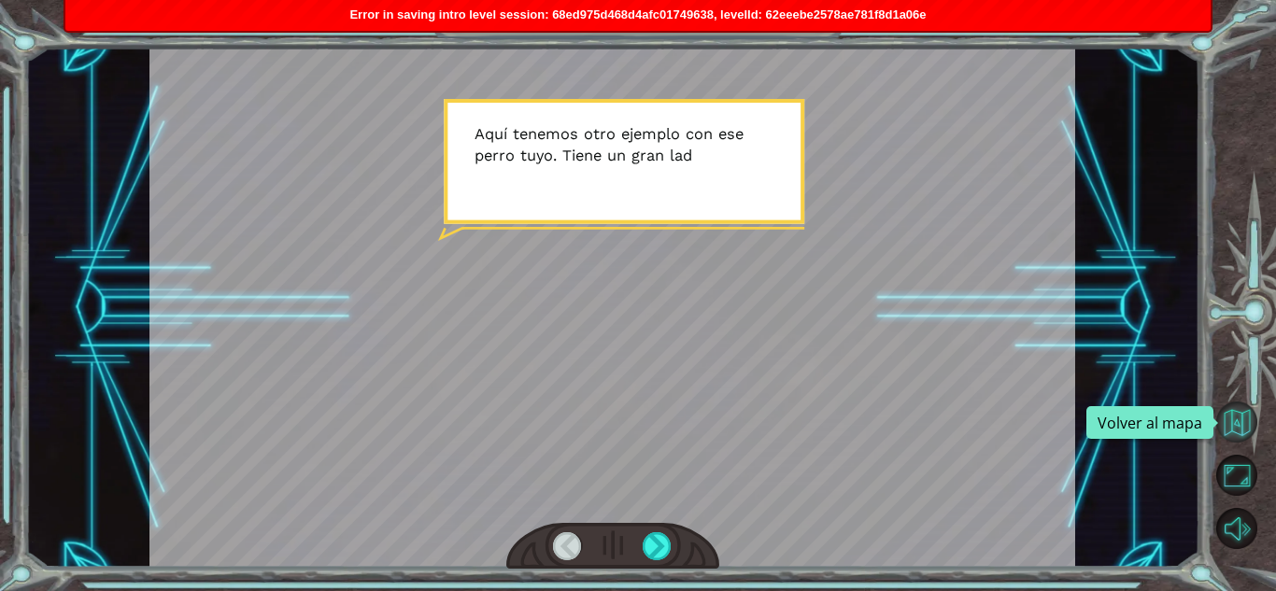
click at [1220, 417] on button "Volver al mapa" at bounding box center [1236, 422] width 41 height 41
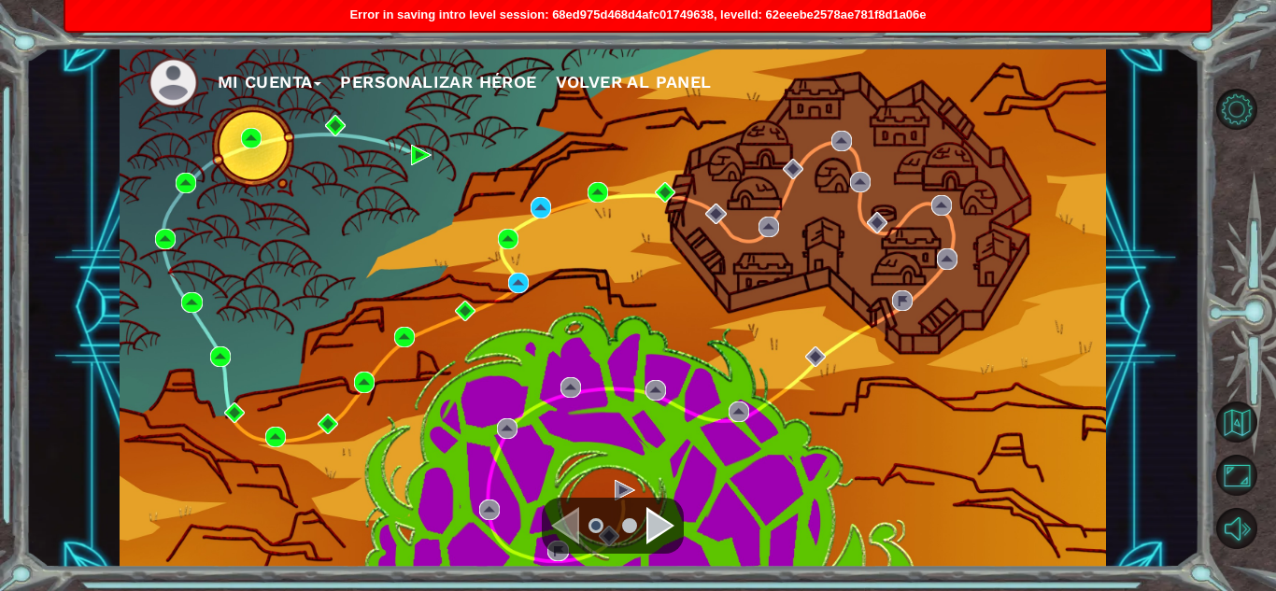
click at [311, 83] on button "Mi Cuenta" at bounding box center [270, 82] width 105 height 28
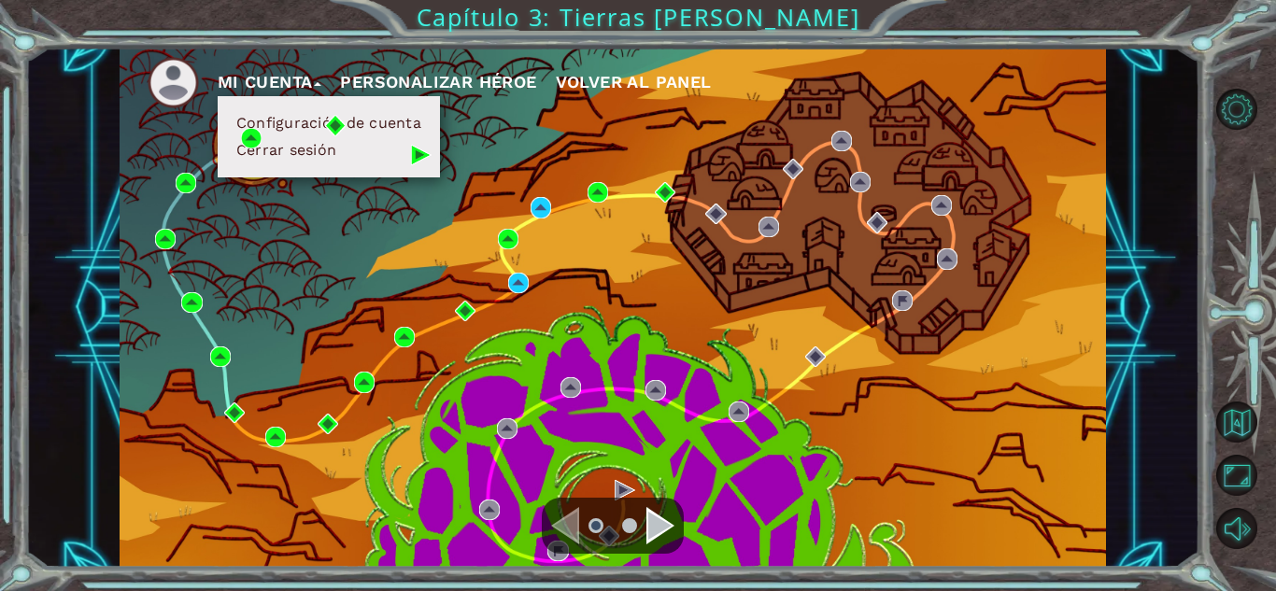
click at [604, 79] on span "Volver al panel" at bounding box center [634, 82] width 156 height 20
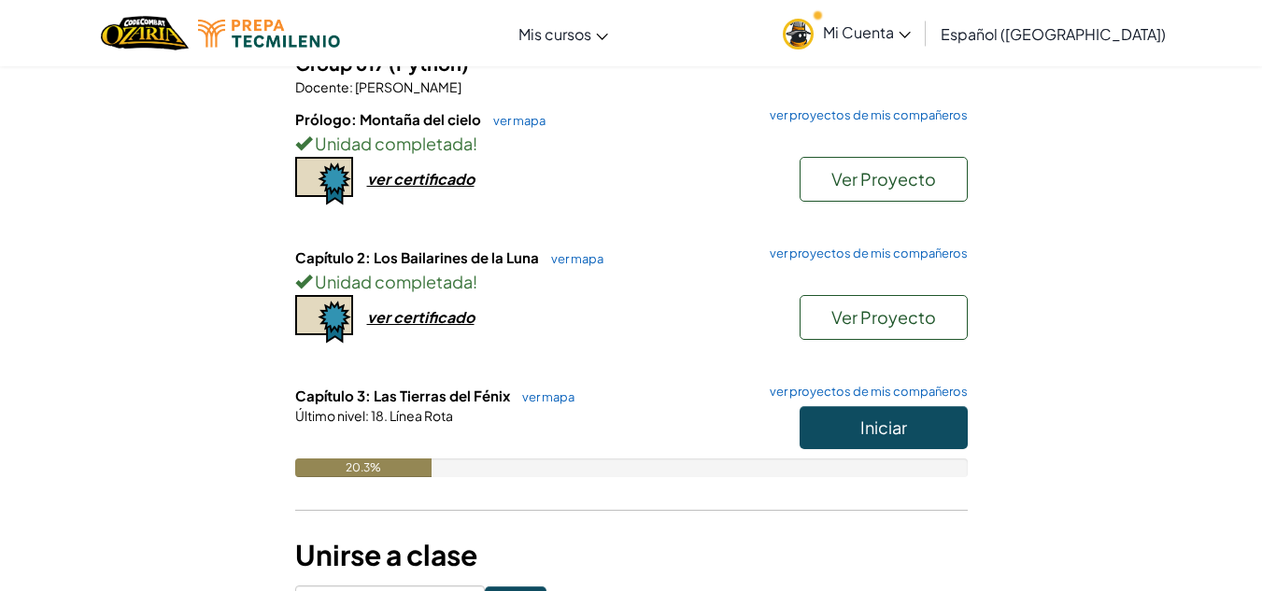
scroll to position [236, 0]
click at [911, 39] on span "Mi Cuenta" at bounding box center [867, 32] width 88 height 20
